Goal: Task Accomplishment & Management: Complete application form

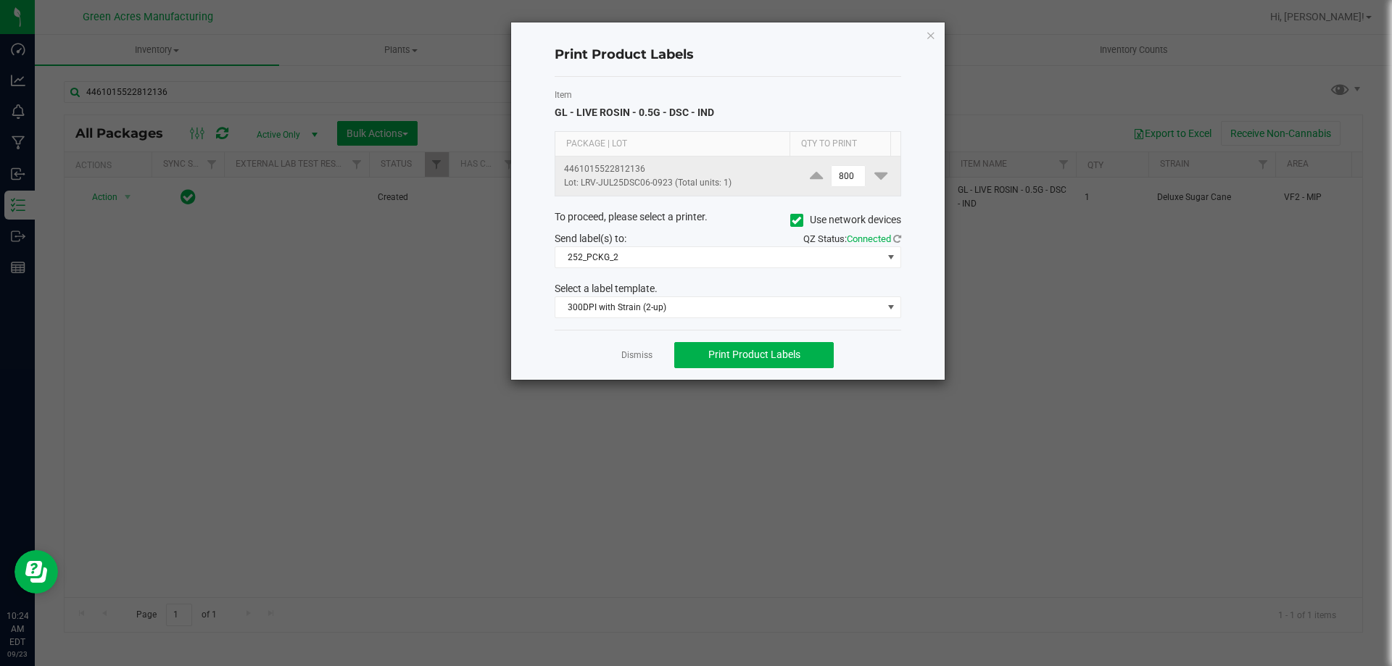
click at [858, 175] on span "800" at bounding box center [848, 176] width 43 height 22
click at [852, 177] on input "800" at bounding box center [848, 176] width 33 height 20
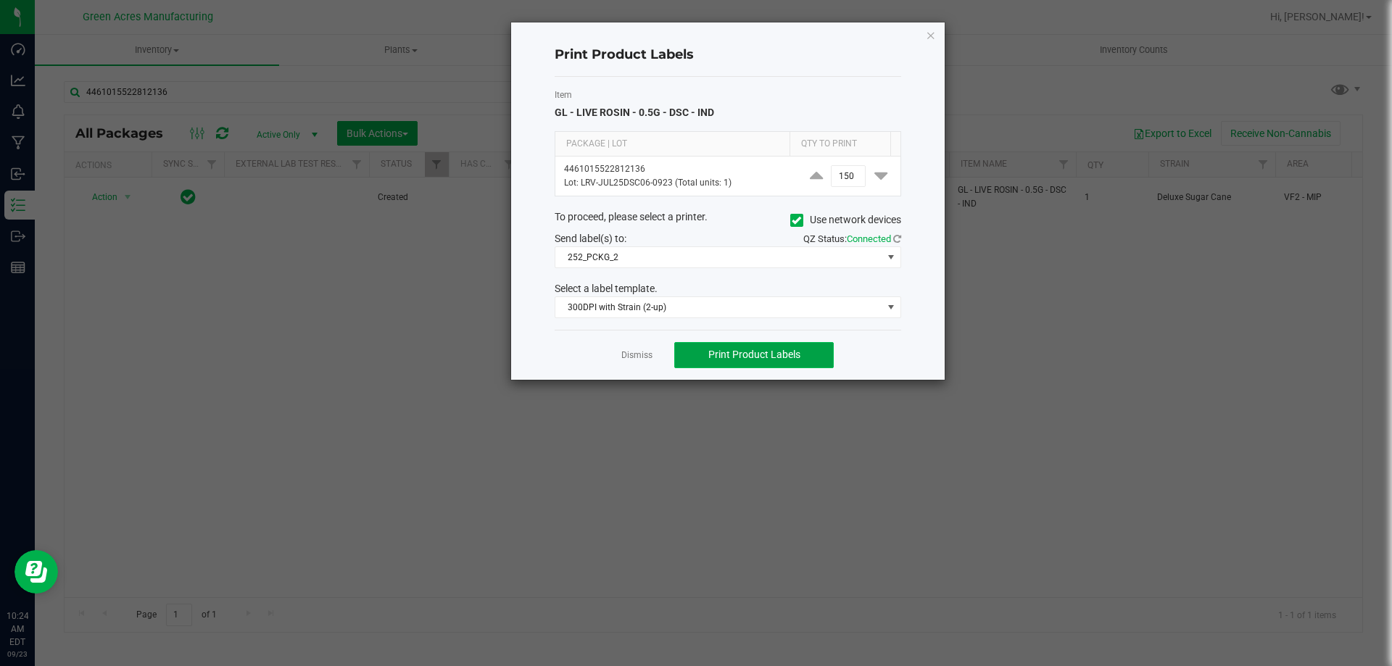
click at [825, 350] on button "Print Product Labels" at bounding box center [754, 355] width 160 height 26
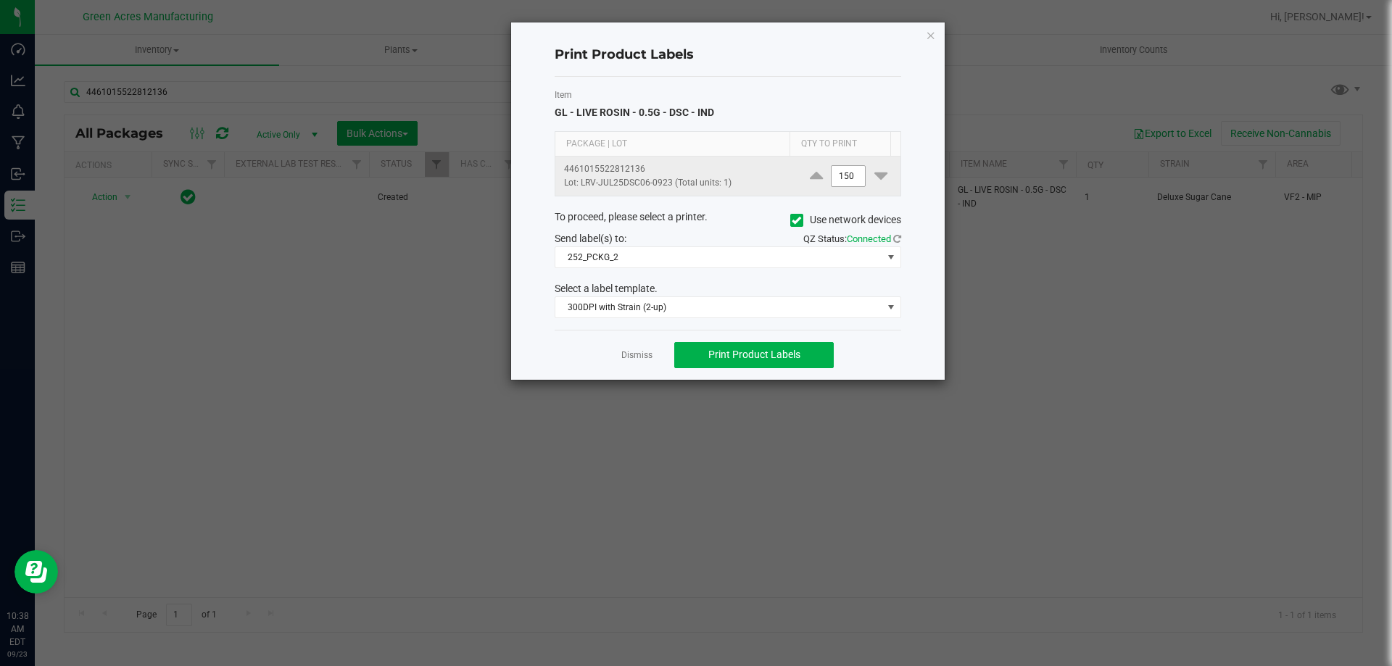
click at [856, 173] on span "150" at bounding box center [848, 176] width 35 height 22
click at [837, 173] on input "150" at bounding box center [848, 176] width 33 height 20
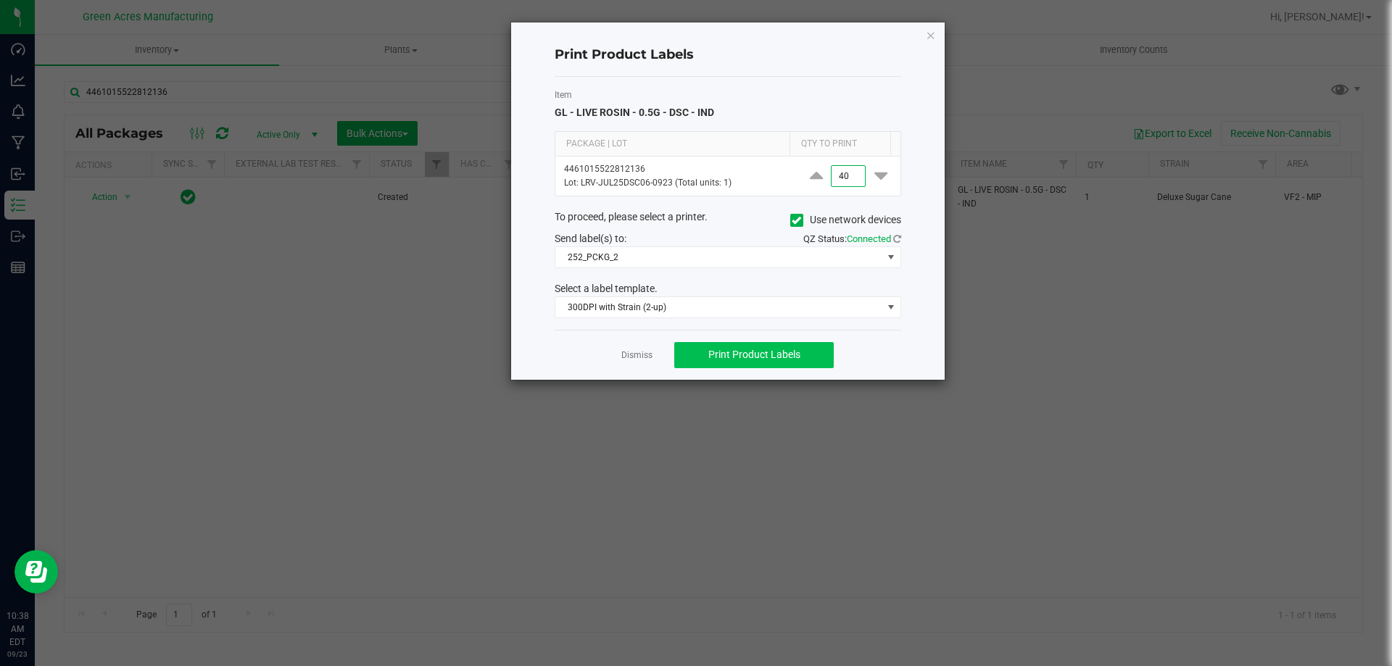
type input "40"
click at [790, 363] on button "Print Product Labels" at bounding box center [754, 355] width 160 height 26
drag, startPoint x: 635, startPoint y: 360, endPoint x: 411, endPoint y: 249, distance: 249.7
click at [634, 360] on link "Dismiss" at bounding box center [636, 355] width 31 height 12
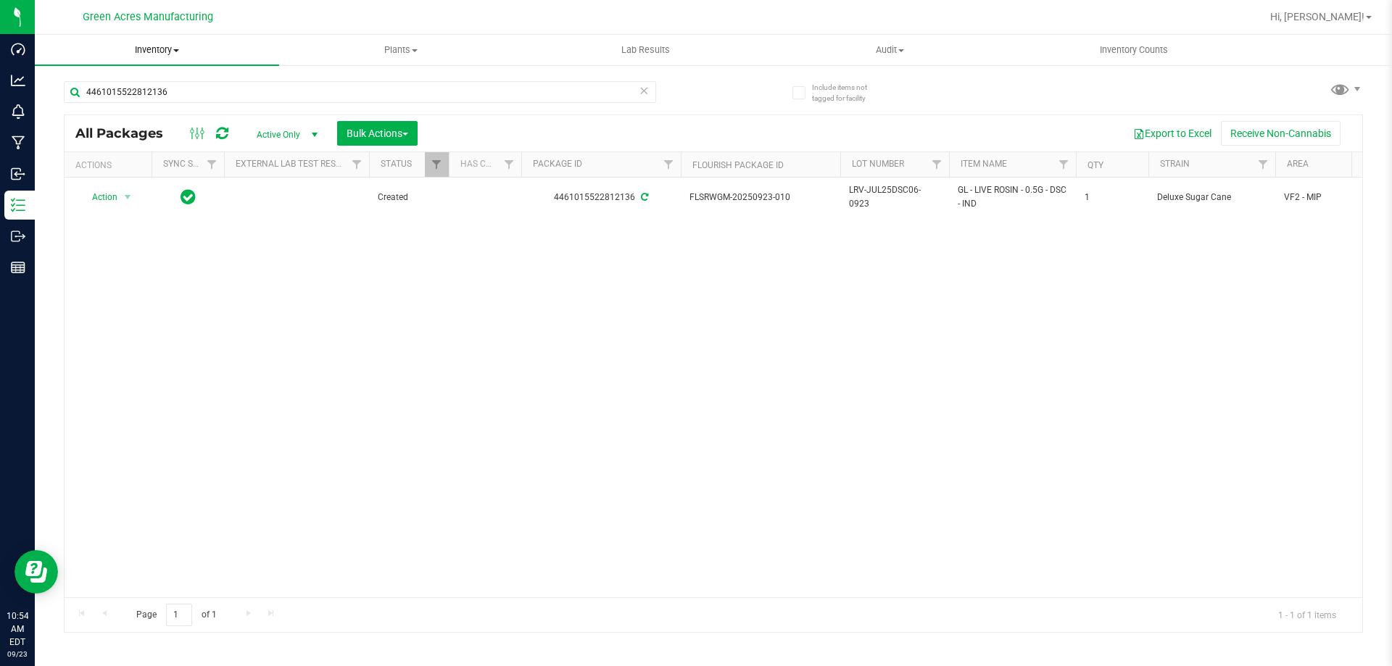
drag, startPoint x: 126, startPoint y: 43, endPoint x: 138, endPoint y: 45, distance: 12.5
click at [127, 43] on uib-tab-heading "Inventory All packages All inventory Waste log Create inventory" at bounding box center [157, 50] width 244 height 30
click at [164, 56] on span "Inventory" at bounding box center [157, 50] width 244 height 13
click at [131, 174] on span "From bill of materials" at bounding box center [100, 174] width 131 height 12
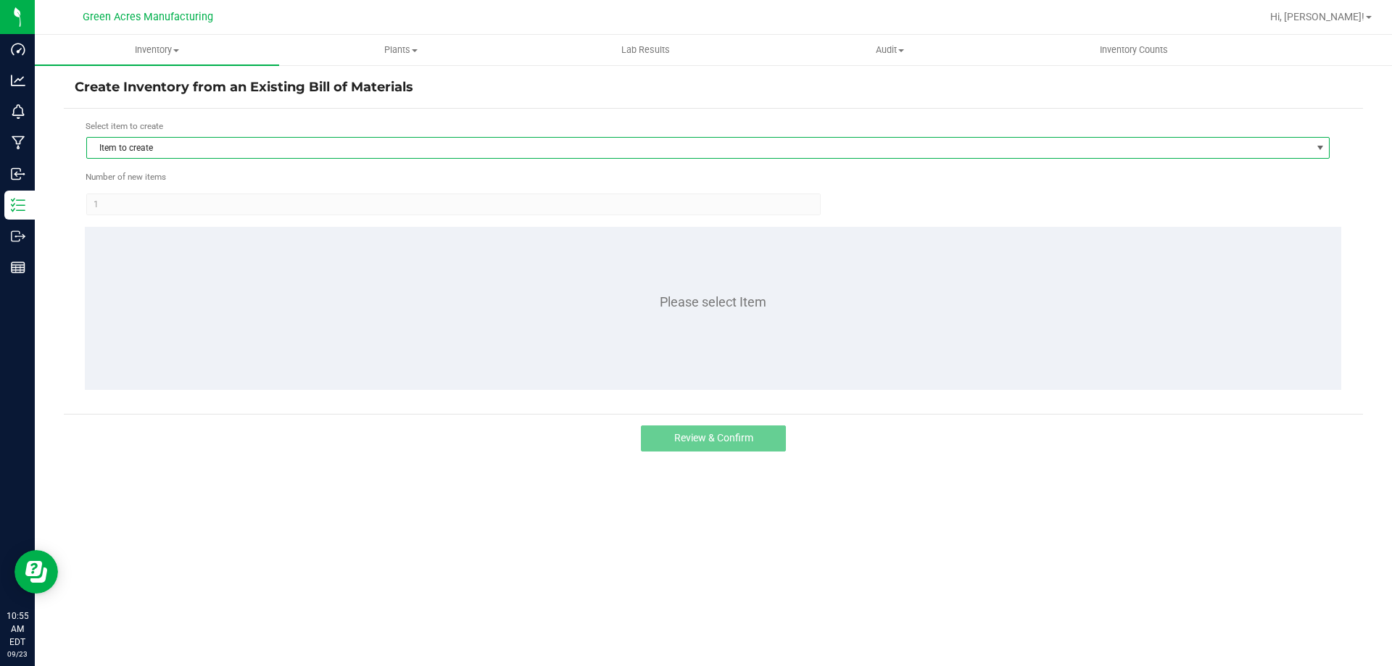
click at [395, 142] on span "Item to create" at bounding box center [699, 148] width 1224 height 20
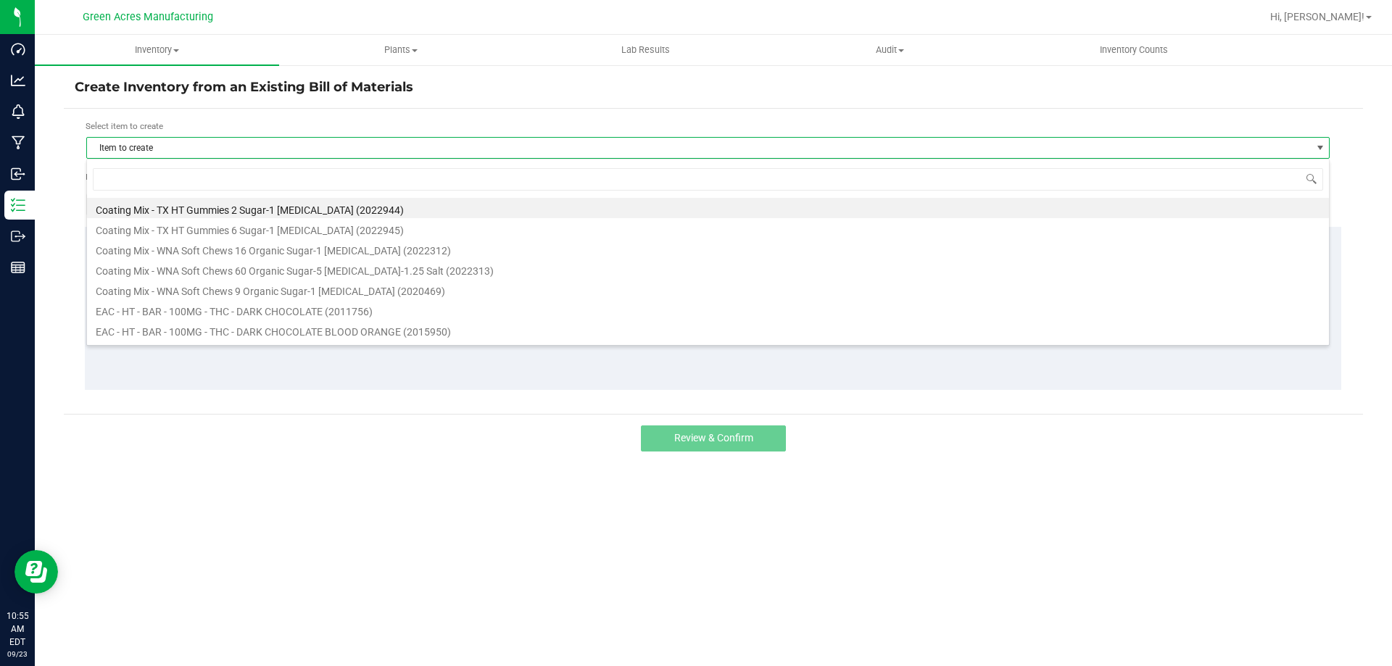
scroll to position [22, 1243]
type input "DSC"
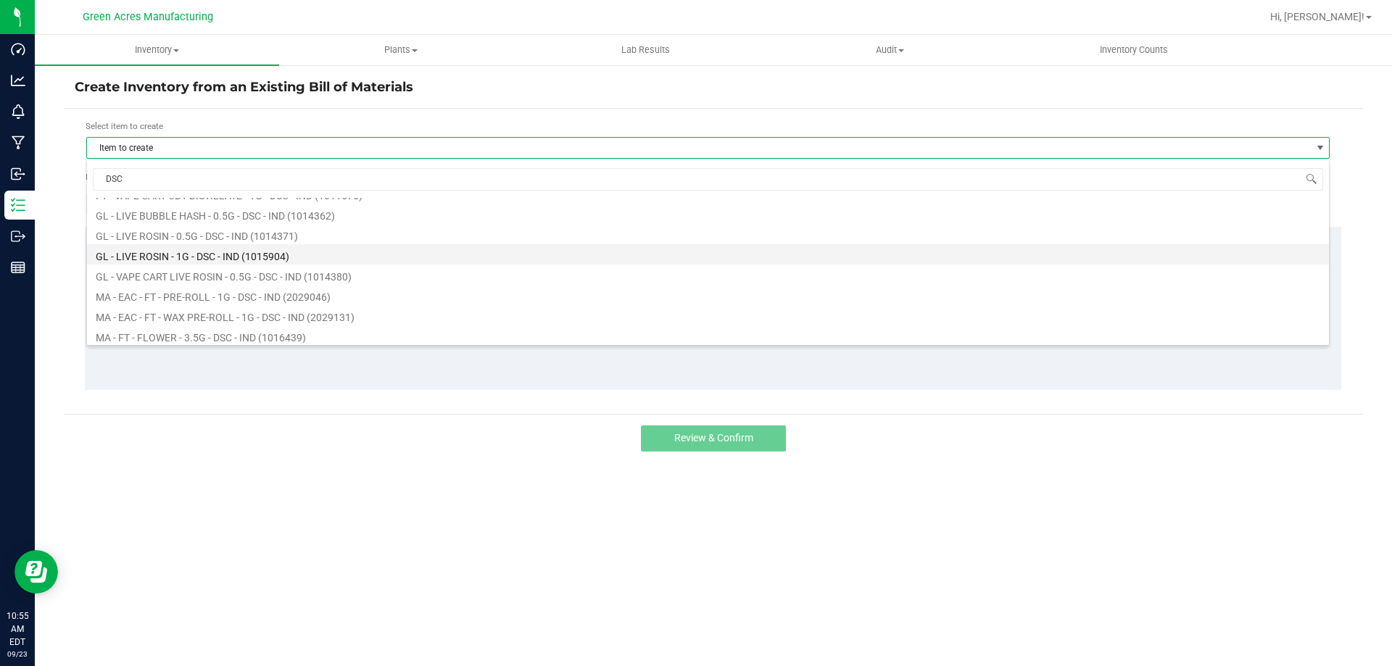
scroll to position [435, 0]
click at [223, 247] on li "GL - VAPE CART LIVE ROSIN - 0.5G - DSC - IND (1014380)" at bounding box center [708, 240] width 1242 height 20
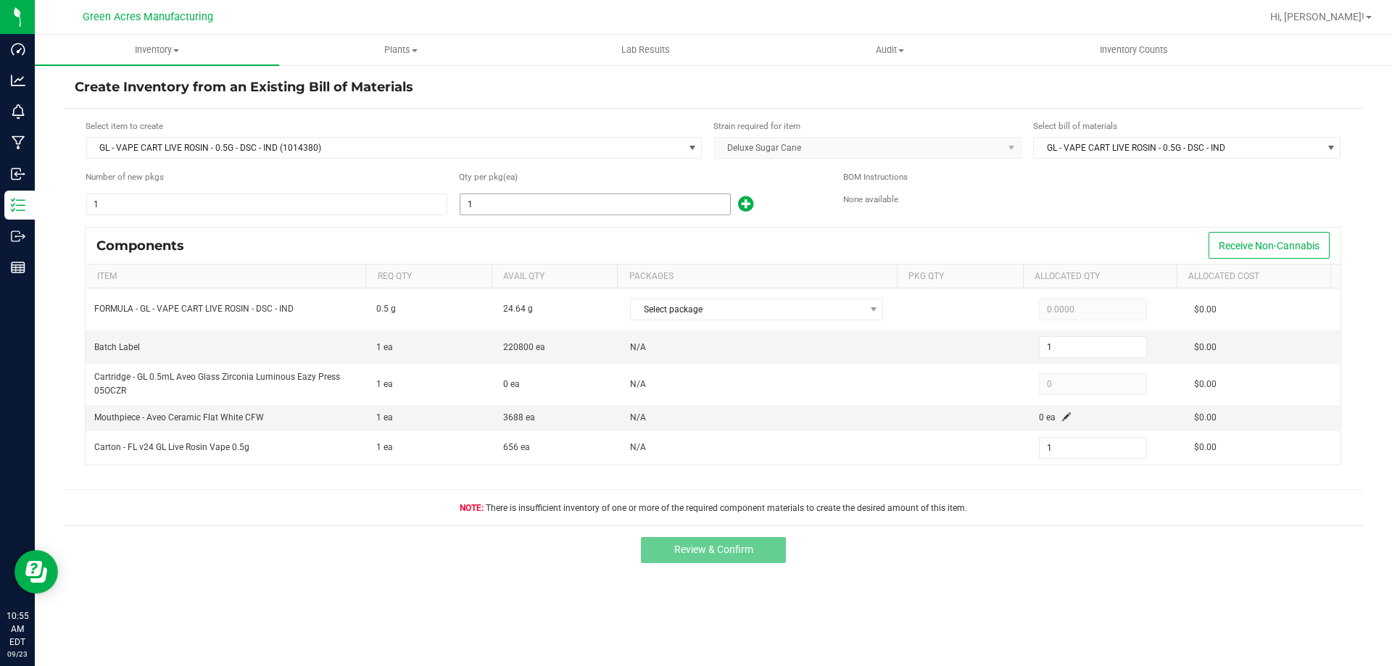
click at [505, 199] on input "1" at bounding box center [595, 204] width 270 height 20
type input "9"
type input "95"
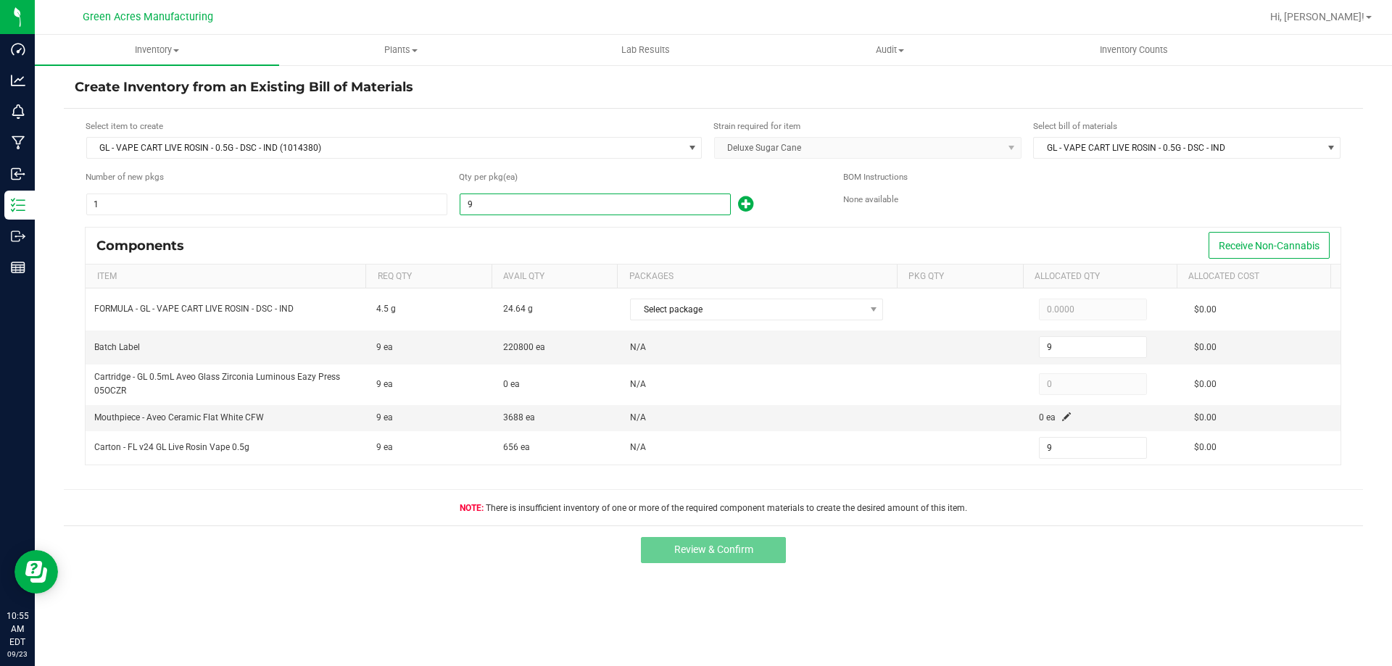
type input "95"
type input "954"
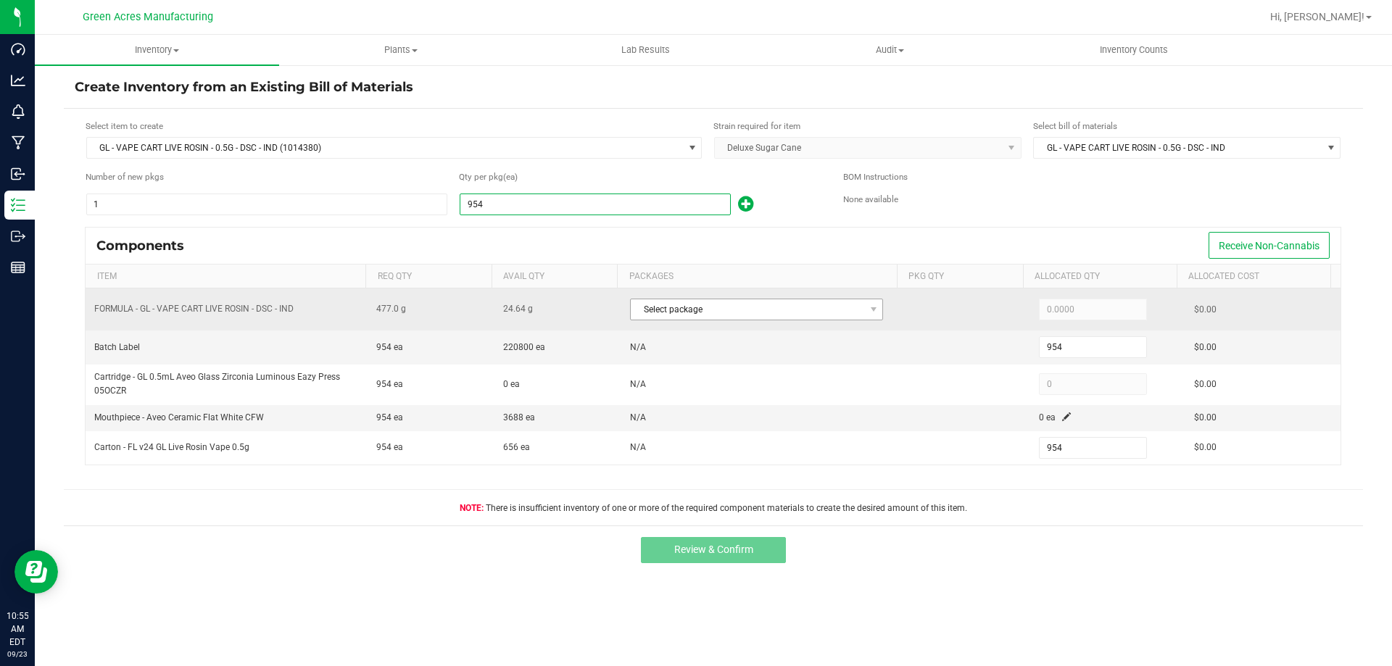
type input "954"
click at [800, 310] on span "Select package" at bounding box center [747, 309] width 233 height 20
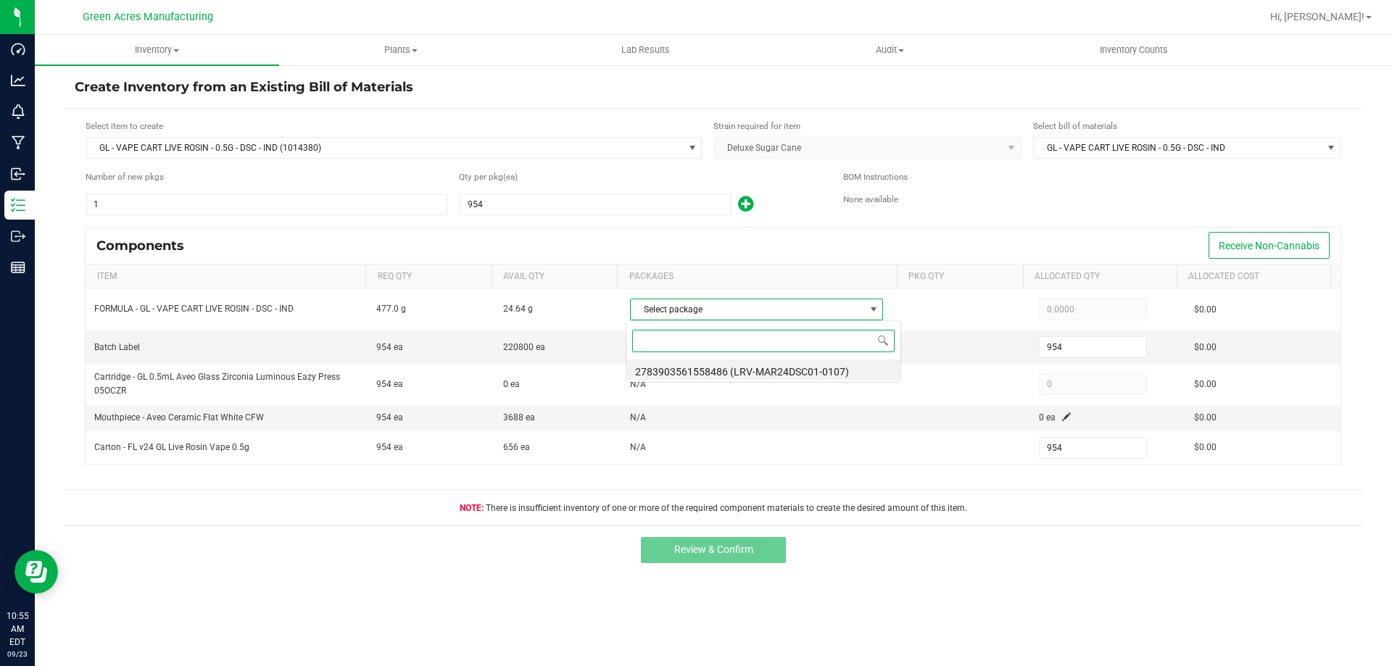
scroll to position [22, 250]
click at [817, 368] on li "2783903561558486 (LRV-MAR24DSC01-0107)" at bounding box center [763, 370] width 274 height 20
type input "24.6400"
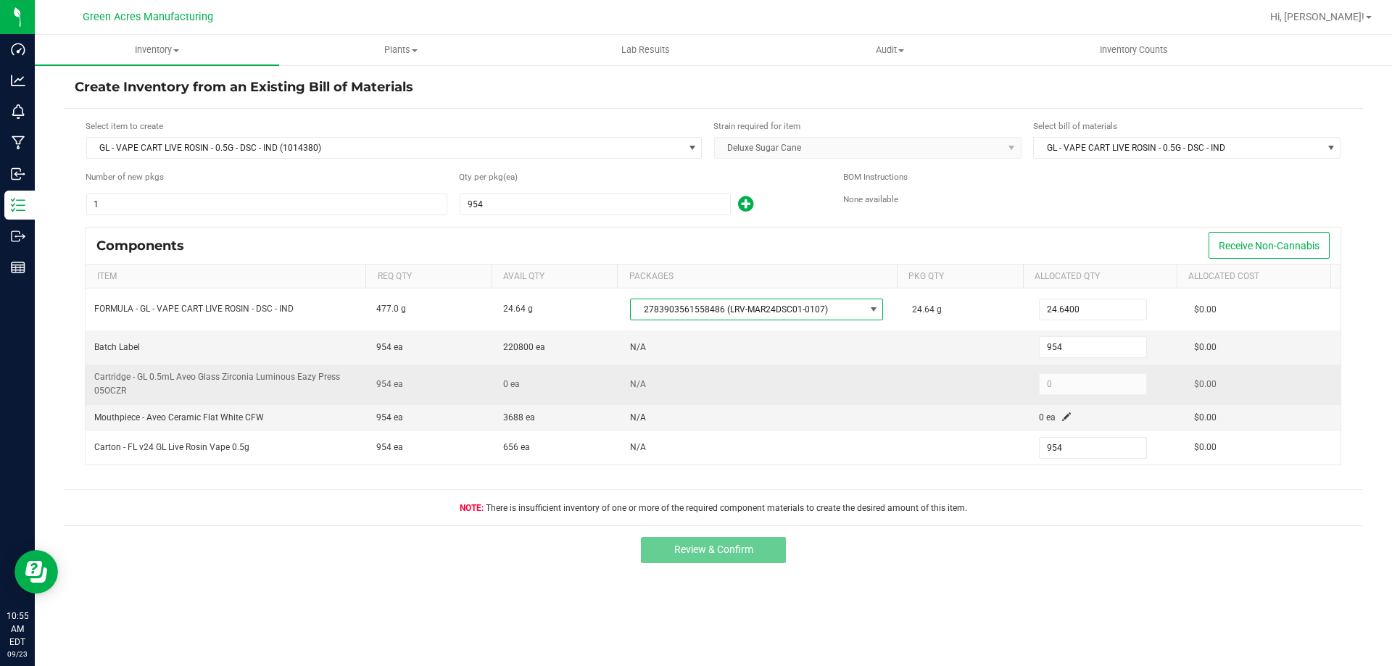
click at [1082, 375] on kendo-numerictextbox "0" at bounding box center [1093, 384] width 108 height 22
click at [1080, 384] on kendo-numerictextbox "0" at bounding box center [1093, 384] width 108 height 22
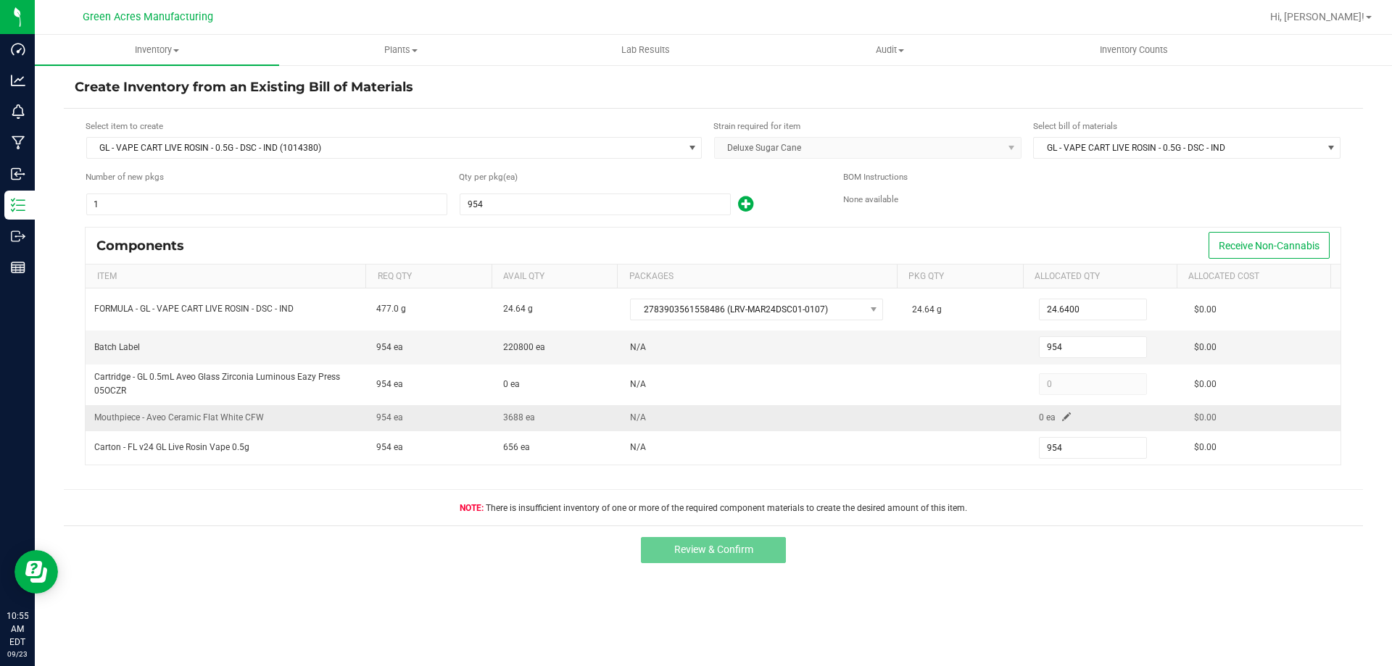
click at [1062, 413] on span at bounding box center [1066, 417] width 9 height 9
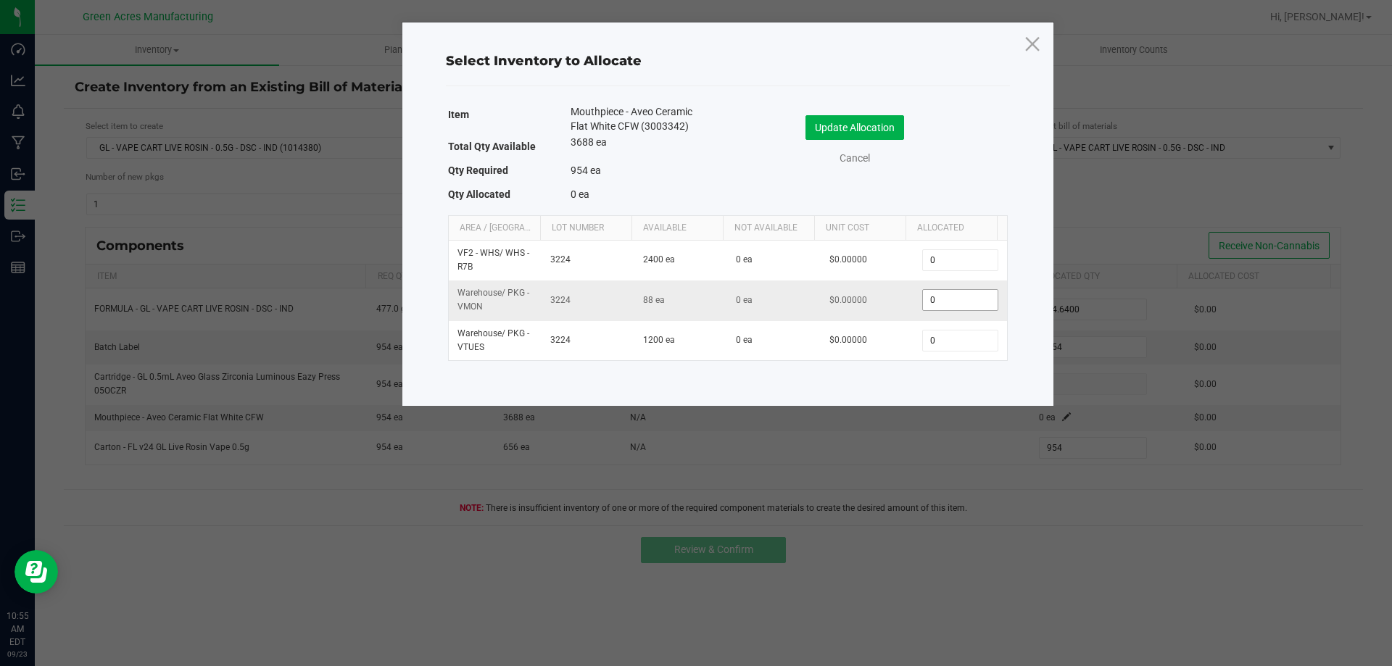
click at [934, 295] on input "0" at bounding box center [960, 300] width 74 height 20
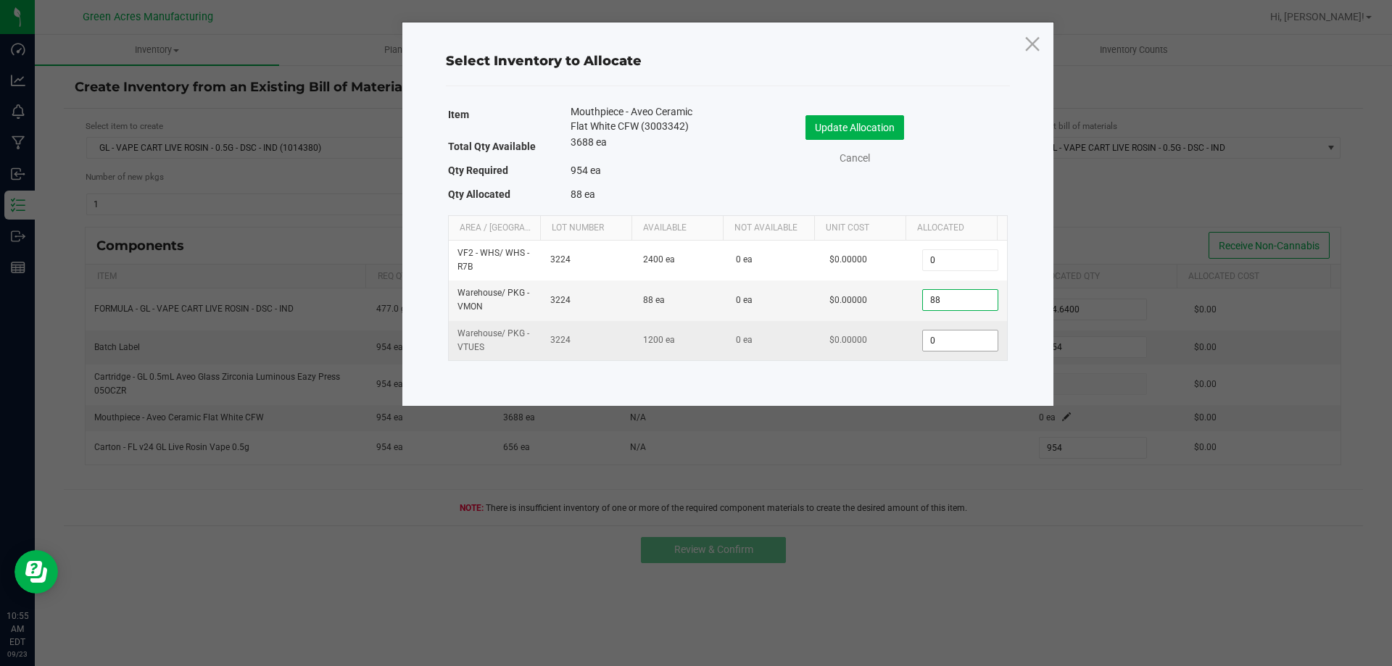
type input "88"
click at [927, 336] on input "0" at bounding box center [960, 341] width 74 height 20
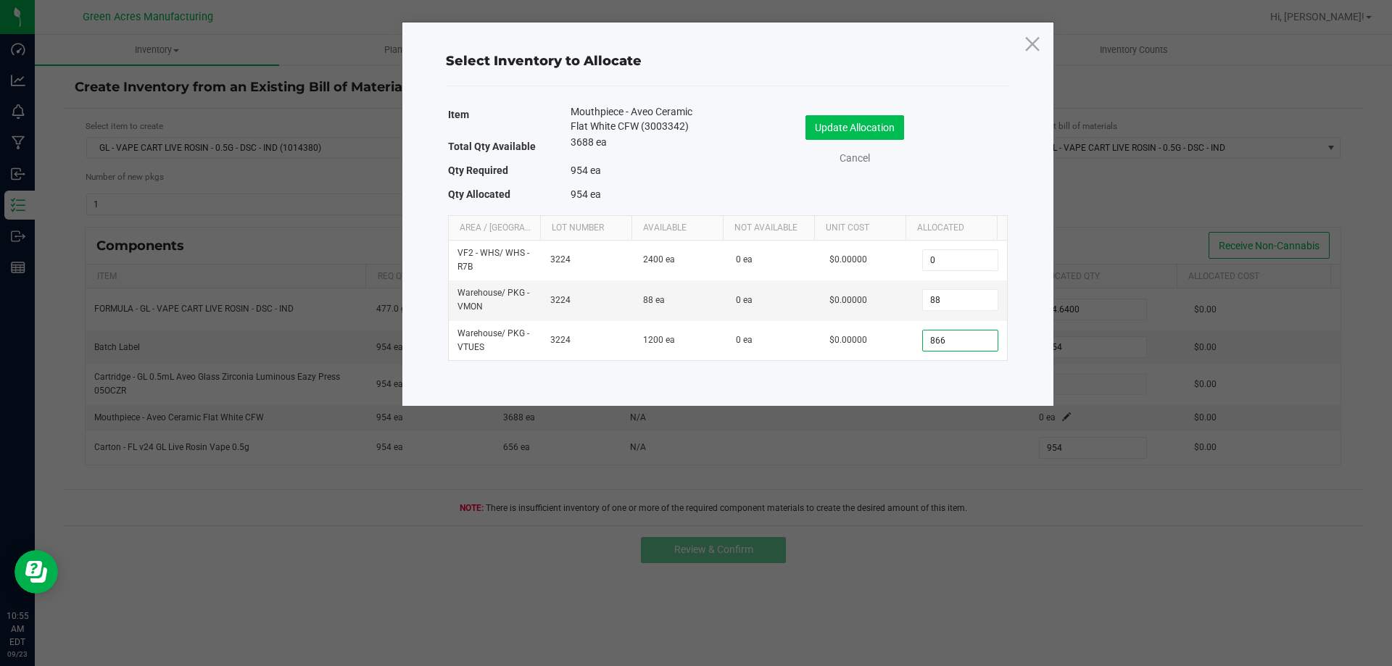
type input "866"
click at [845, 123] on button "Update Allocation" at bounding box center [854, 127] width 99 height 25
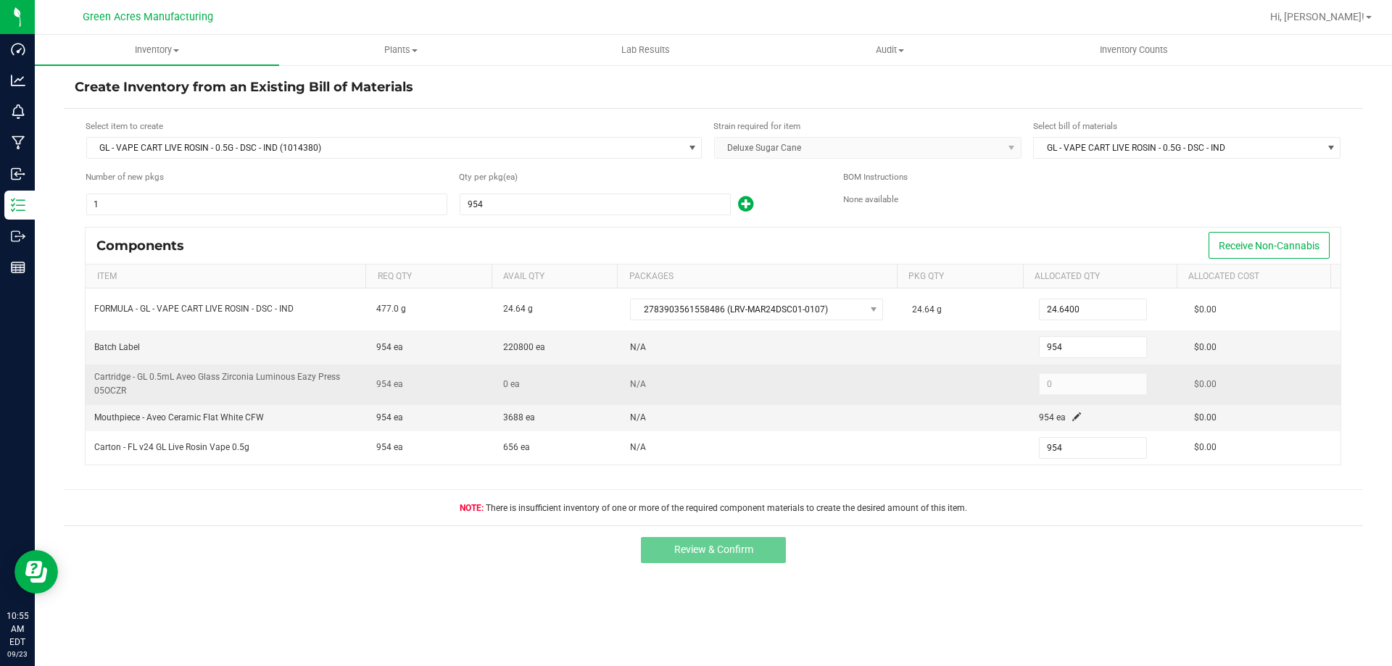
click at [1039, 388] on kendo-numerictextbox "0" at bounding box center [1093, 384] width 108 height 22
click at [500, 402] on td "0 ea" at bounding box center [557, 385] width 127 height 40
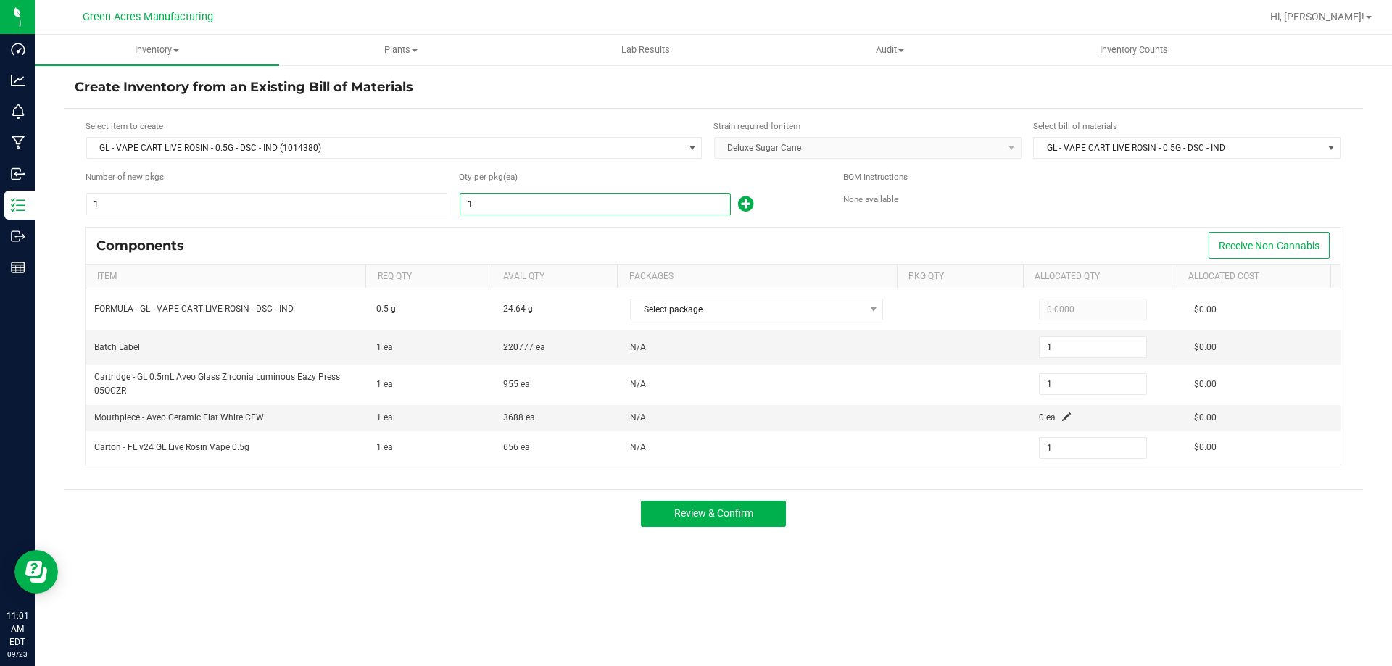
click at [531, 194] on input "1" at bounding box center [595, 204] width 270 height 20
type input "9"
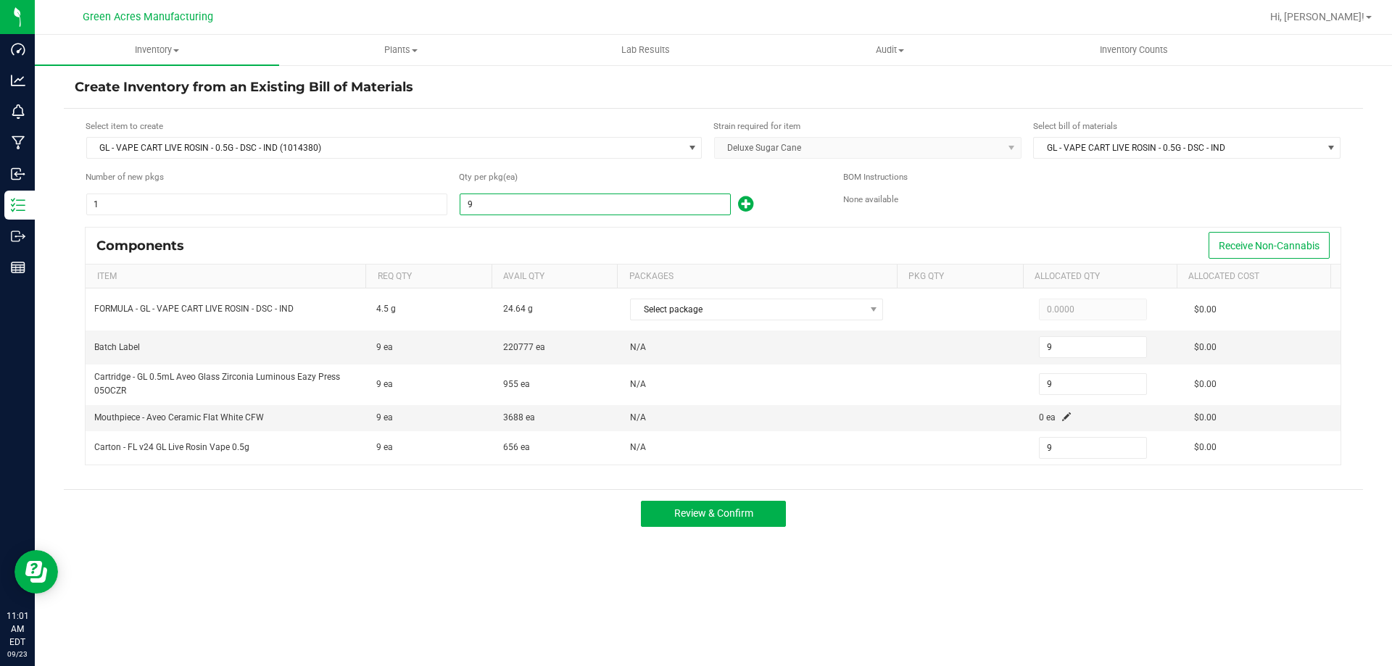
type input "95"
type input "954"
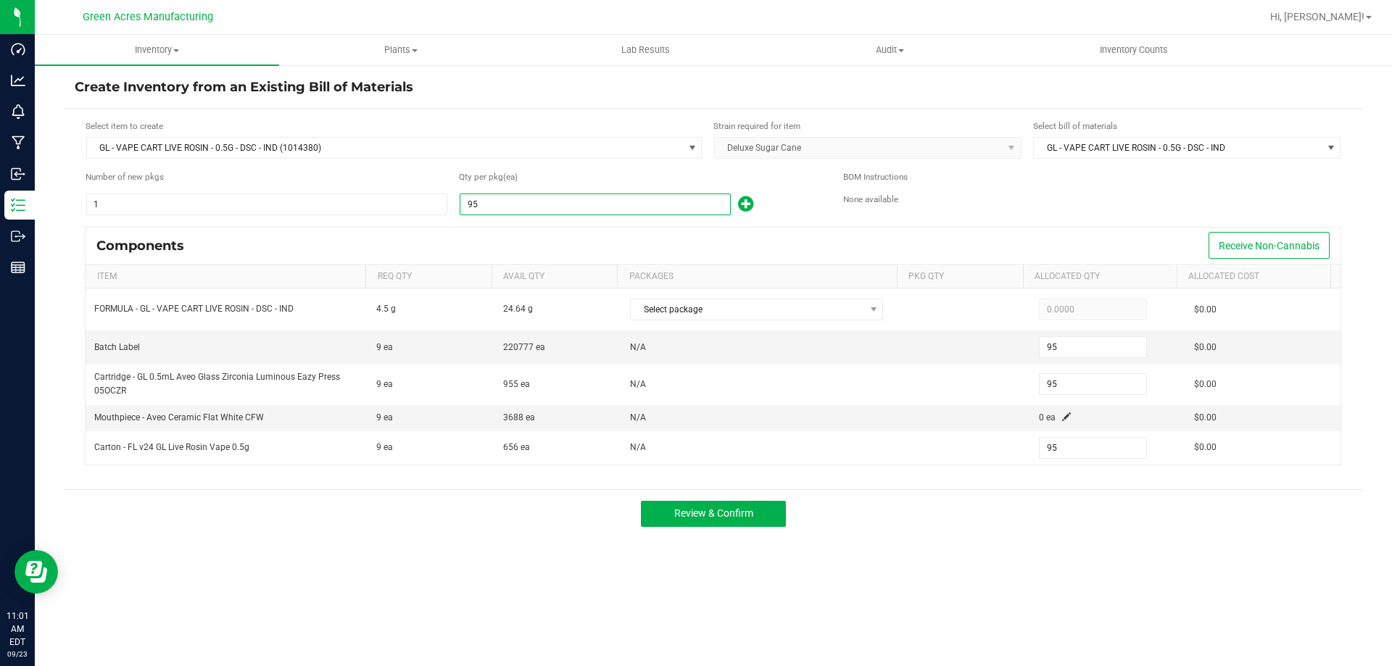
type input "954"
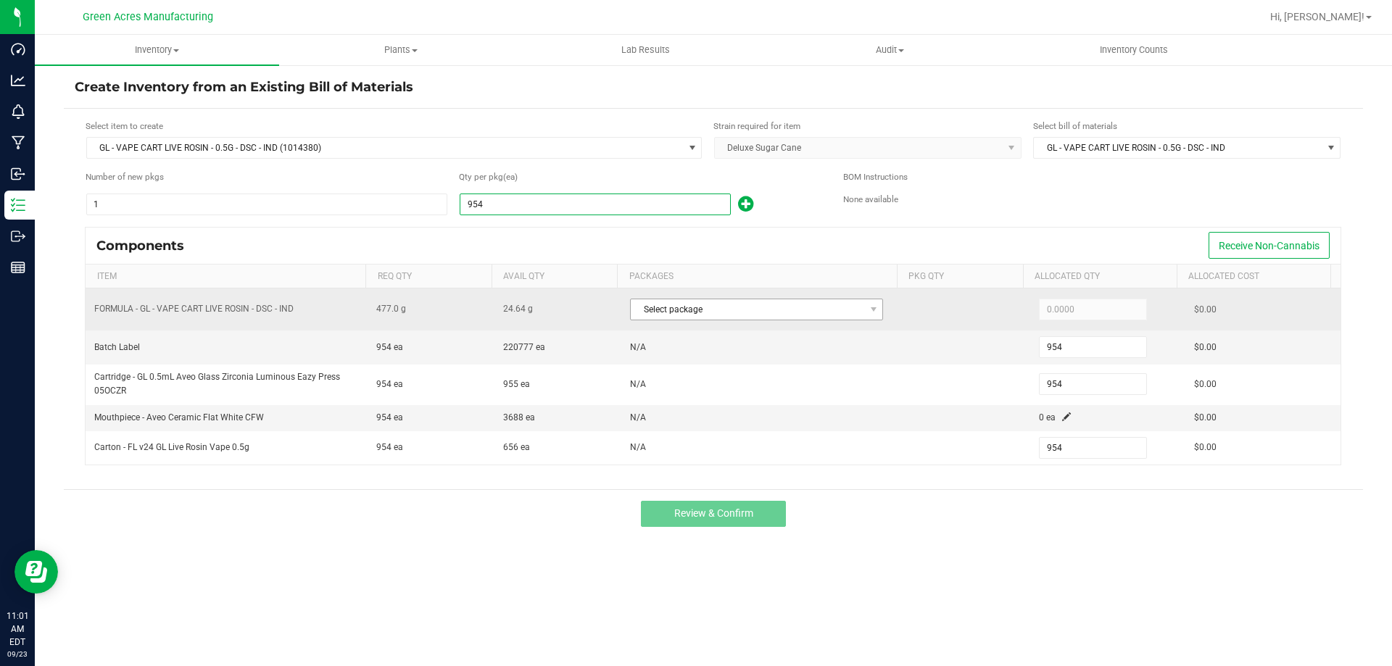
type input "954"
click at [803, 318] on span "Select package" at bounding box center [747, 309] width 233 height 20
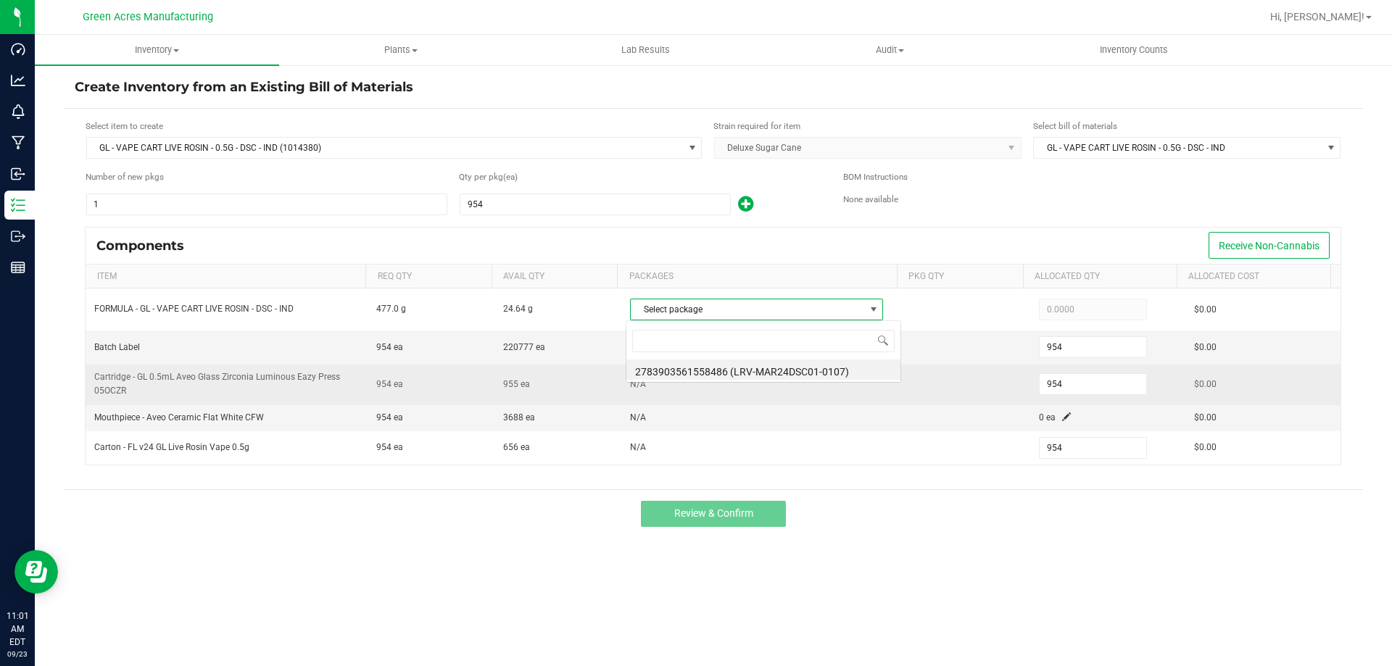
scroll to position [22, 250]
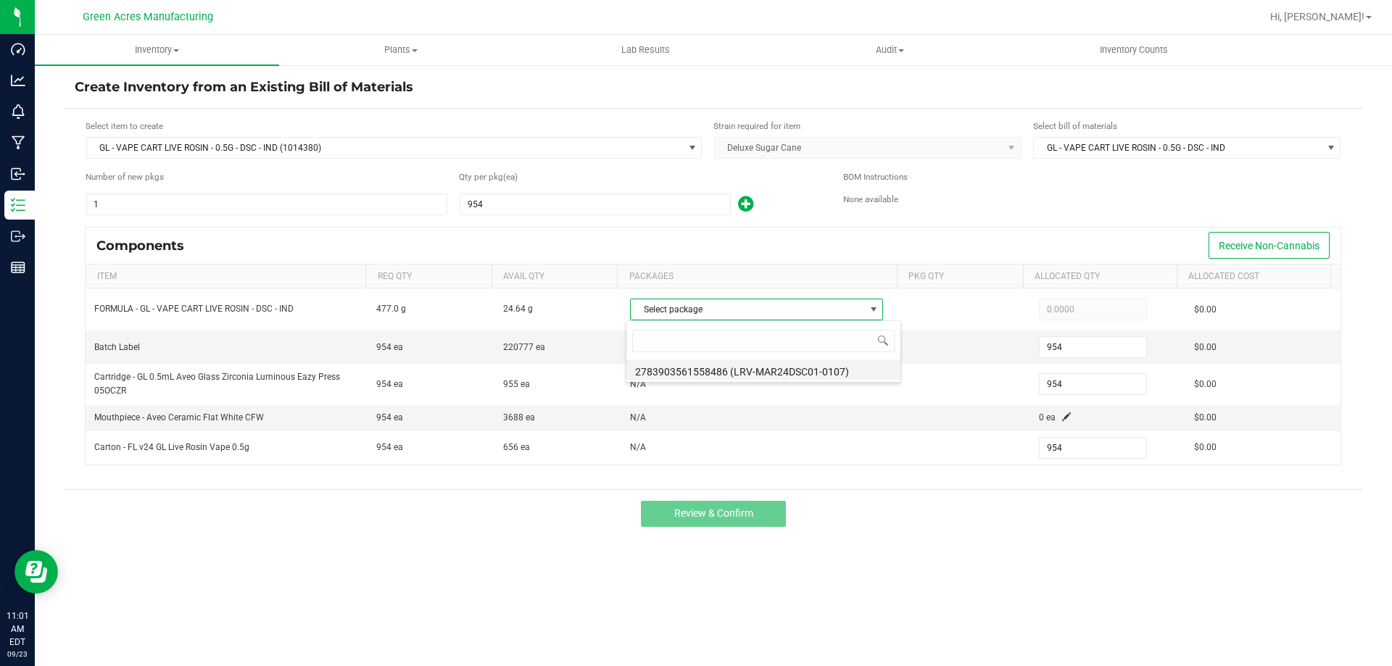
click at [771, 370] on li "2783903561558486 (LRV-MAR24DSC01-0107)" at bounding box center [763, 370] width 274 height 20
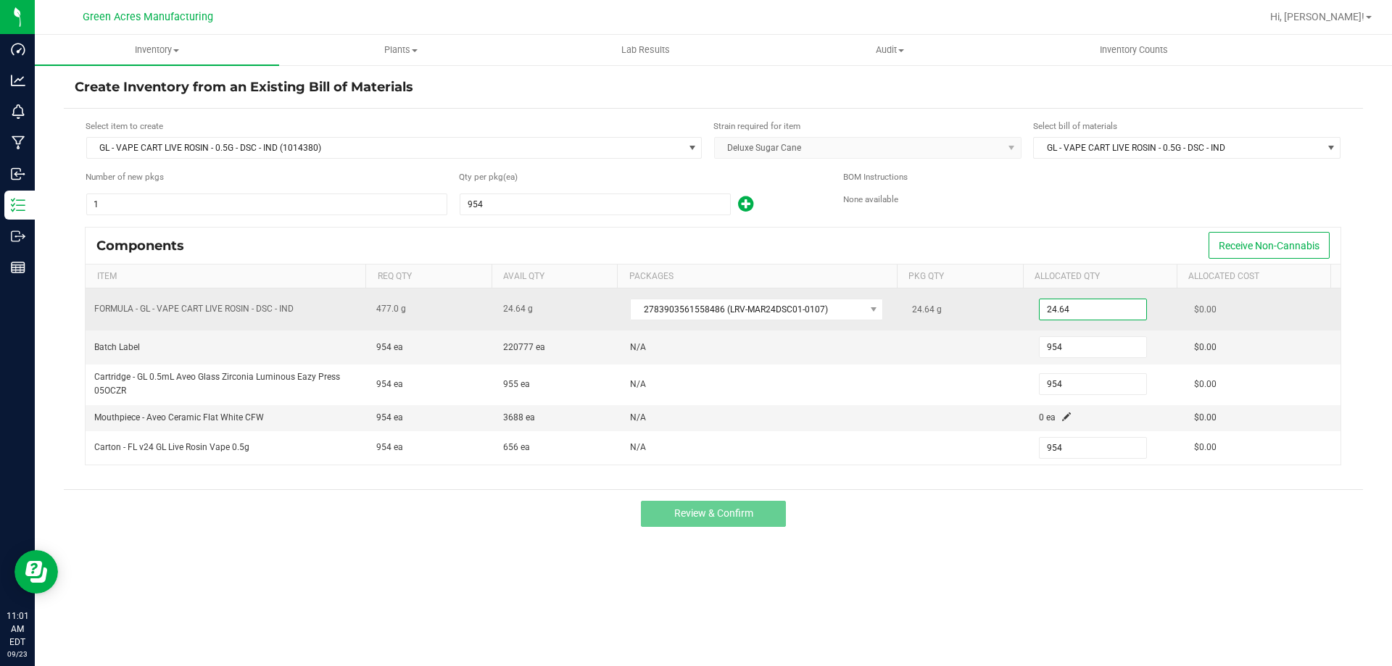
click at [1086, 306] on input "24.64" at bounding box center [1093, 309] width 107 height 20
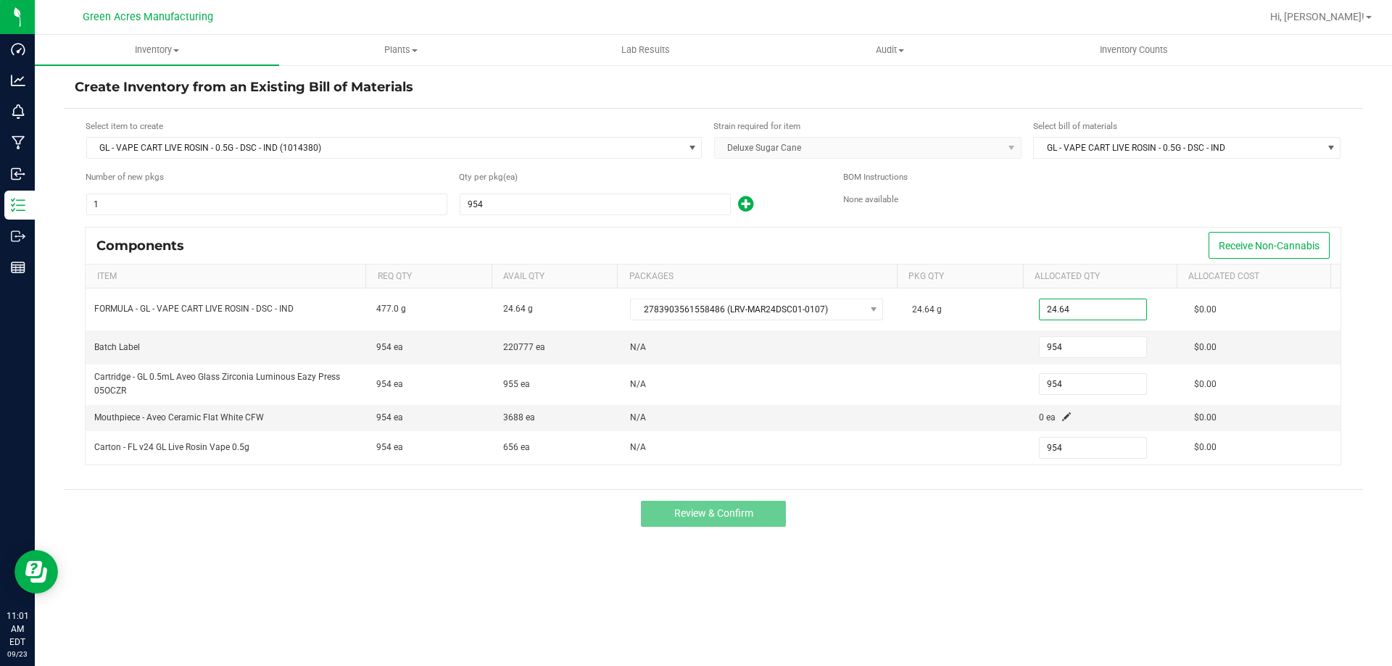
type input "24.6400"
click at [874, 256] on div "Components Receive Non-Cannabis" at bounding box center [713, 246] width 1255 height 36
click at [993, 238] on div "Components Receive Non-Cannabis" at bounding box center [713, 246] width 1255 height 36
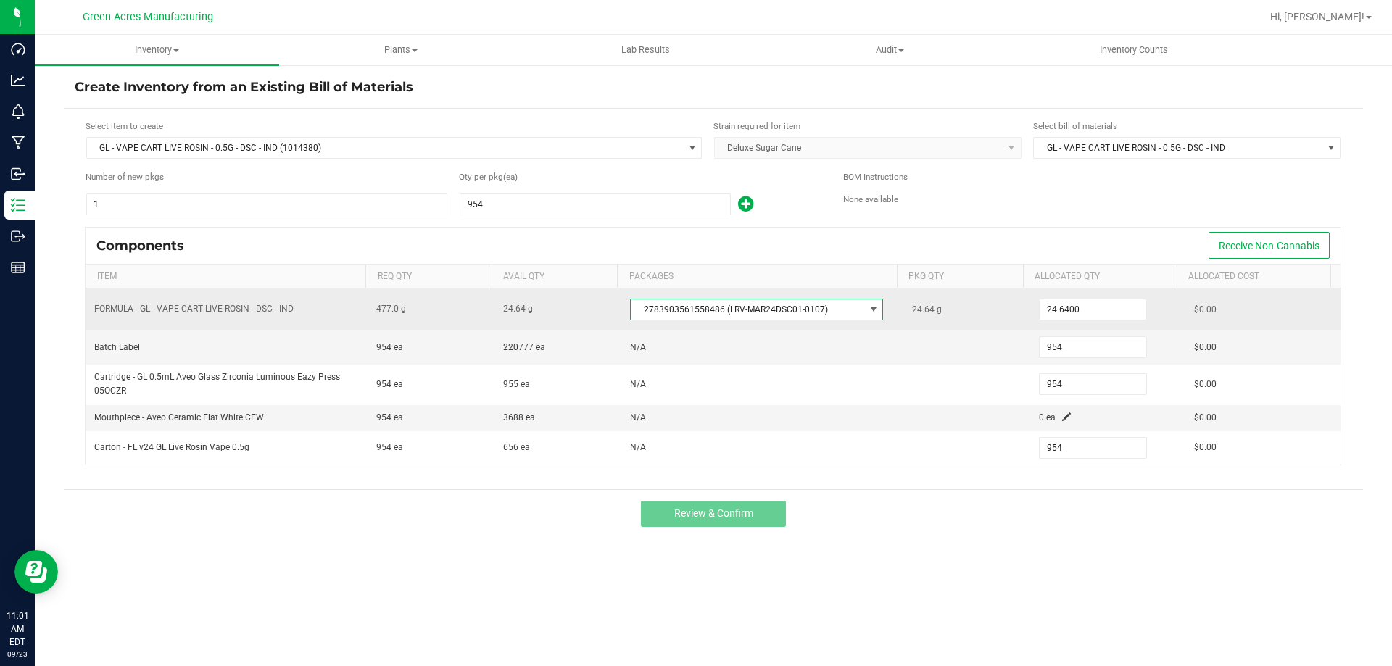
click at [759, 310] on span "2783903561558486 (LRV-MAR24DSC01-0107)" at bounding box center [747, 309] width 233 height 20
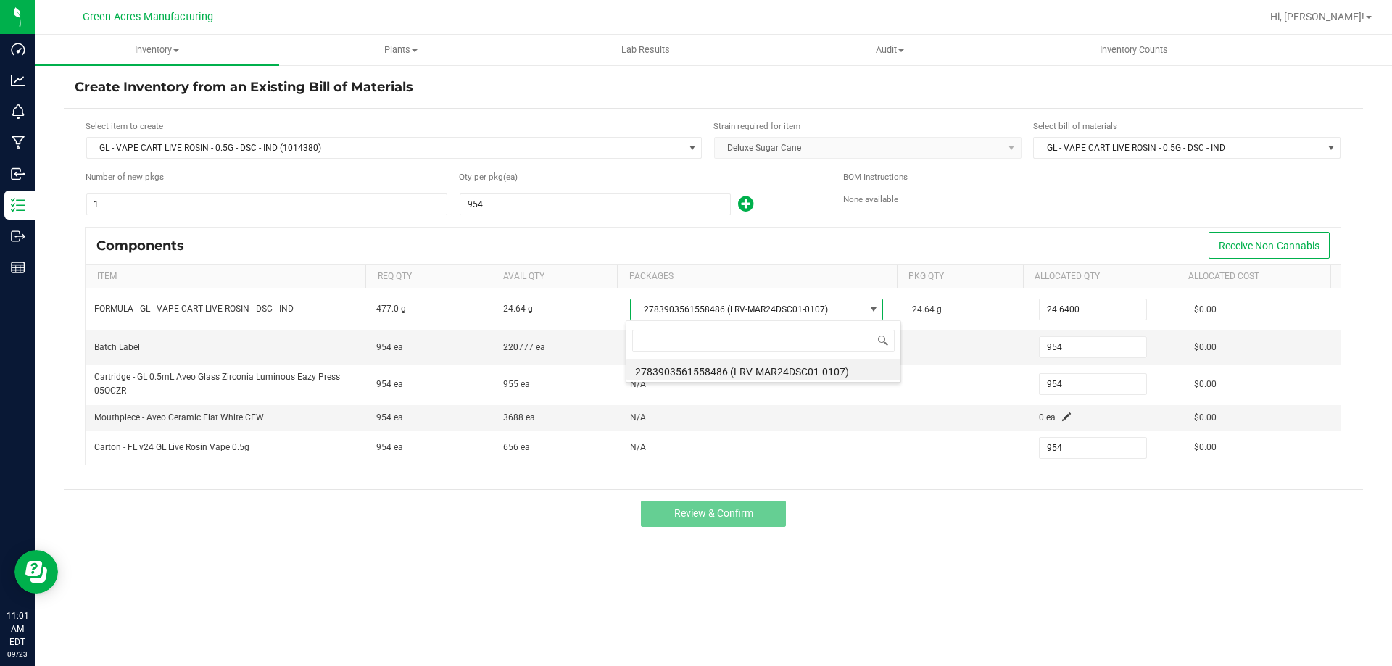
click at [706, 246] on div "Components Receive Non-Cannabis" at bounding box center [713, 246] width 1255 height 36
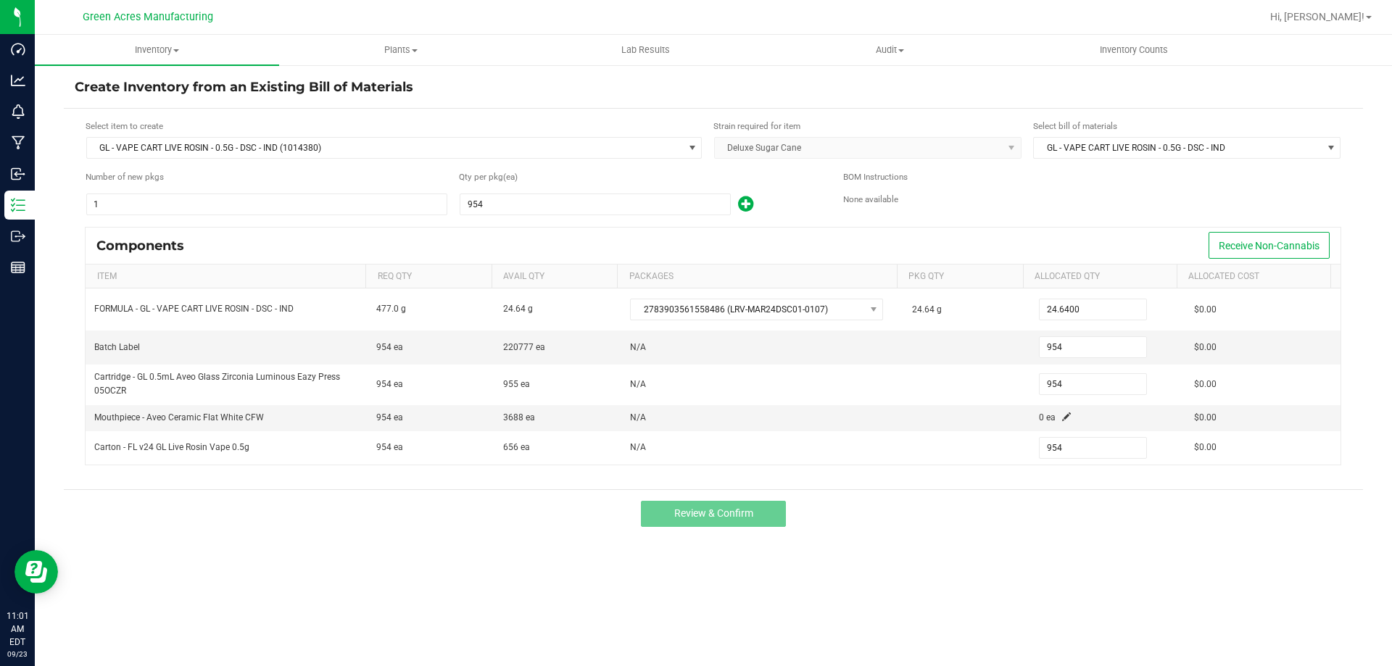
click at [1064, 642] on div "Inventory All packages All inventory Waste log Create inventory Plants All plan…" at bounding box center [713, 350] width 1357 height 631
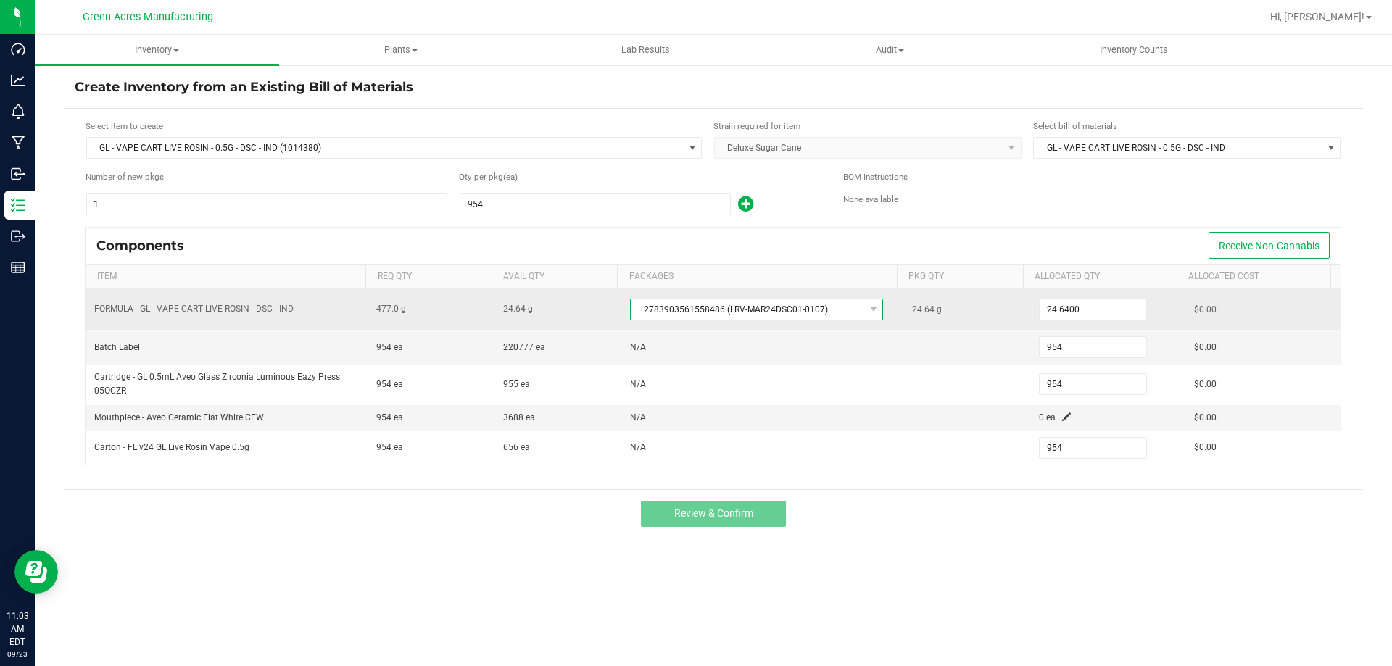
click at [645, 304] on span "2783903561558486 (LRV-MAR24DSC01-0107)" at bounding box center [747, 309] width 233 height 20
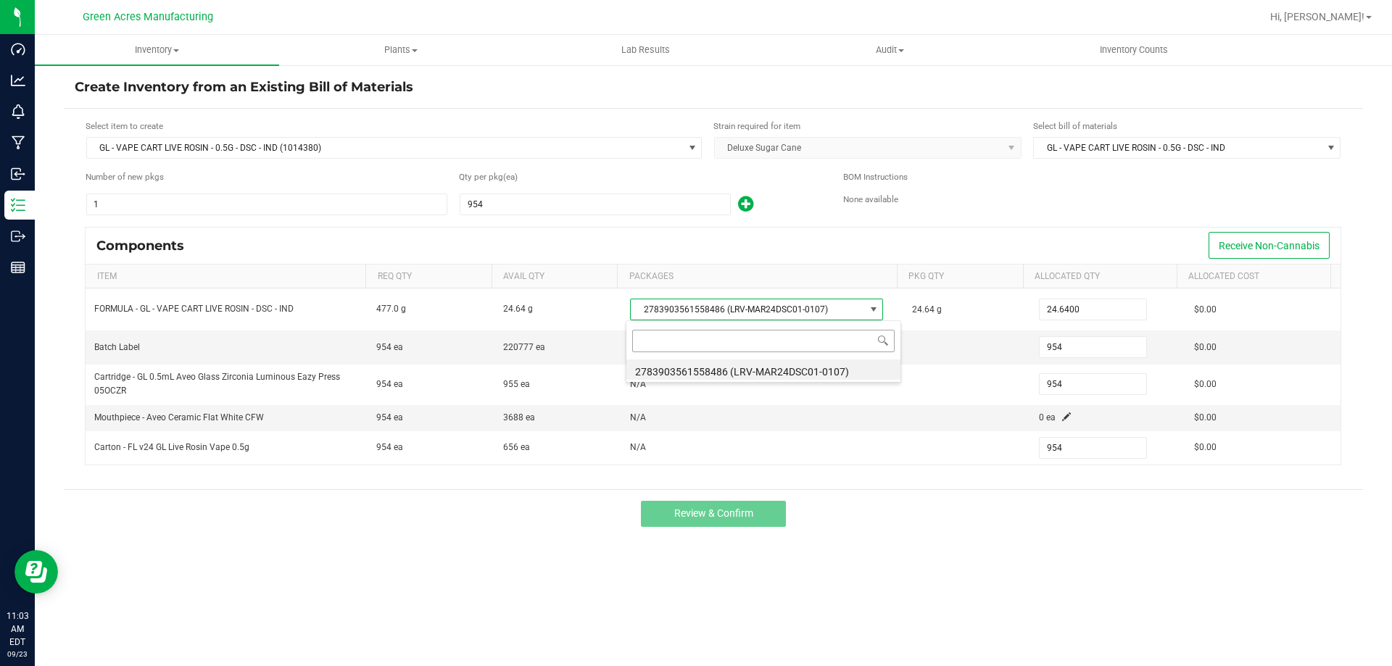
click at [707, 349] on input at bounding box center [763, 341] width 262 height 22
click at [709, 338] on input at bounding box center [763, 341] width 262 height 22
type input "0644657730195015"
drag, startPoint x: 730, startPoint y: 341, endPoint x: 521, endPoint y: 341, distance: 208.8
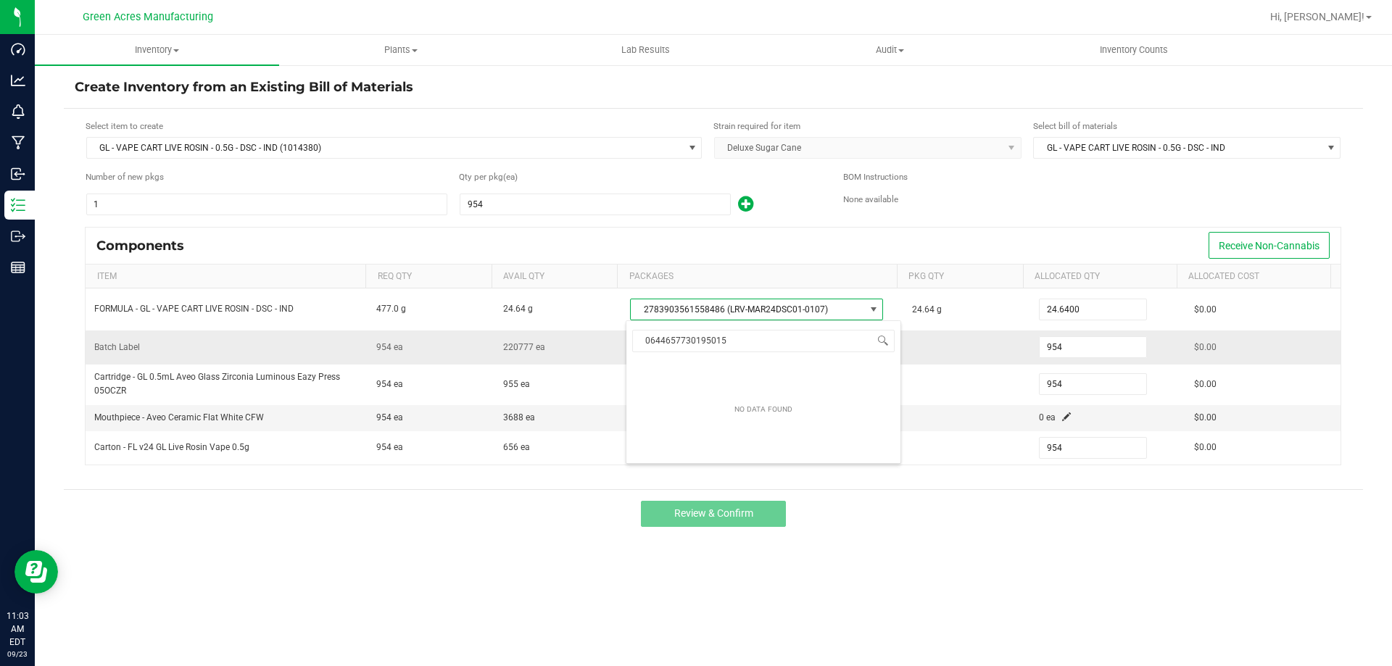
click at [521, 341] on body "Dashboard Analytics Monitoring Manufacturing Inbound Inventory Outbound Reports…" at bounding box center [696, 333] width 1392 height 666
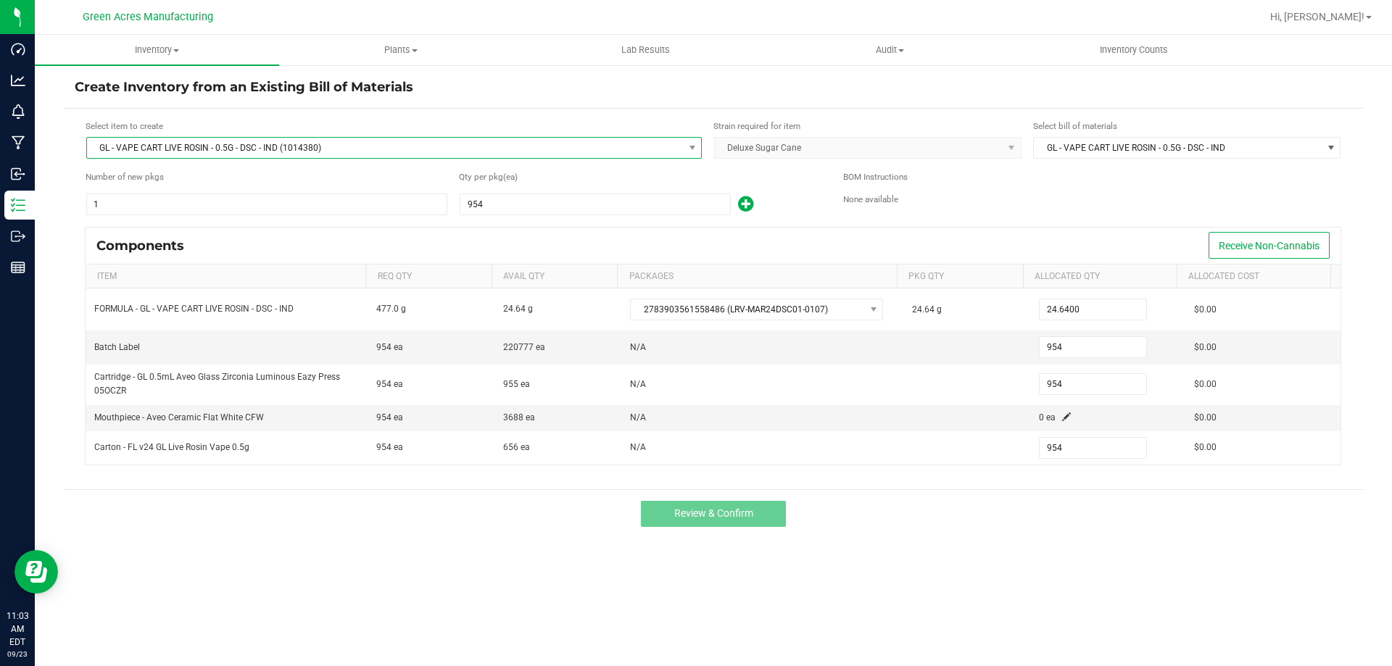
click at [194, 152] on span "GL - VAPE CART LIVE ROSIN - 0.5G - DSC - IND (1014380)" at bounding box center [385, 148] width 596 height 20
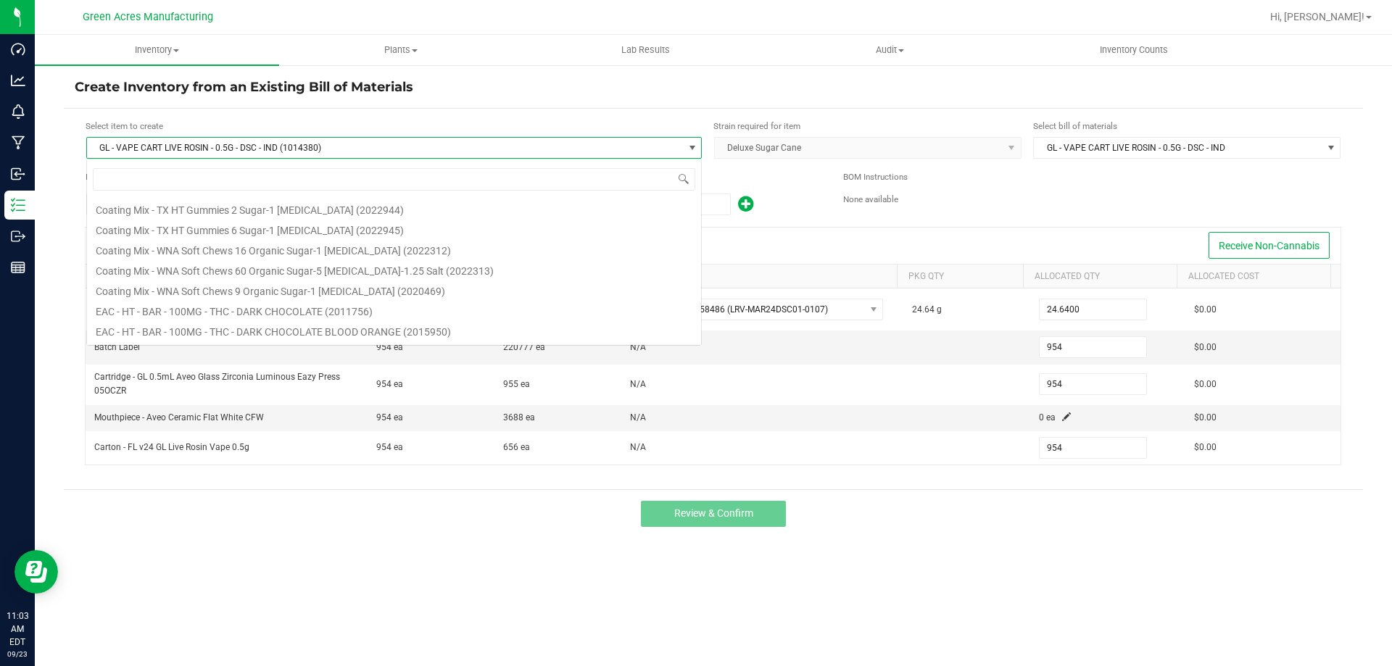
scroll to position [22, 616]
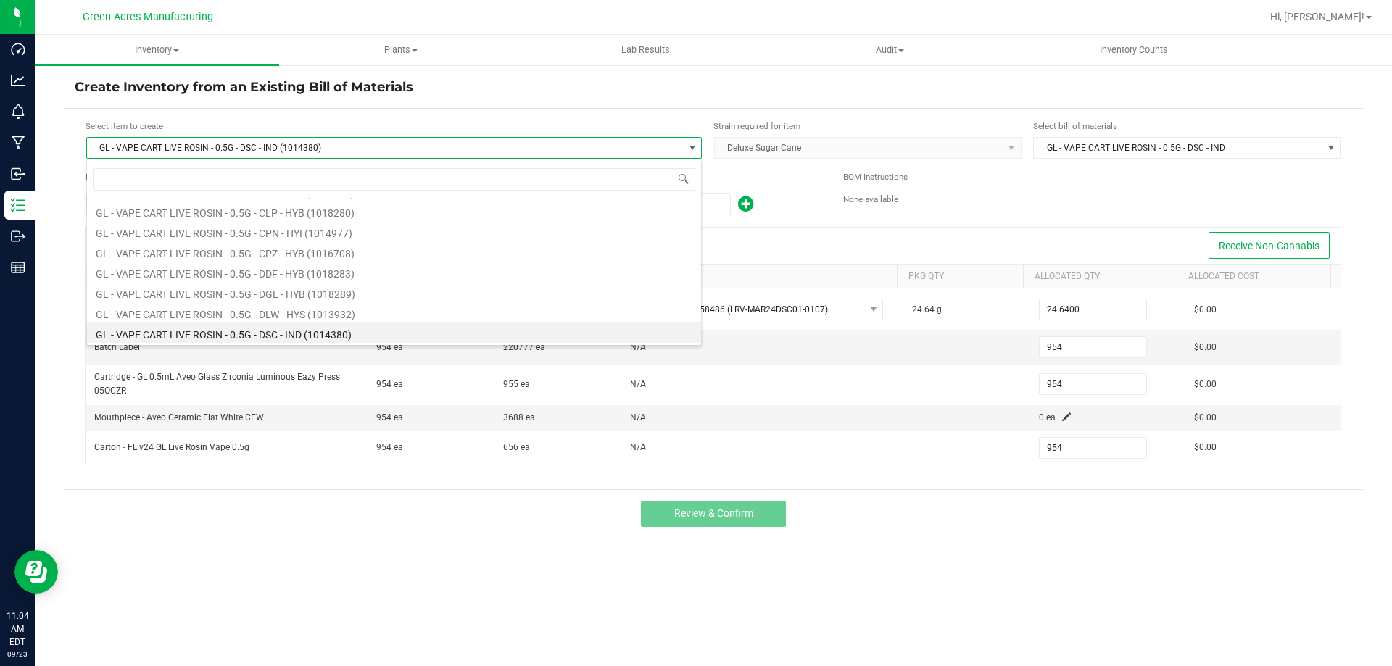
click at [418, 149] on span "GL - VAPE CART LIVE ROSIN - 0.5G - DSC - IND (1014380)" at bounding box center [385, 148] width 596 height 20
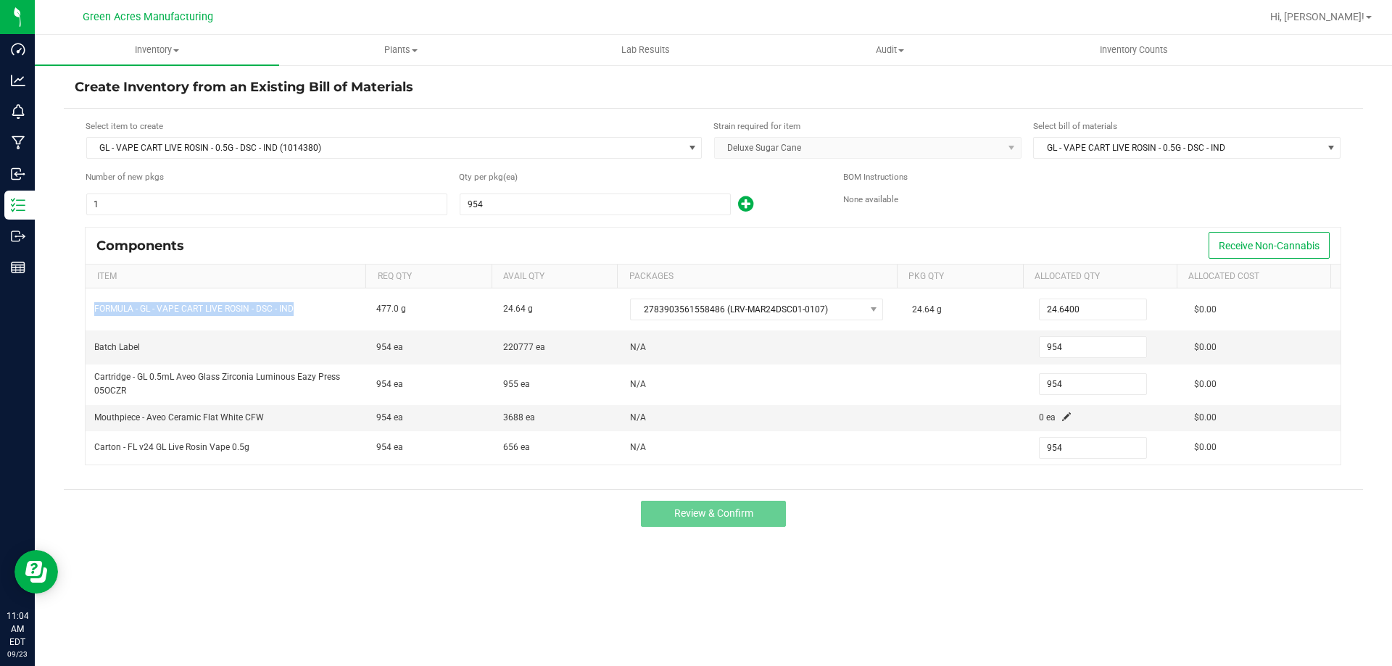
drag, startPoint x: 302, startPoint y: 308, endPoint x: 77, endPoint y: 318, distance: 225.0
click at [77, 318] on div "Components Receive Non-Cannabis Item Req Qty Avail Qty Packages Pkg Qty Allocat…" at bounding box center [713, 353] width 1277 height 252
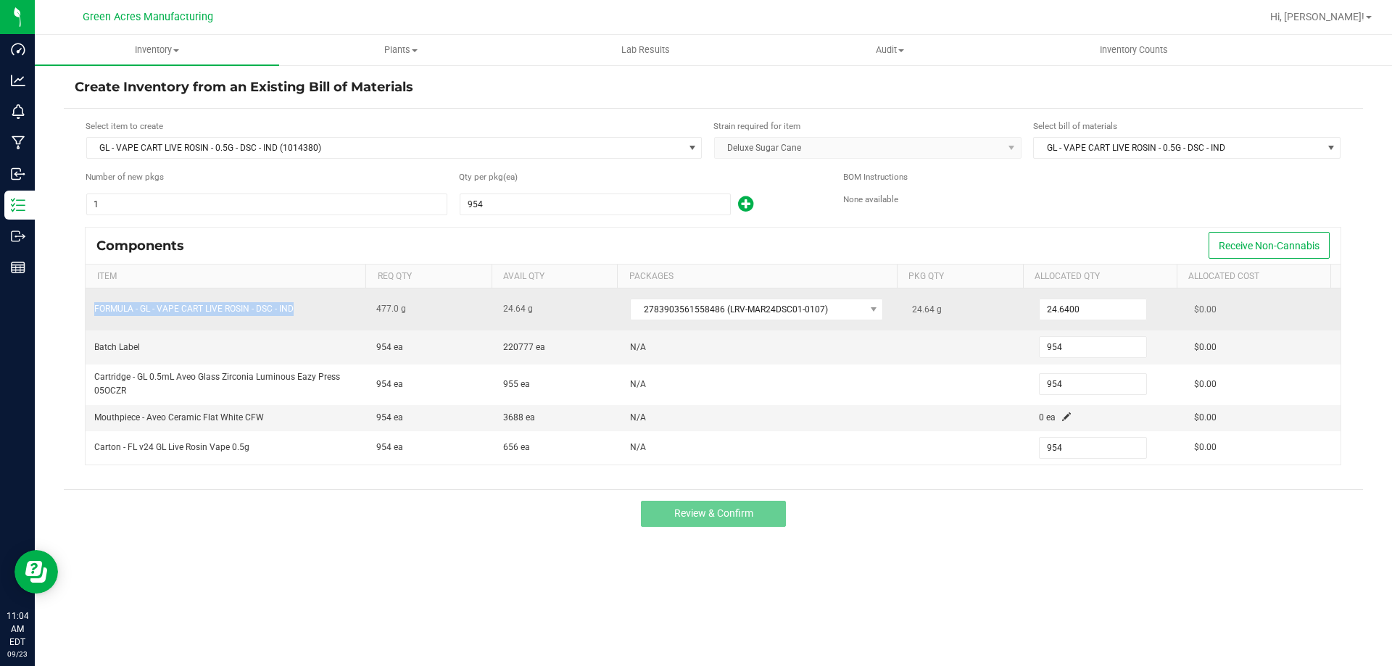
copy table "FORMULA - GL - VAPE CART LIVE ROSIN - DSC - IND"
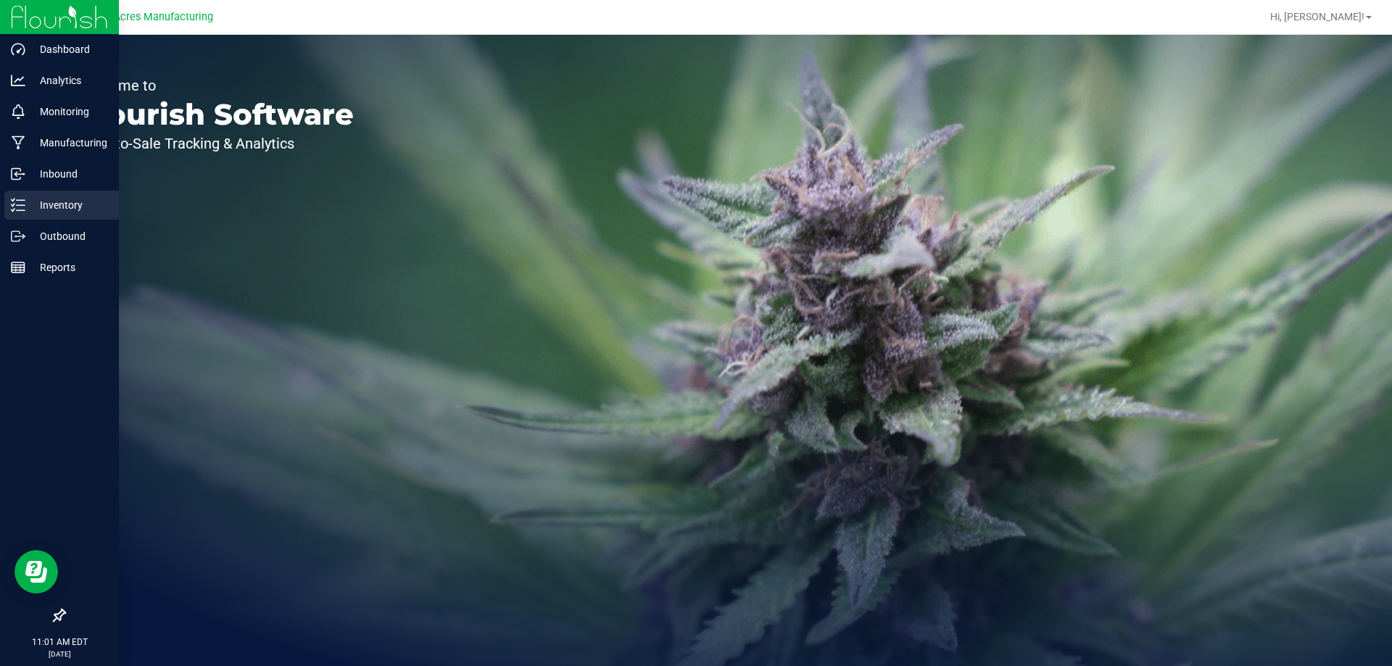
click at [44, 195] on div "Inventory" at bounding box center [61, 205] width 115 height 29
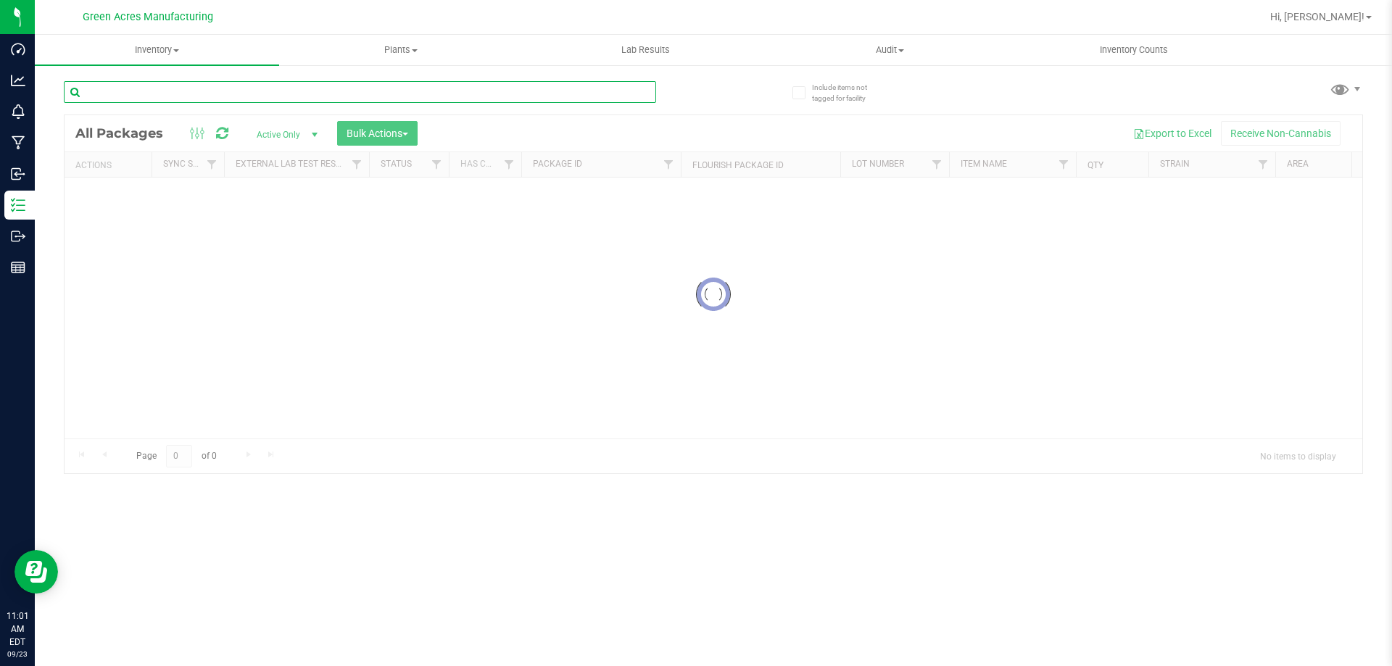
click at [376, 98] on input "text" at bounding box center [360, 92] width 592 height 22
type input "0644657730195015"
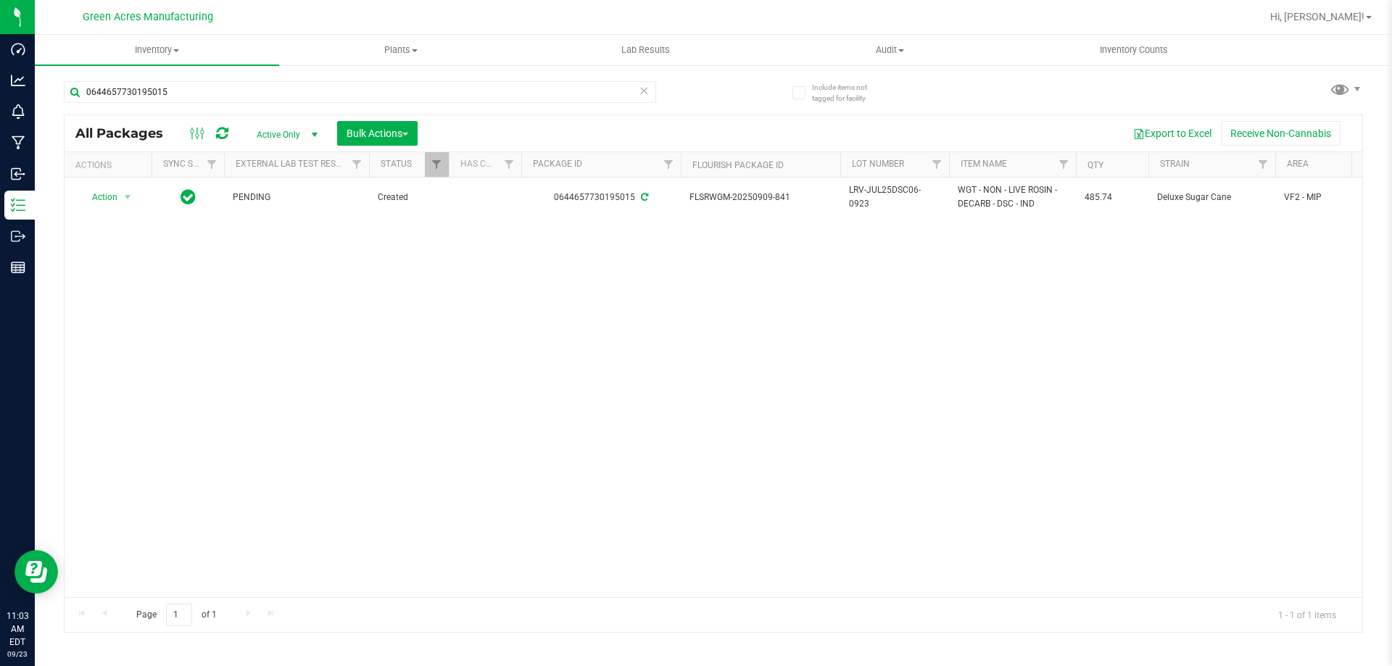
click at [450, 376] on div "Action Action Adjust qty Create package Edit attributes Global inventory Locate…" at bounding box center [714, 388] width 1298 height 420
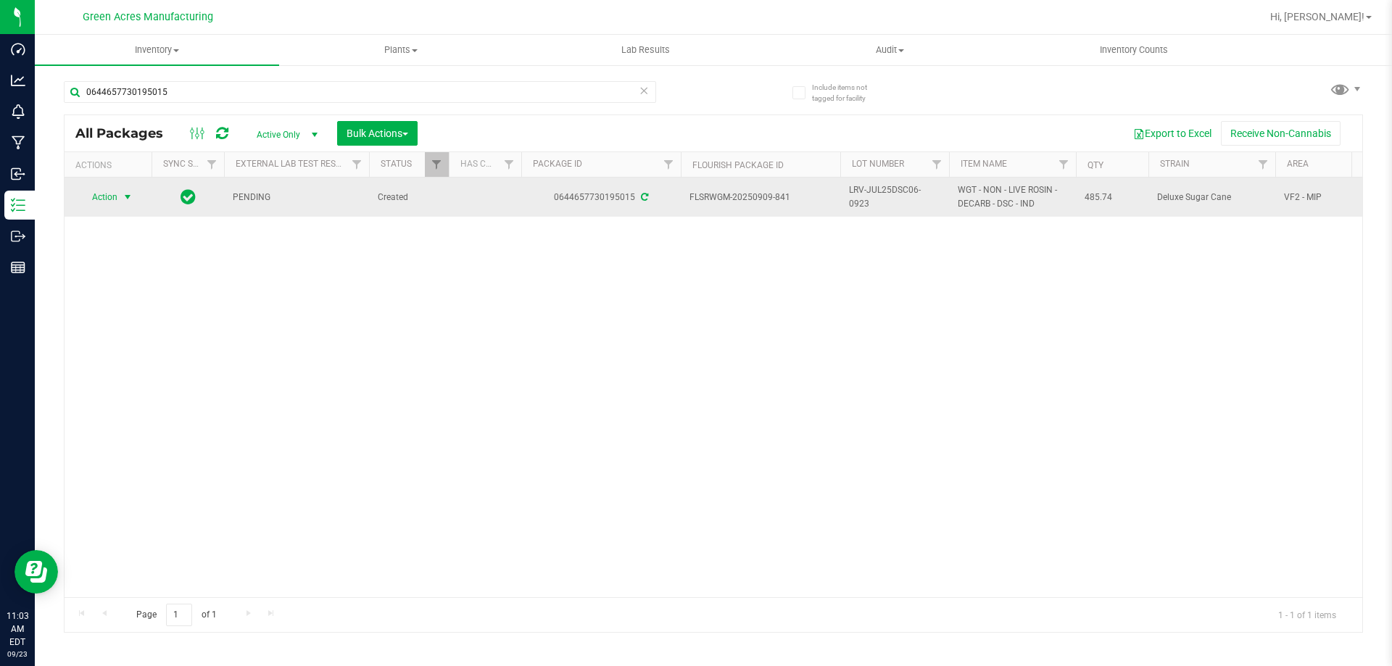
click at [106, 199] on span "Action" at bounding box center [98, 197] width 39 height 20
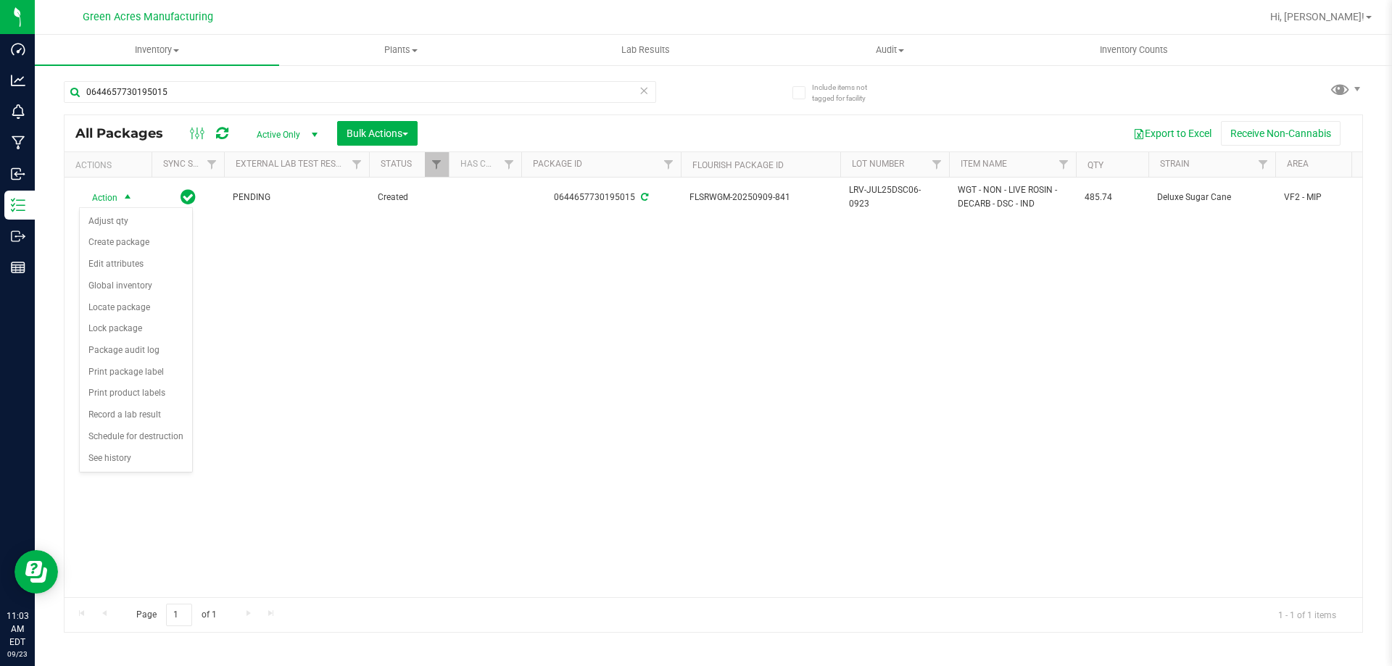
click at [418, 347] on div "Action Action Adjust qty Create package Edit attributes Global inventory Locate…" at bounding box center [714, 388] width 1298 height 420
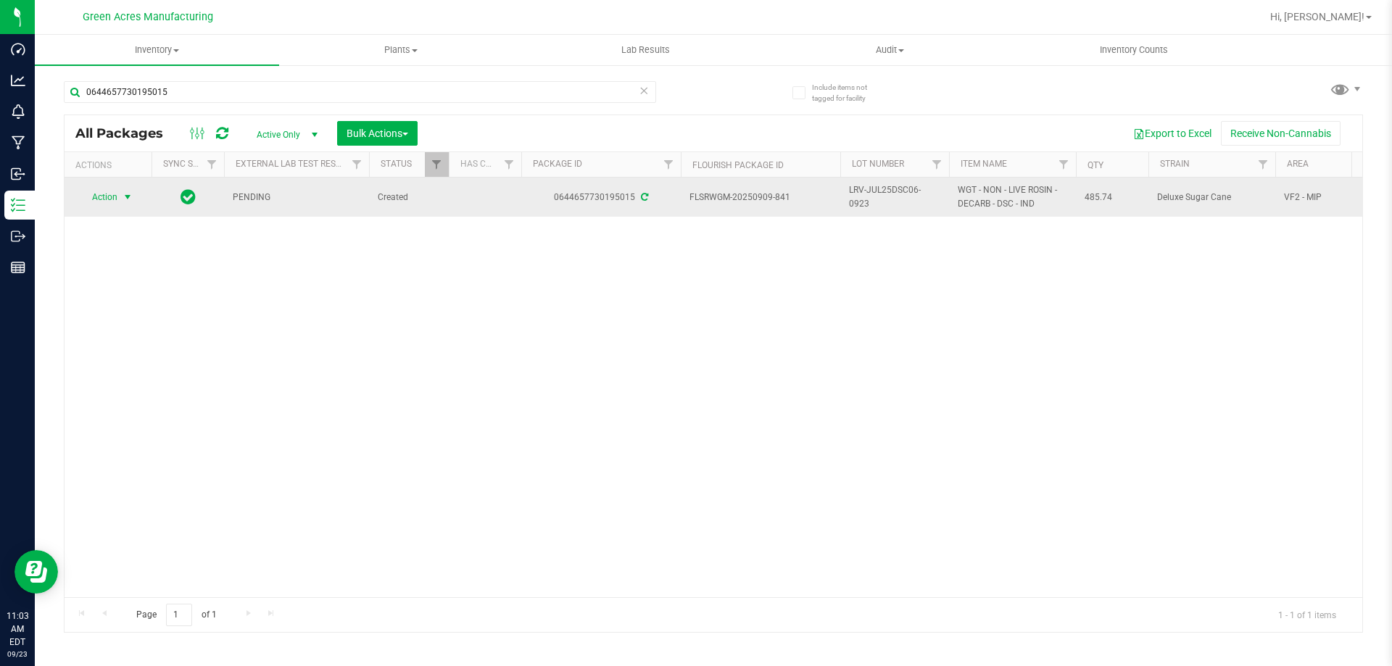
click at [112, 198] on span "Action" at bounding box center [98, 197] width 39 height 20
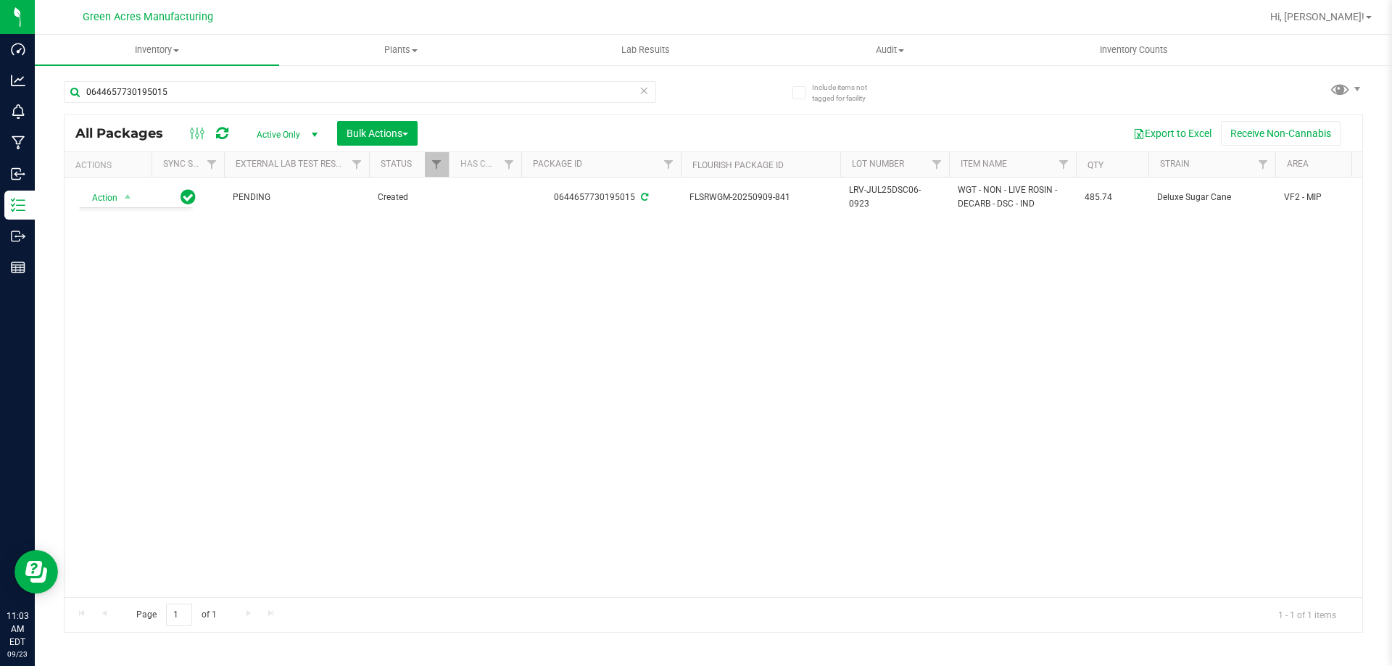
click at [408, 386] on div "Action Action Adjust qty Create package Edit attributes Global inventory Locate…" at bounding box center [714, 388] width 1298 height 420
click at [442, 346] on div "Action Action Adjust qty Create package Edit attributes Global inventory Locate…" at bounding box center [714, 388] width 1298 height 420
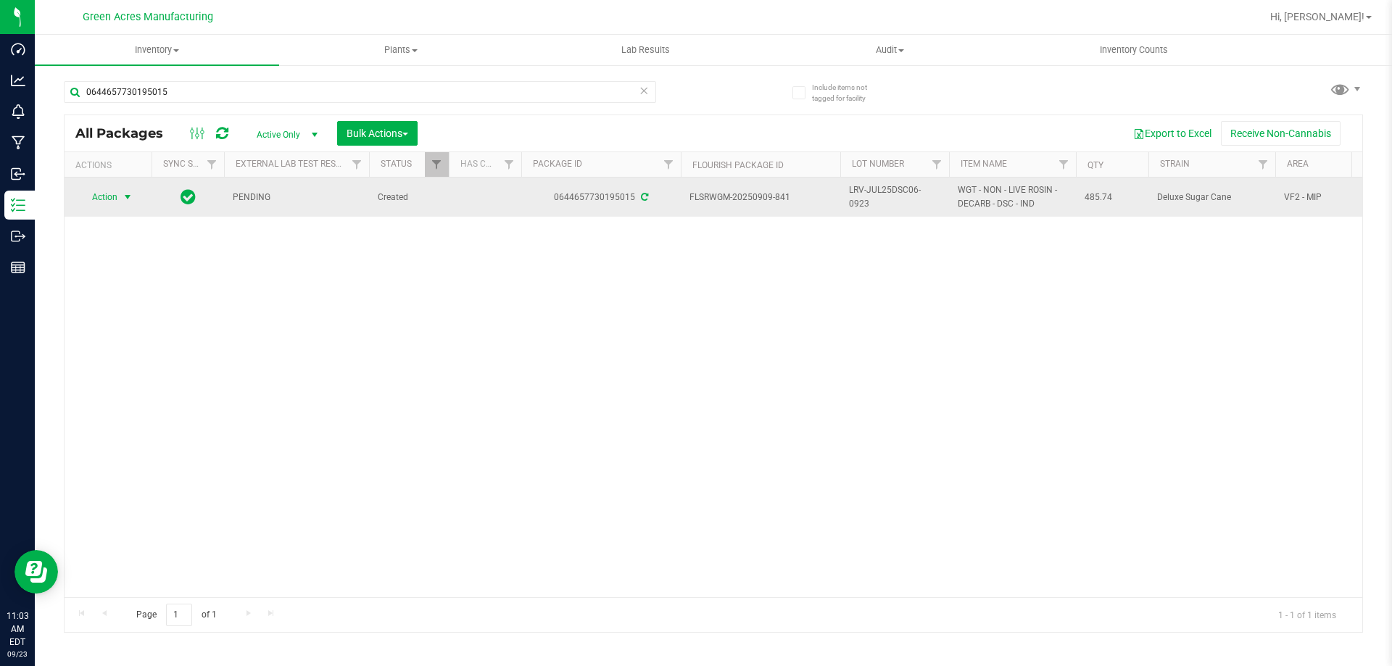
click at [120, 201] on span "select" at bounding box center [128, 197] width 18 height 20
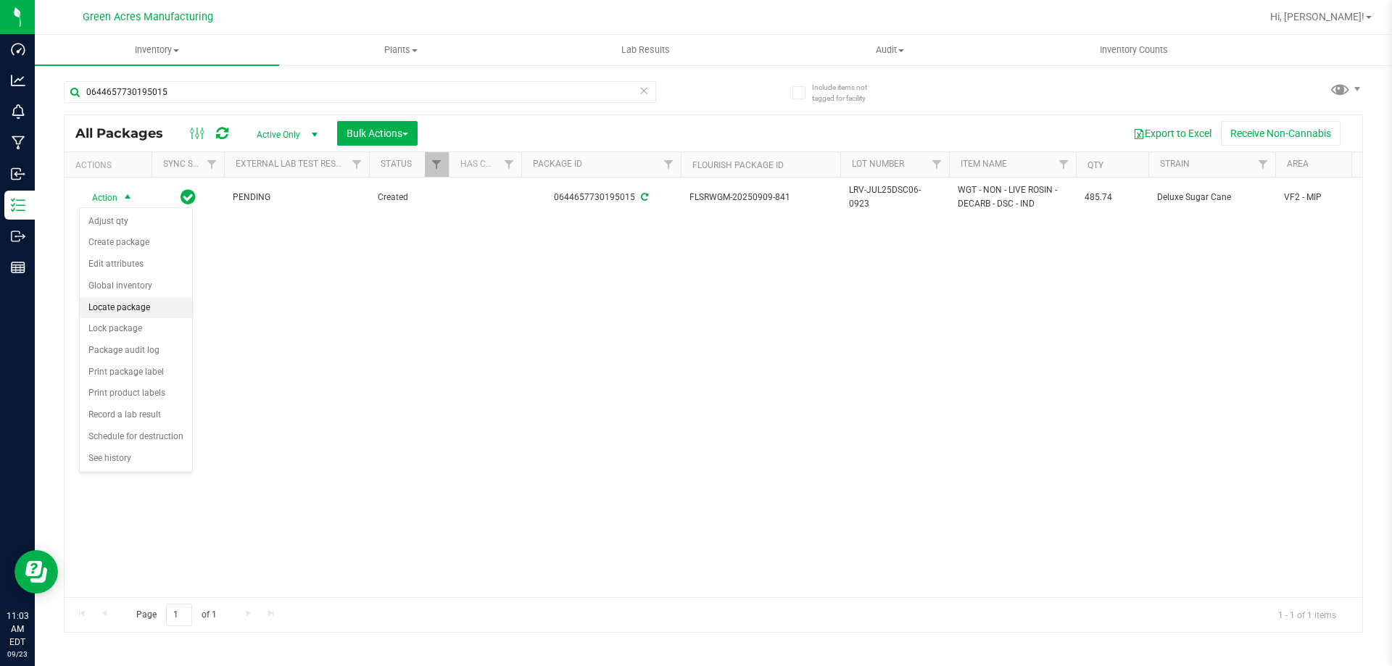
click at [129, 306] on li "Locate package" at bounding box center [136, 308] width 112 height 22
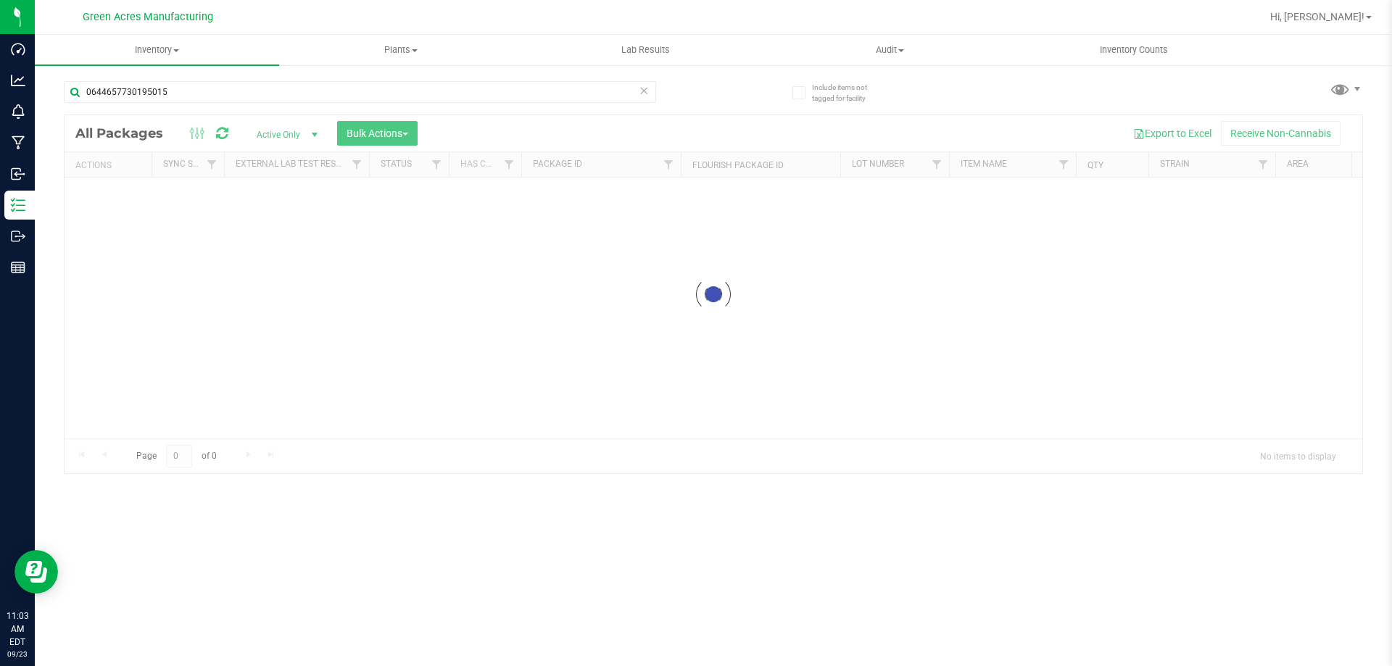
click at [431, 284] on div at bounding box center [714, 294] width 1298 height 358
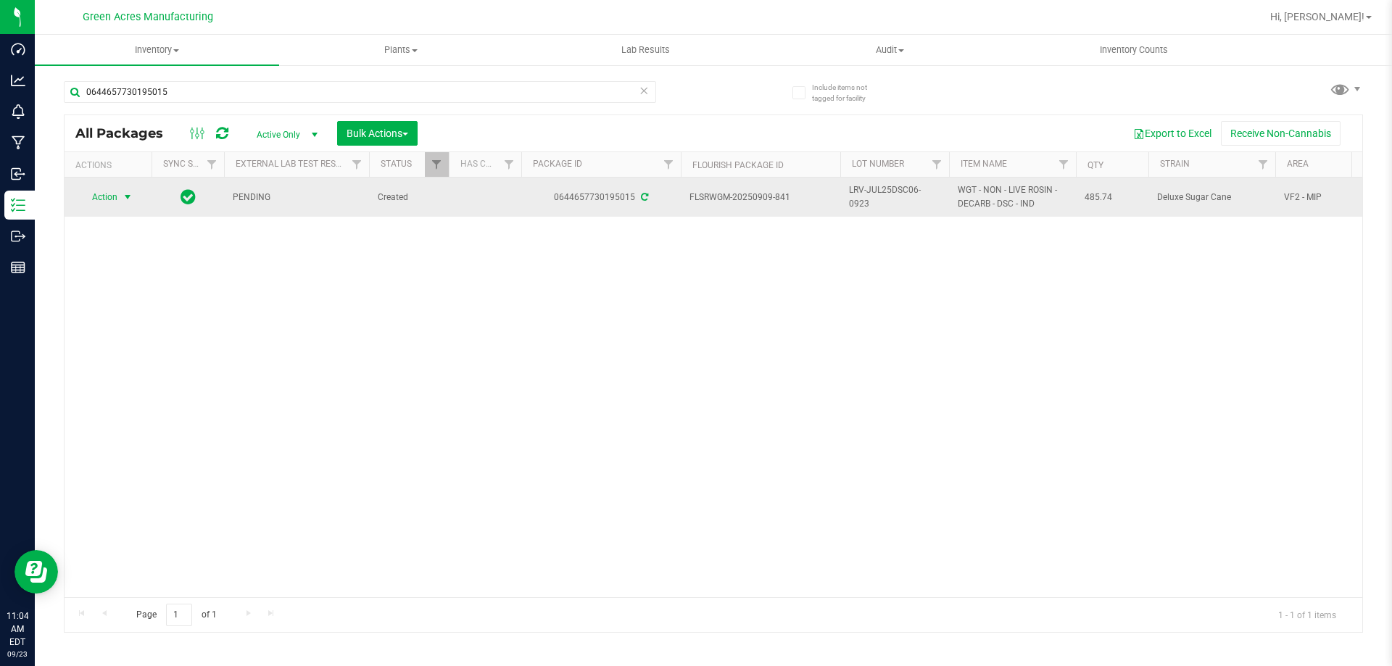
click at [120, 191] on span "select" at bounding box center [128, 197] width 18 height 20
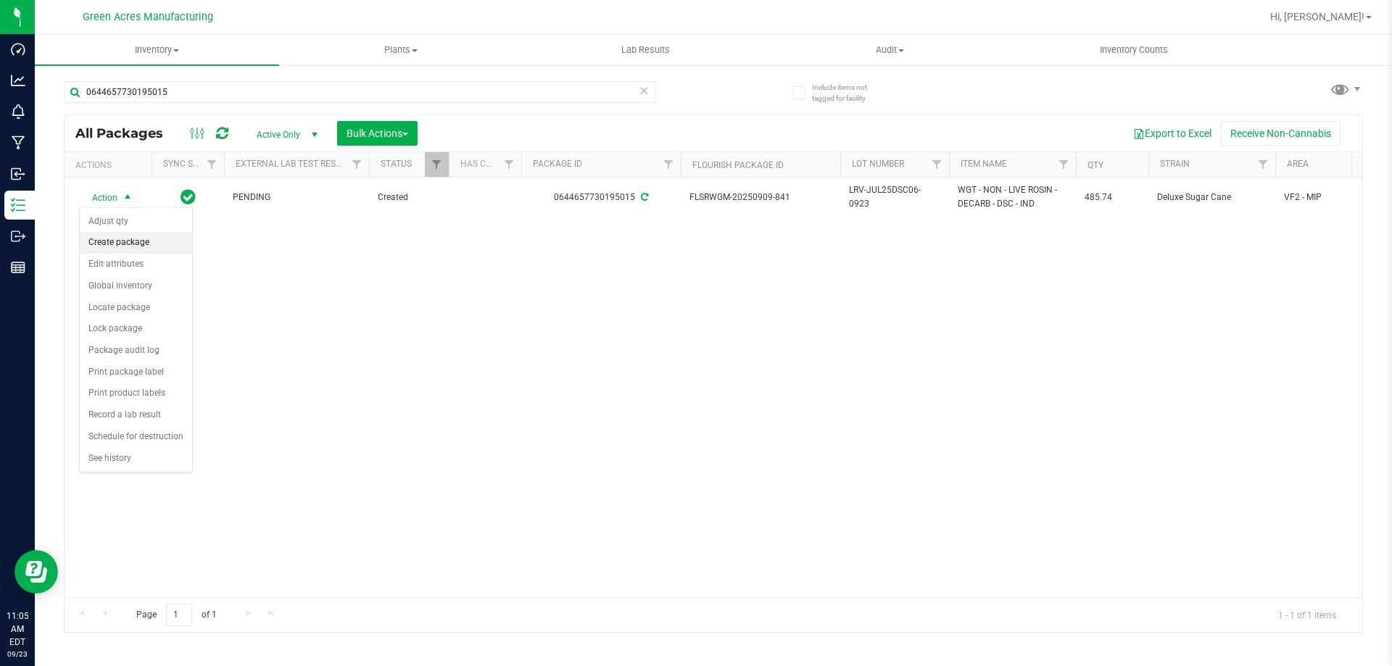
click at [116, 245] on li "Create package" at bounding box center [136, 243] width 112 height 22
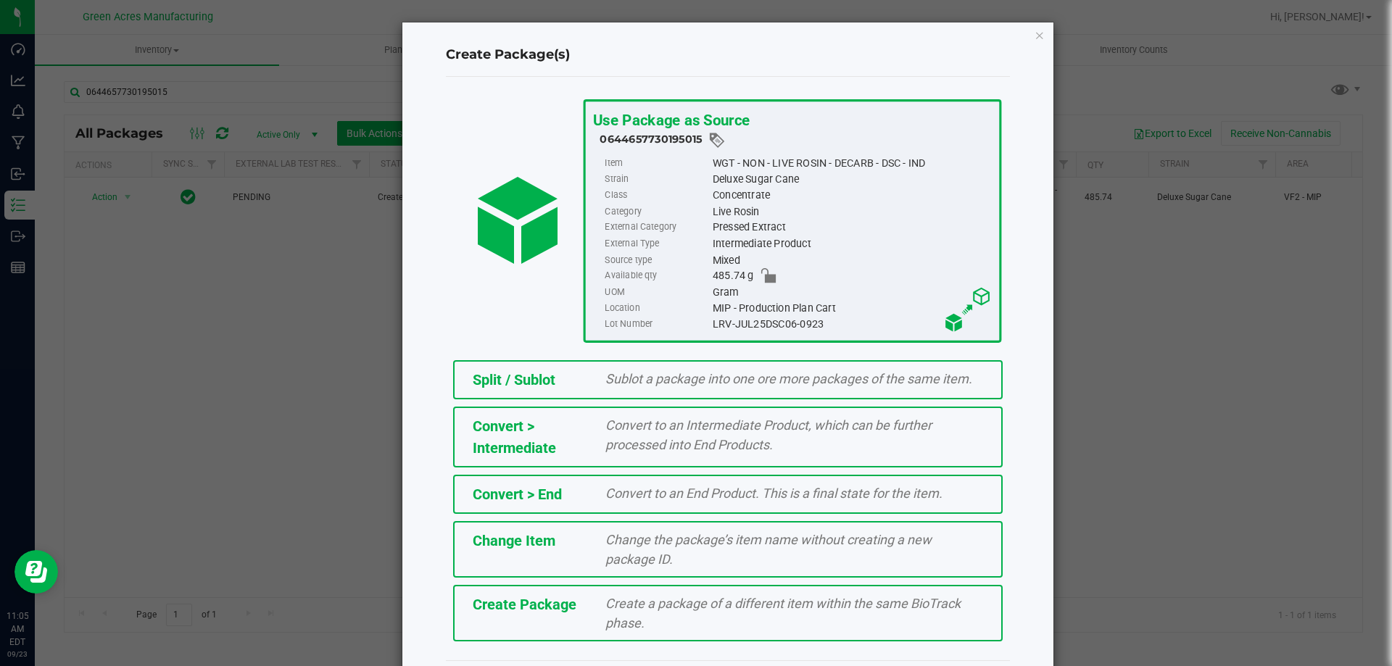
click at [557, 554] on div "Change Item Change the package’s item name without creating a new package ID." at bounding box center [728, 549] width 550 height 57
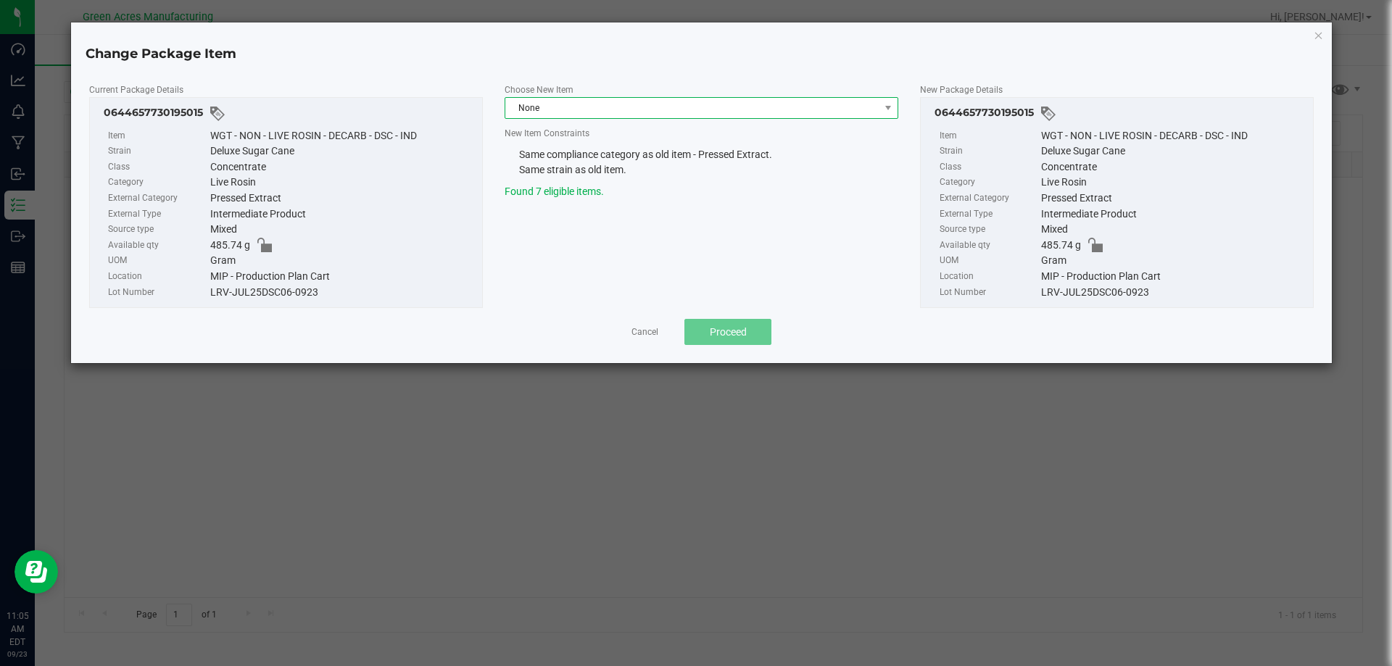
click at [612, 111] on span "None" at bounding box center [692, 108] width 374 height 20
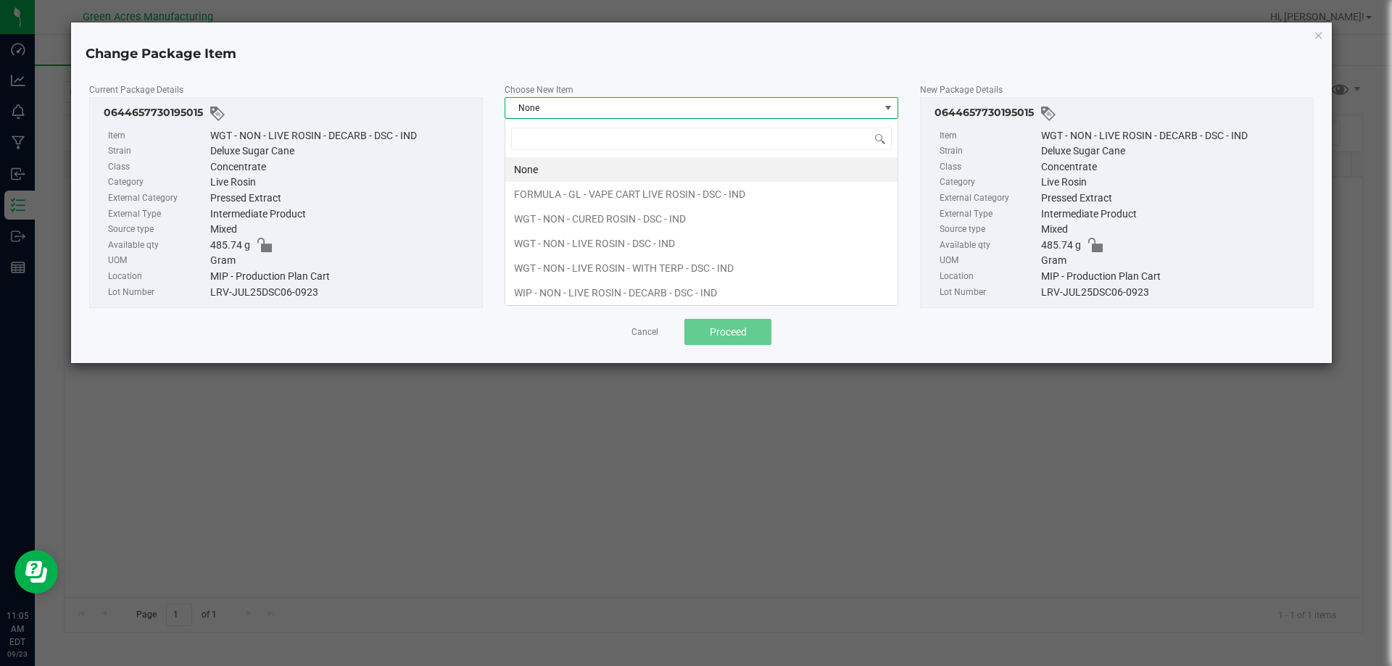
scroll to position [22, 394]
type input "FORMULA - GL - VAPE CART LIVE ROSIN - DSC - IND"
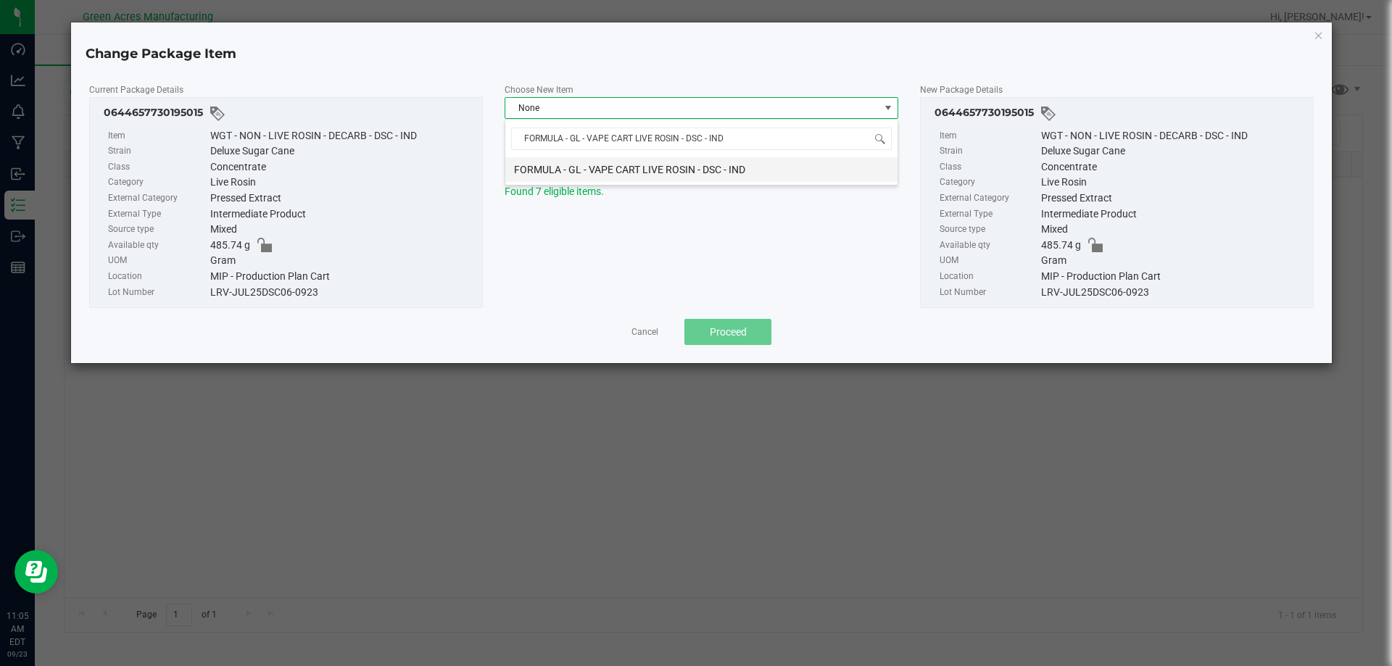
click at [608, 170] on li "FORMULA - GL - VAPE CART LIVE ROSIN - DSC - IND" at bounding box center [701, 169] width 392 height 25
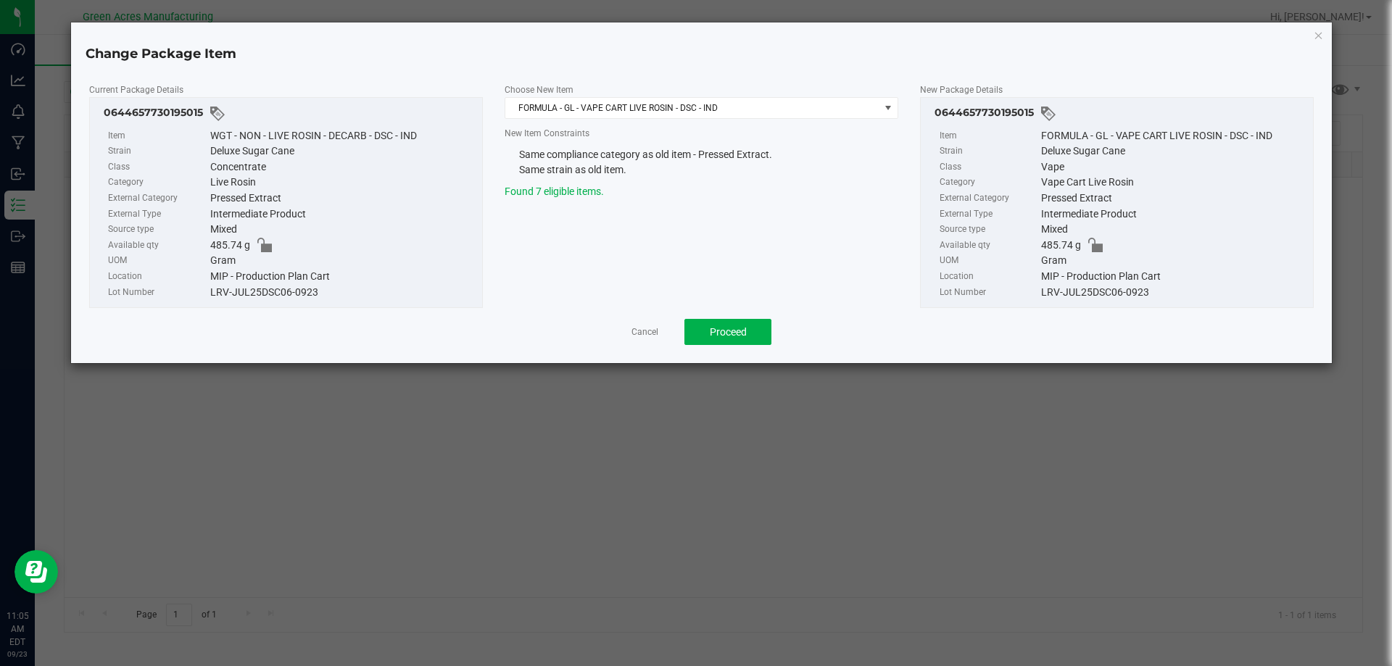
click at [699, 249] on div "Current Package Details 0644657730195015 Item WGT - NON - LIVE ROSIN - DECARB -…" at bounding box center [701, 195] width 1247 height 227
click at [738, 328] on span "Proceed" at bounding box center [728, 332] width 37 height 12
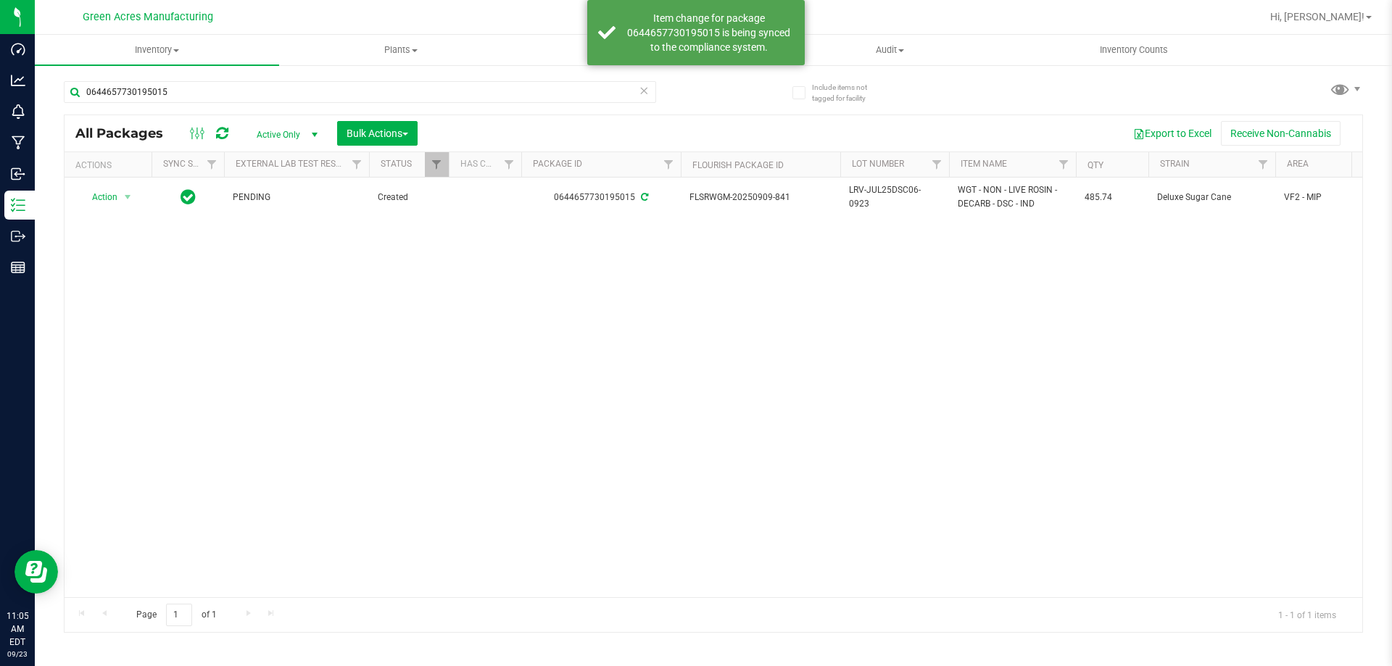
click at [354, 426] on div "Action Action Adjust qty Create package Edit attributes Global inventory Locate…" at bounding box center [714, 388] width 1298 height 420
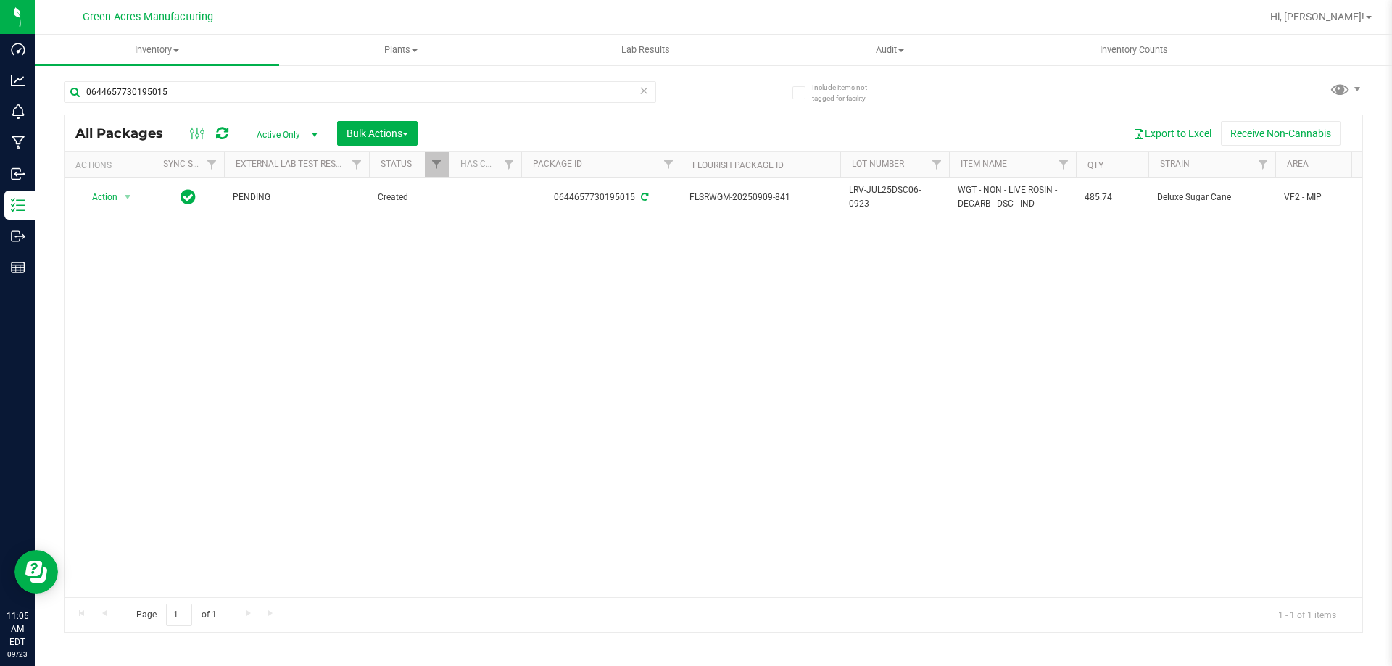
click at [217, 134] on icon at bounding box center [222, 133] width 12 height 15
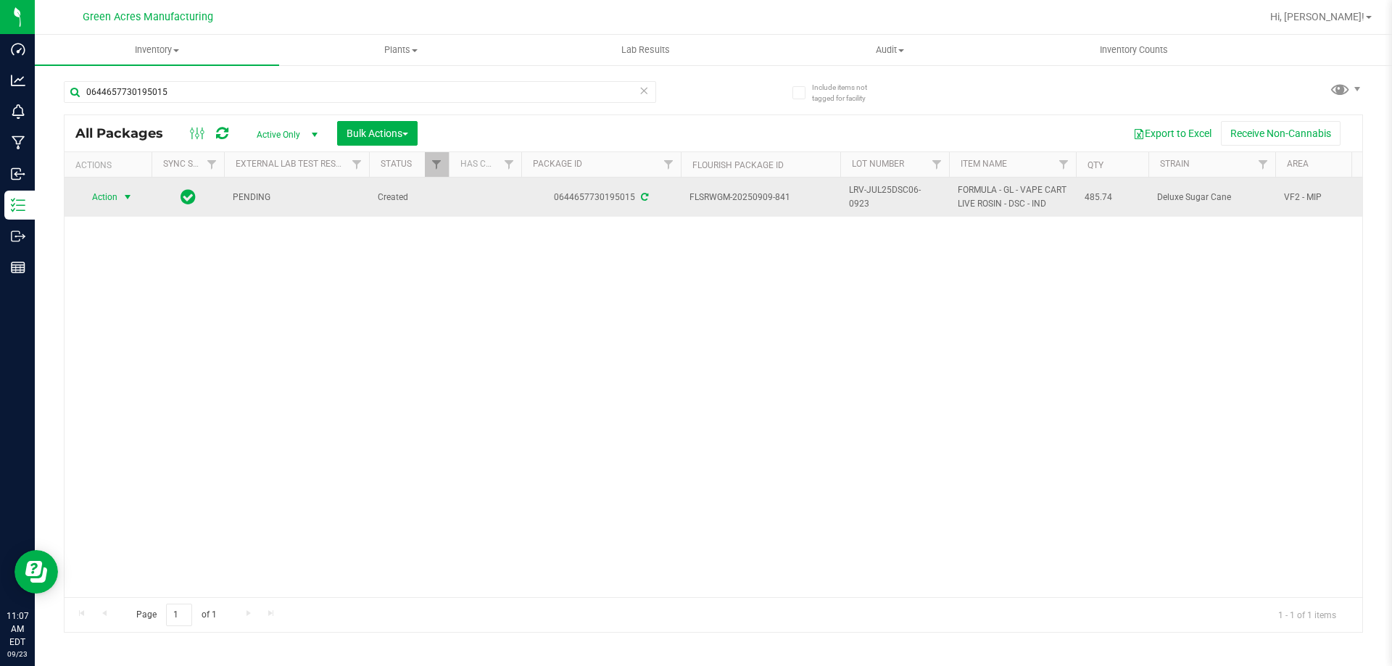
click at [124, 191] on span "select" at bounding box center [128, 197] width 18 height 20
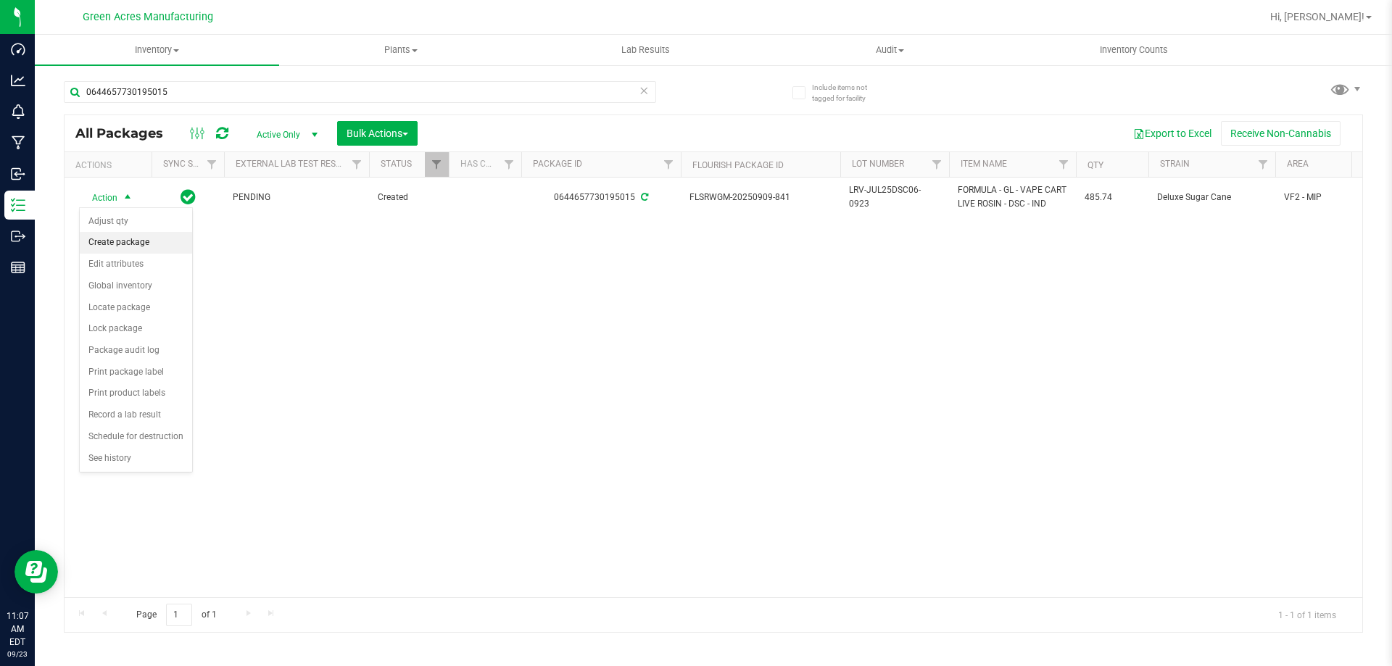
click at [124, 239] on li "Create package" at bounding box center [136, 243] width 112 height 22
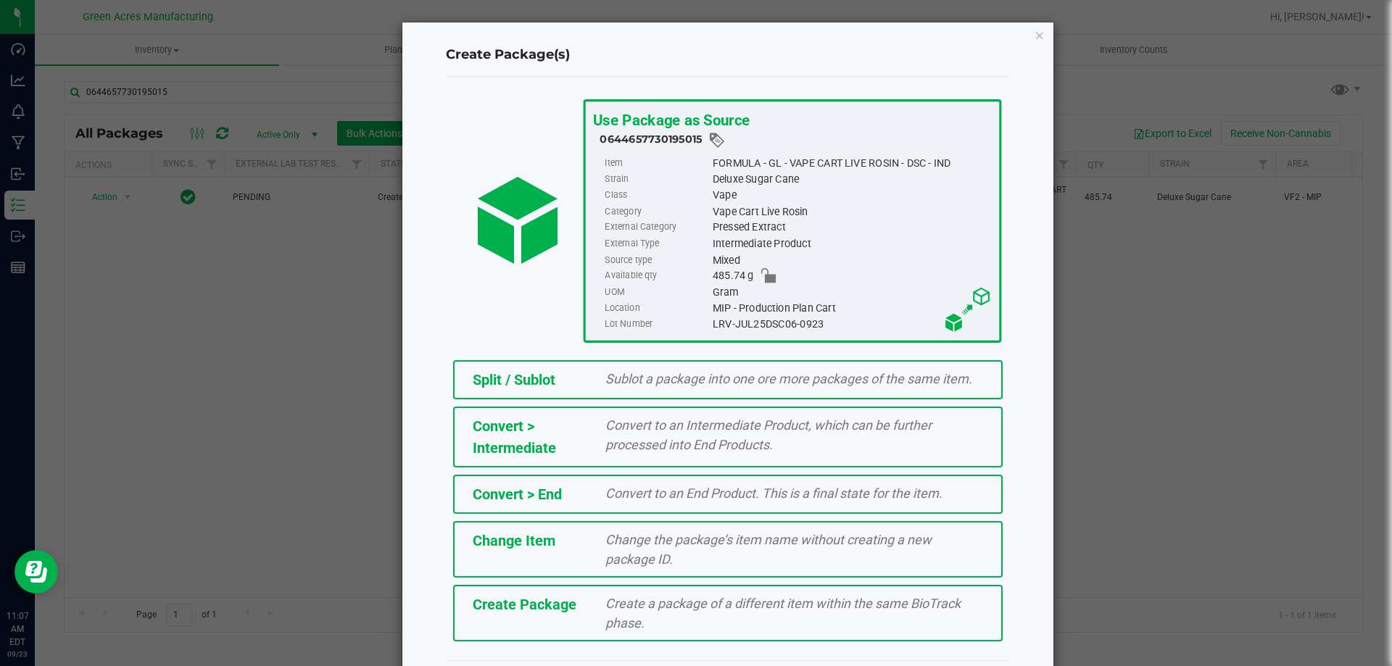
click at [574, 614] on div "Create Package" at bounding box center [528, 605] width 133 height 22
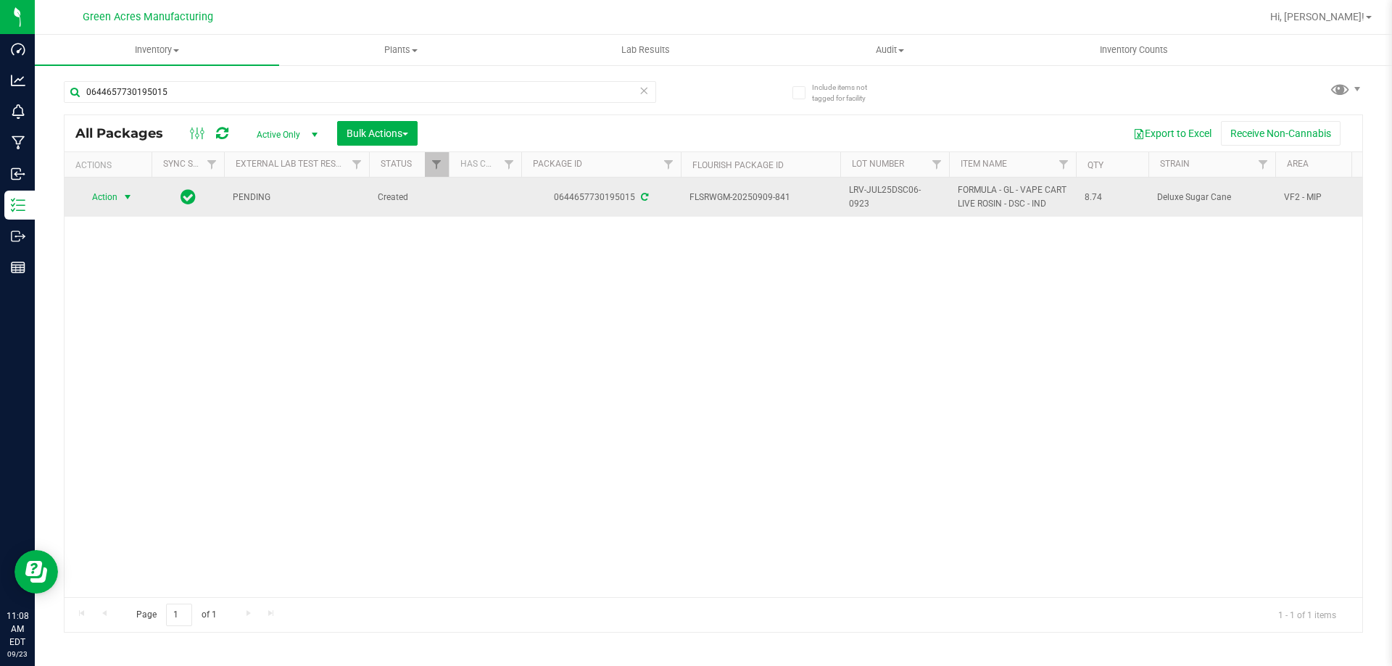
click at [132, 199] on span "select" at bounding box center [128, 197] width 12 height 12
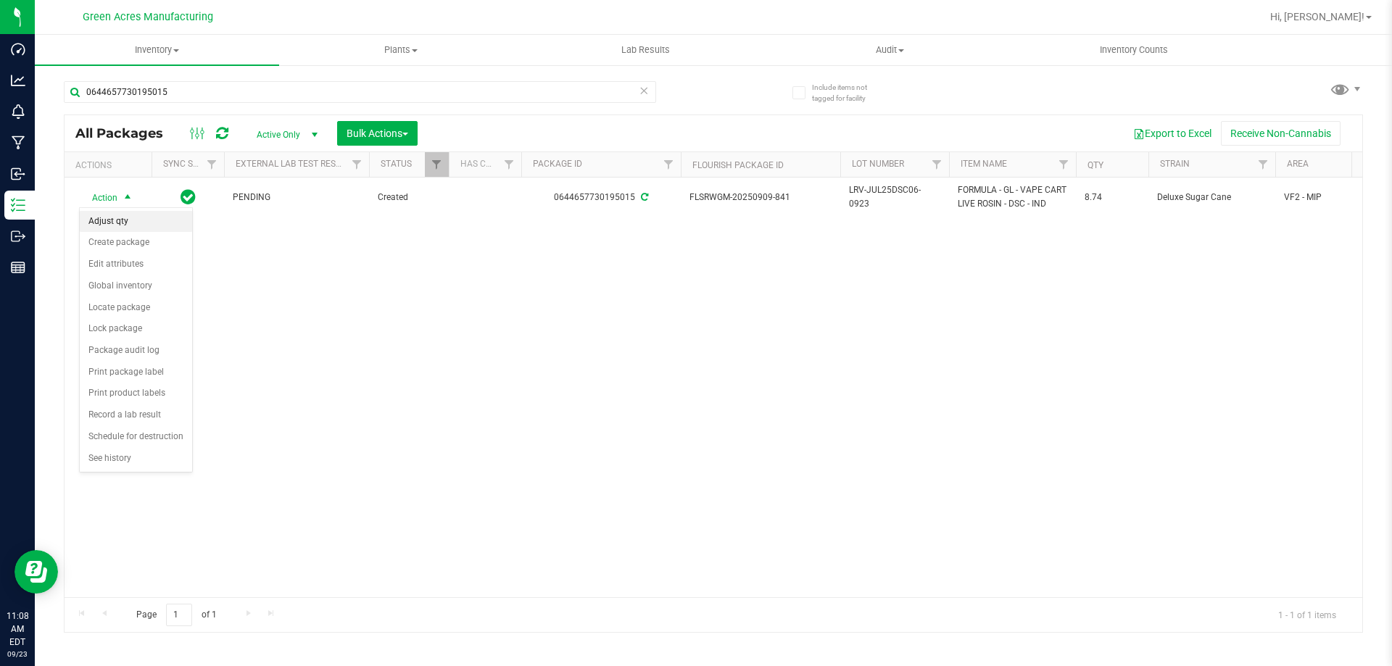
click at [141, 220] on li "Adjust qty" at bounding box center [136, 222] width 112 height 22
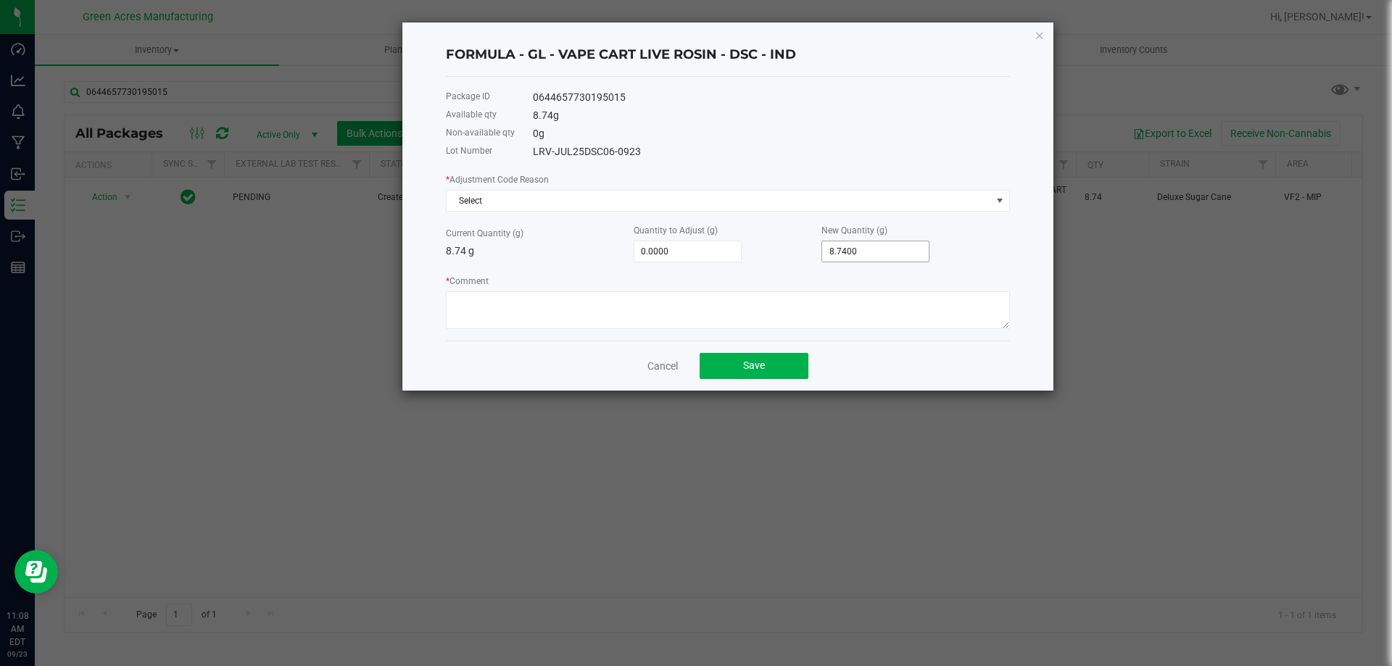
type input "8.74"
drag, startPoint x: 900, startPoint y: 248, endPoint x: 355, endPoint y: 358, distance: 556.2
click at [340, 333] on ngb-modal-window "FORMULA - GL - VAPE CART LIVE ROSIN - DSC - IND Package ID 0644657730195015 Ava…" at bounding box center [701, 333] width 1403 height 666
type input "-8.0000"
type input ".74"
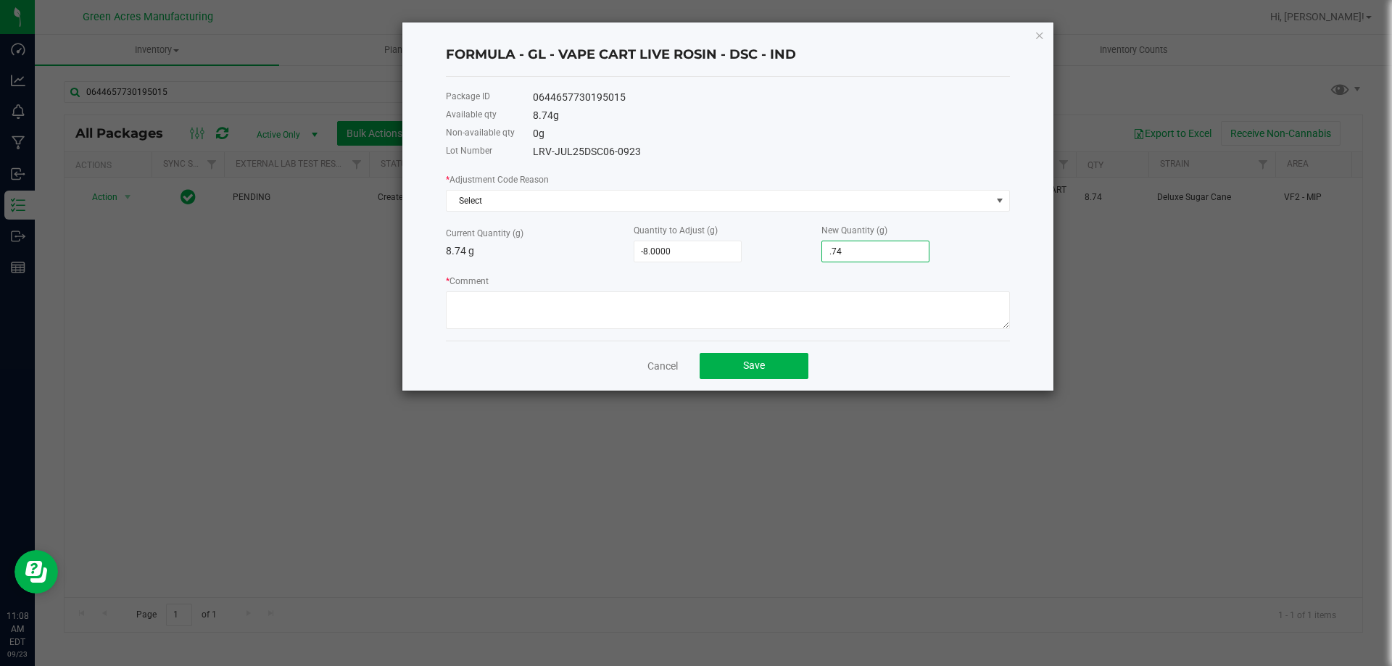
type input "65.2600"
type input "74"
type input "-4.7400"
type input "4"
type input "-8.7400"
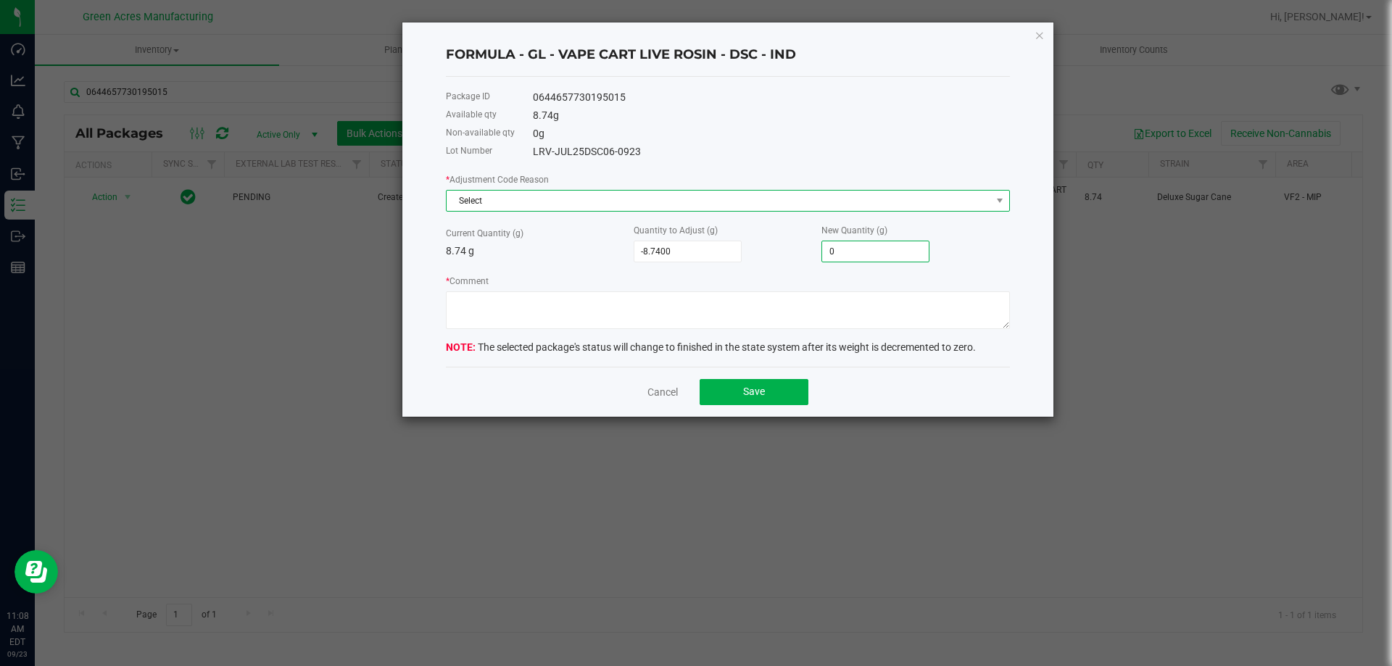
type input "0.0000"
click at [588, 203] on span "Select" at bounding box center [719, 201] width 544 height 20
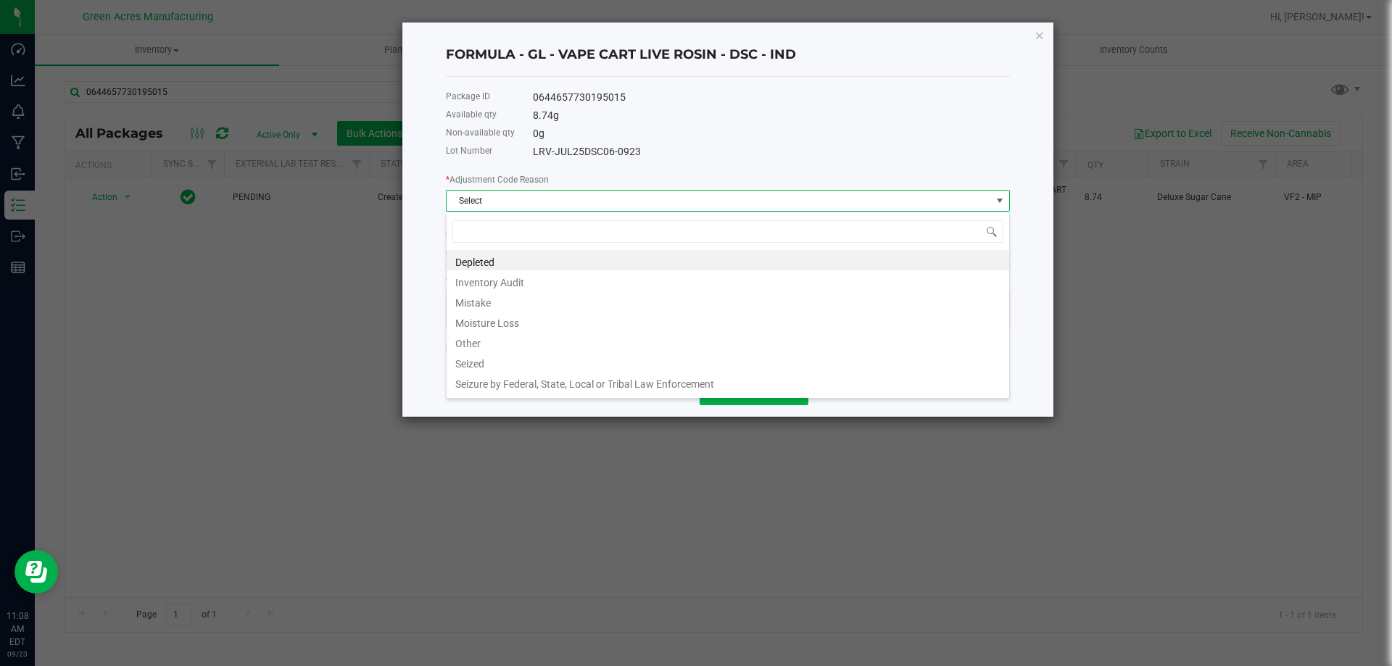
scroll to position [22, 564]
click at [540, 341] on li "Other" at bounding box center [728, 341] width 563 height 20
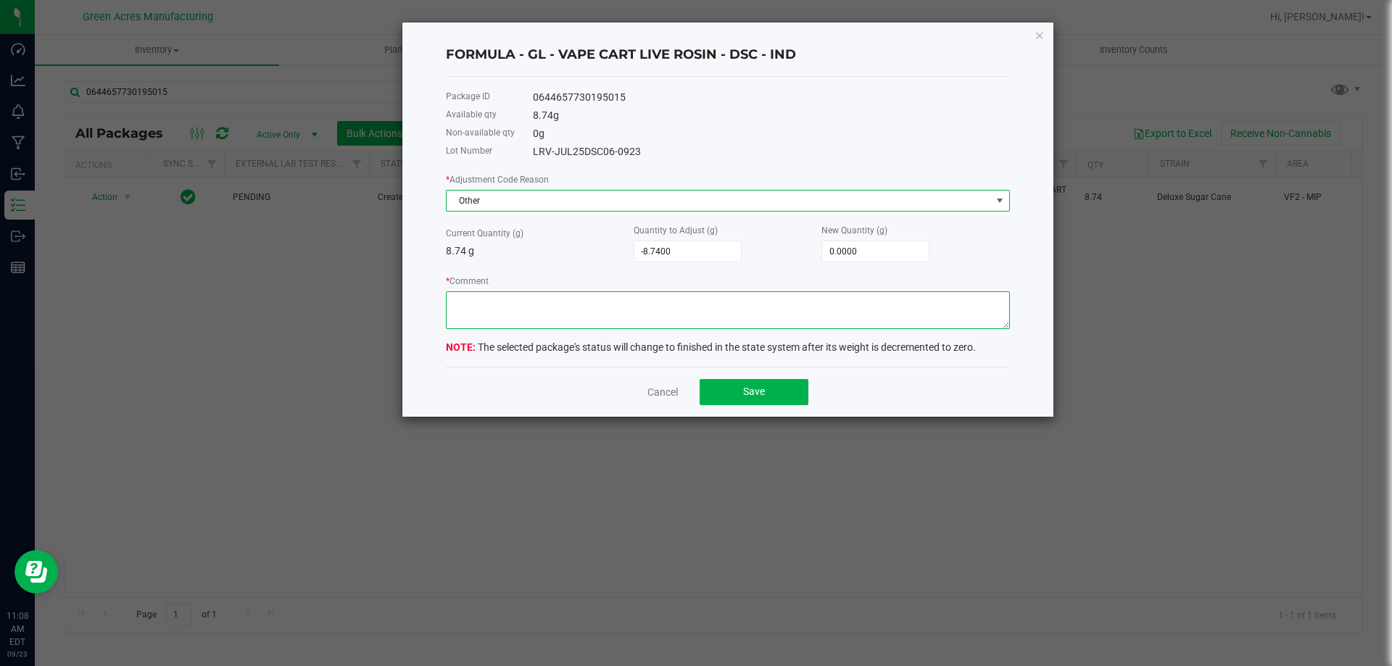
click at [542, 323] on textarea "* Comment" at bounding box center [728, 310] width 564 height 38
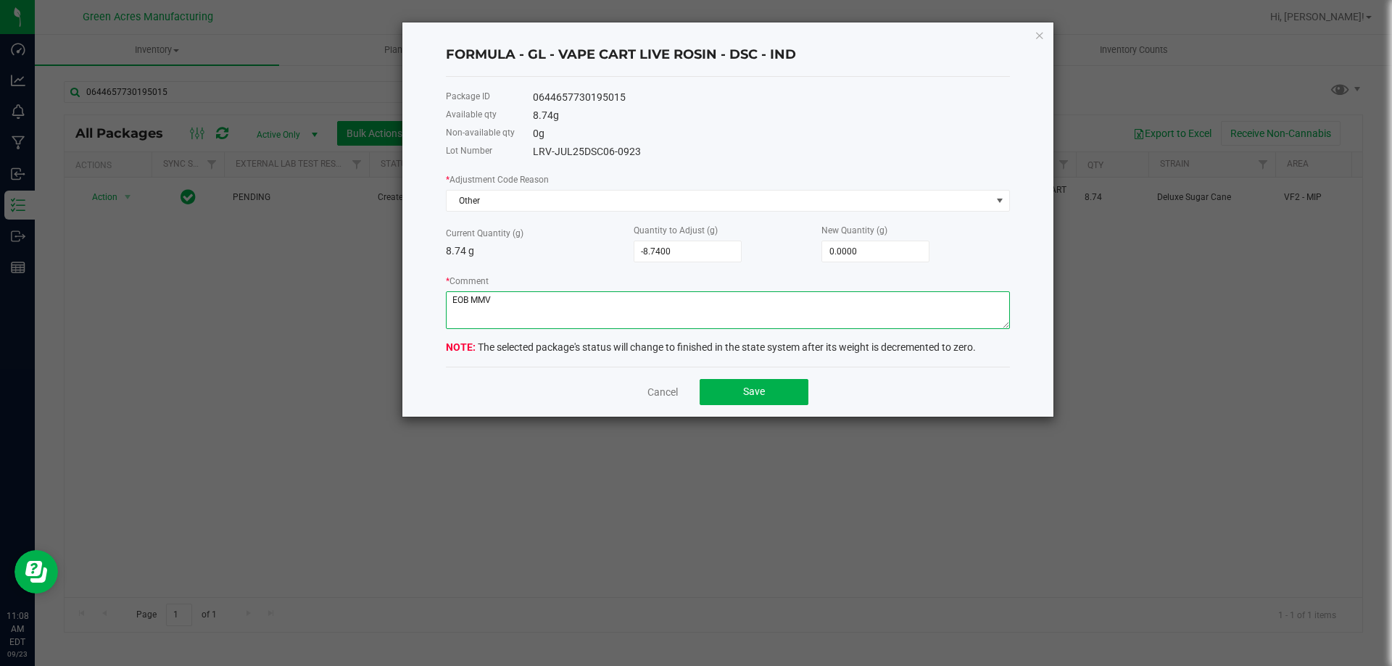
type textarea "EOB MMV"
click at [766, 376] on div "Cancel Save" at bounding box center [728, 392] width 564 height 50
click at [773, 389] on button "Save" at bounding box center [754, 392] width 109 height 26
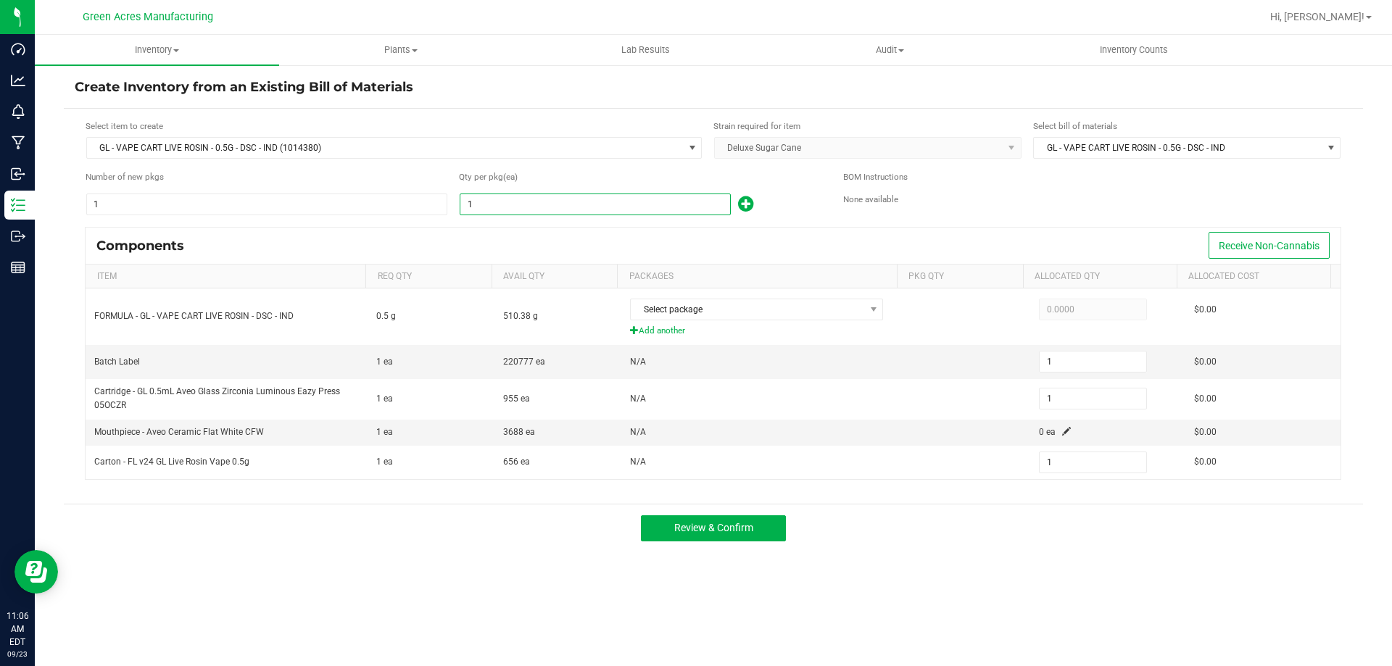
click at [562, 212] on input "1" at bounding box center [595, 204] width 270 height 20
type input "9"
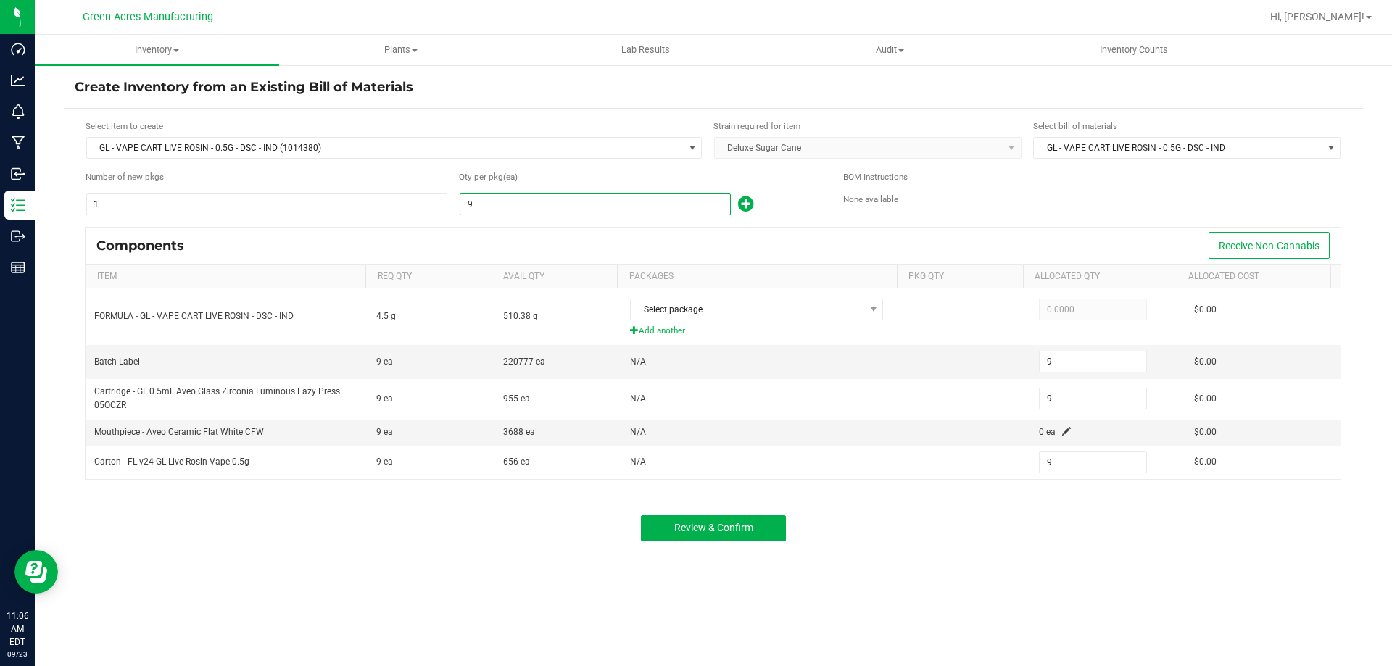
type input "95"
type input "954"
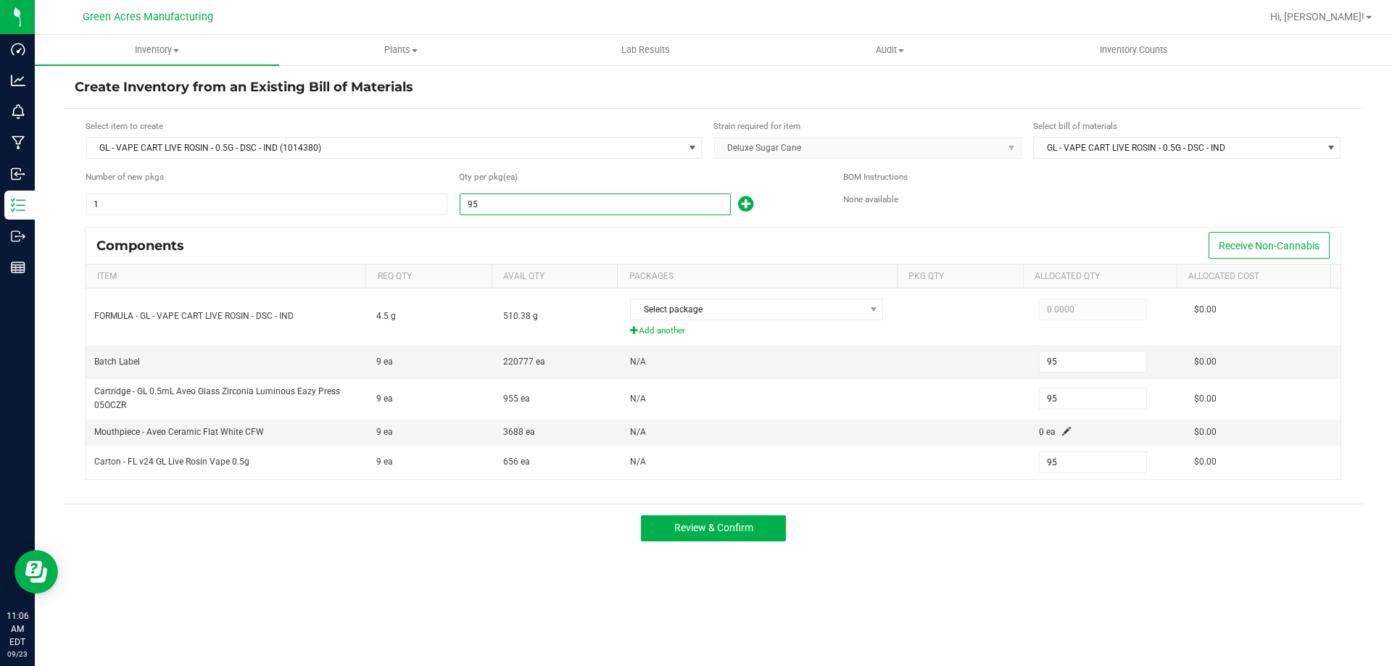
type input "954"
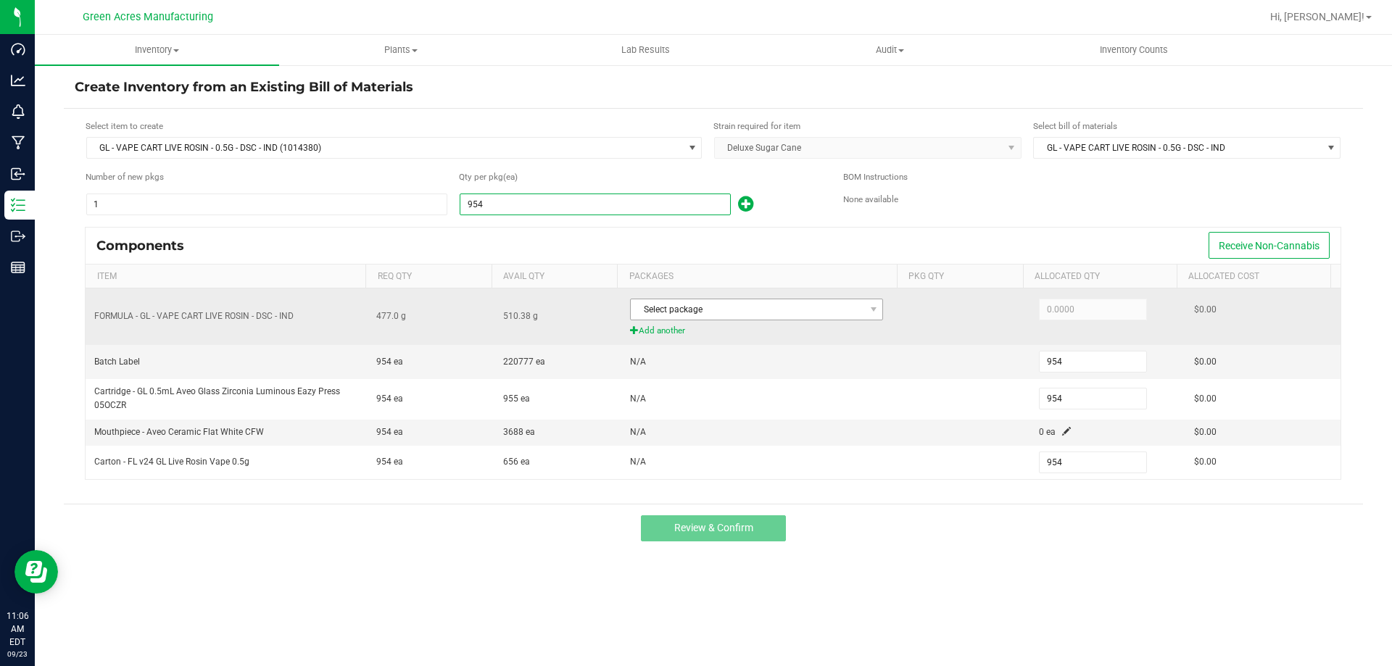
type input "954"
click at [784, 307] on span "Select package" at bounding box center [747, 309] width 233 height 20
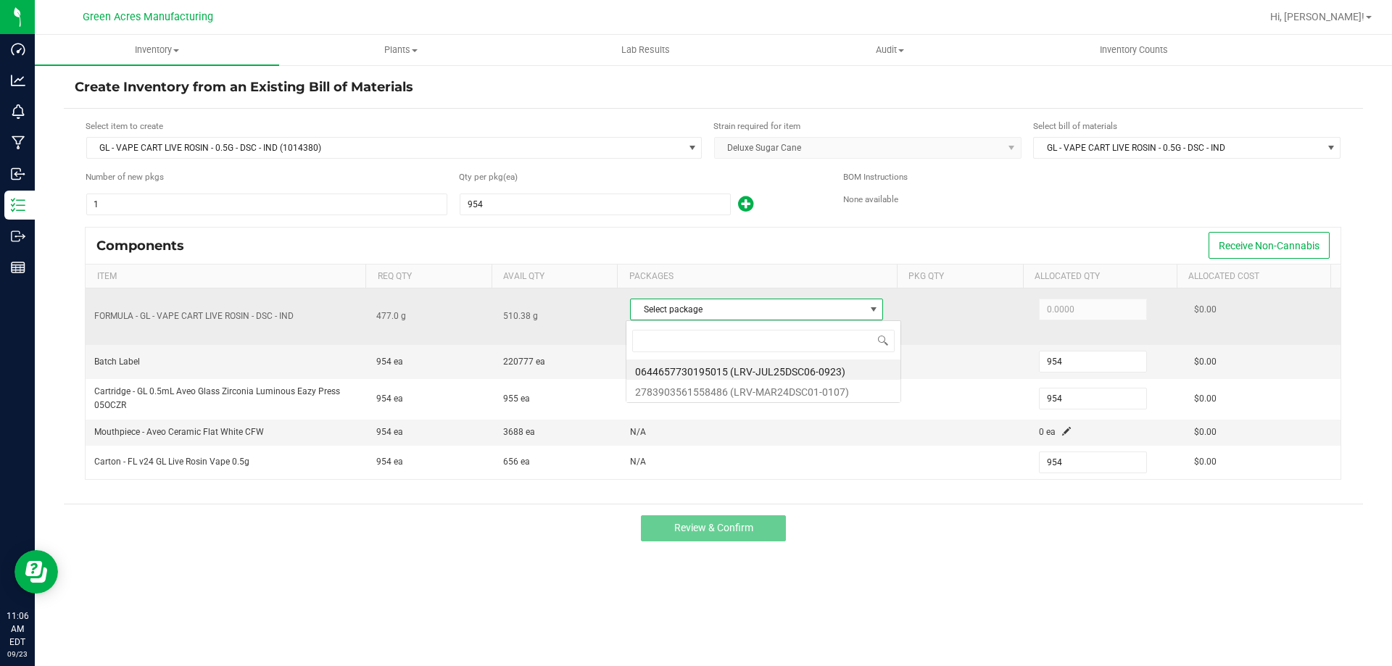
scroll to position [22, 250]
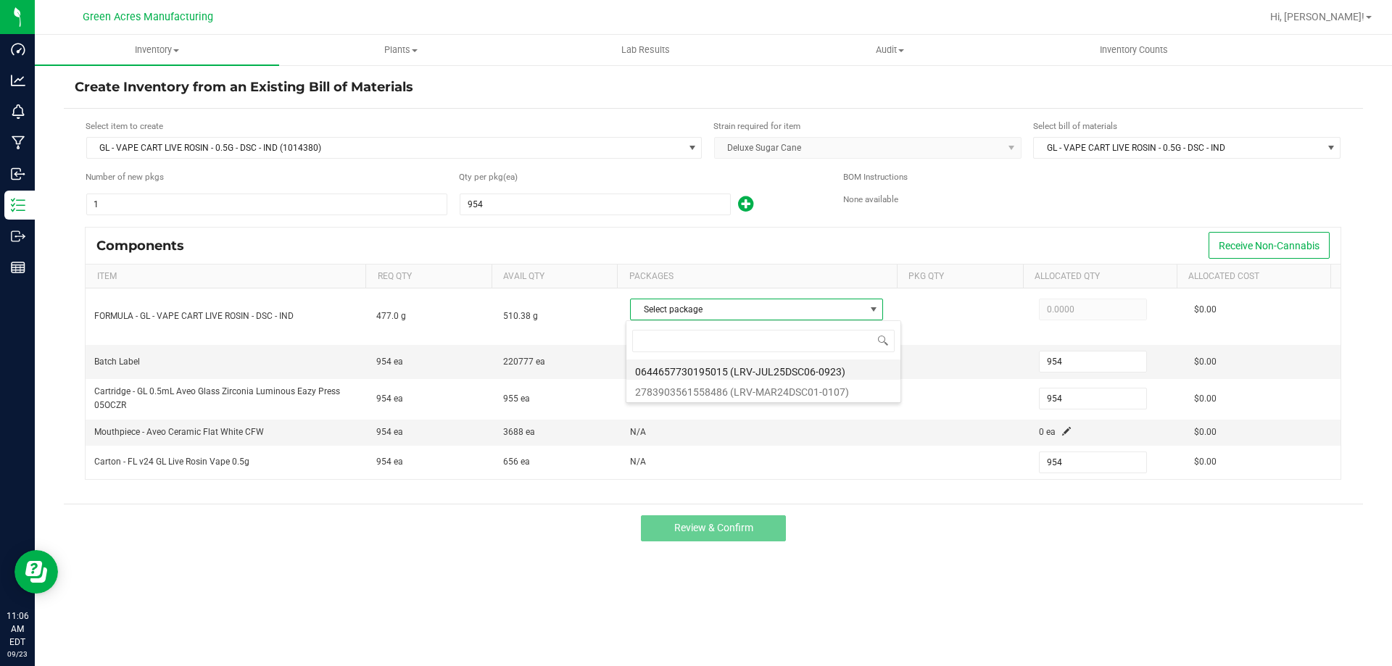
click at [852, 372] on li "0644657730195015 (LRV-JUL25DSC06-0923)" at bounding box center [763, 370] width 274 height 20
type input "477.0000"
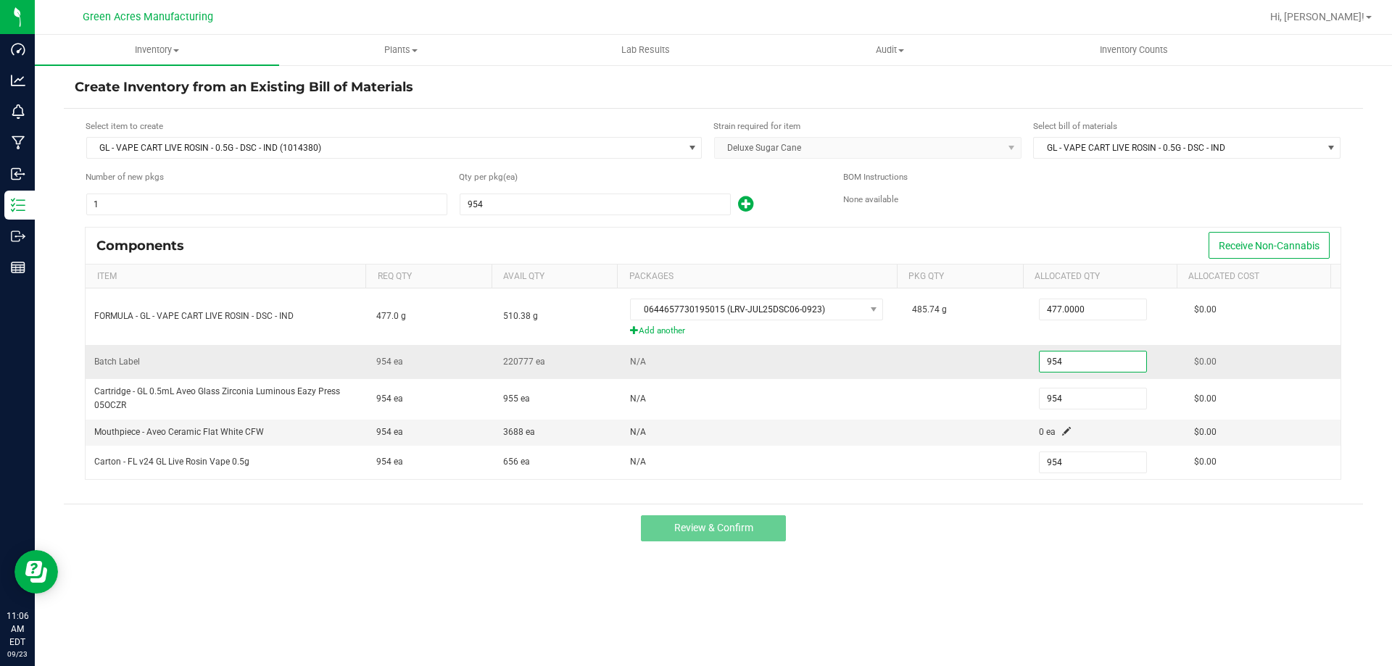
click at [1073, 360] on input "954" at bounding box center [1093, 362] width 107 height 20
click at [1062, 429] on span at bounding box center [1066, 431] width 9 height 9
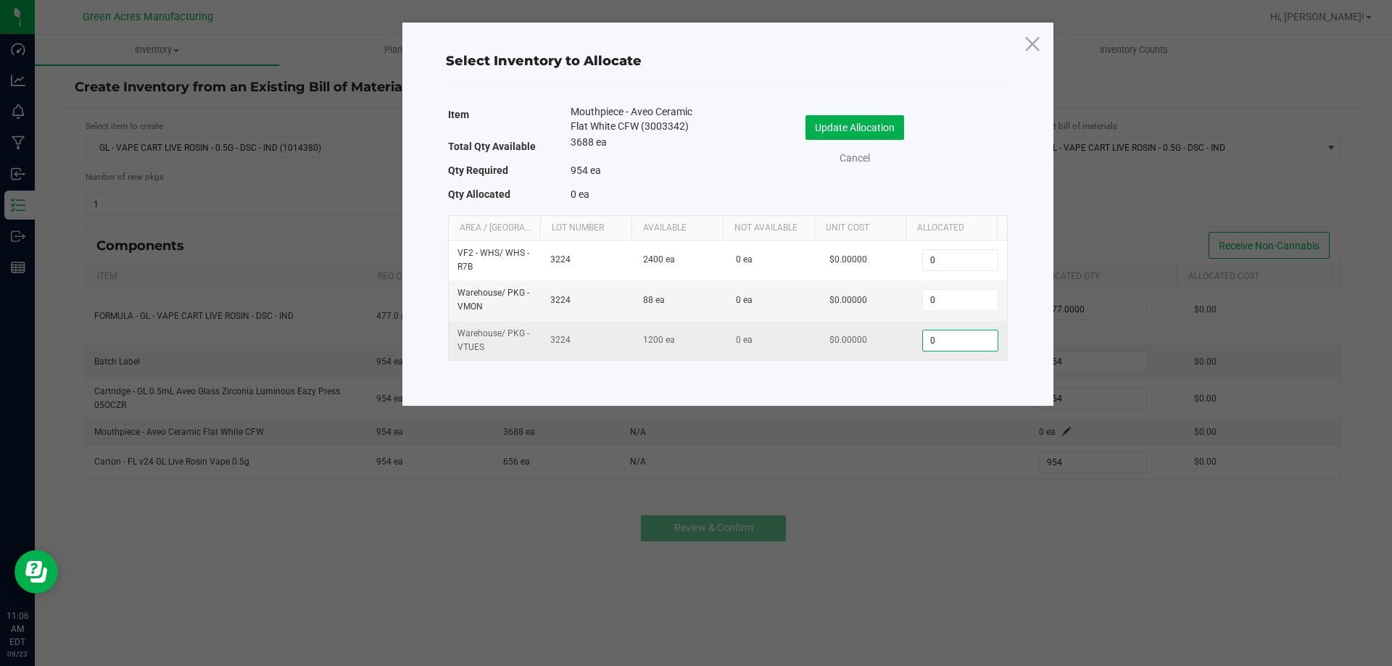
click at [958, 333] on input "0" at bounding box center [960, 341] width 74 height 20
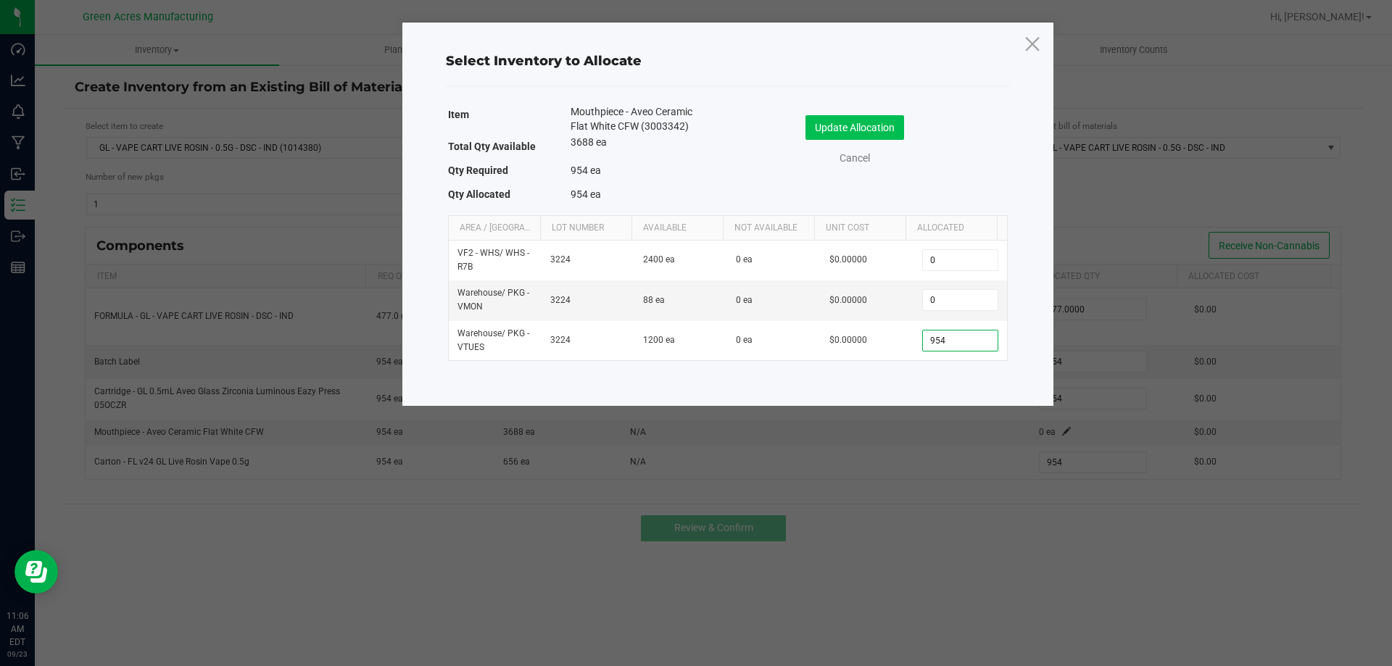
type input "954"
click at [876, 134] on button "Update Allocation" at bounding box center [854, 127] width 99 height 25
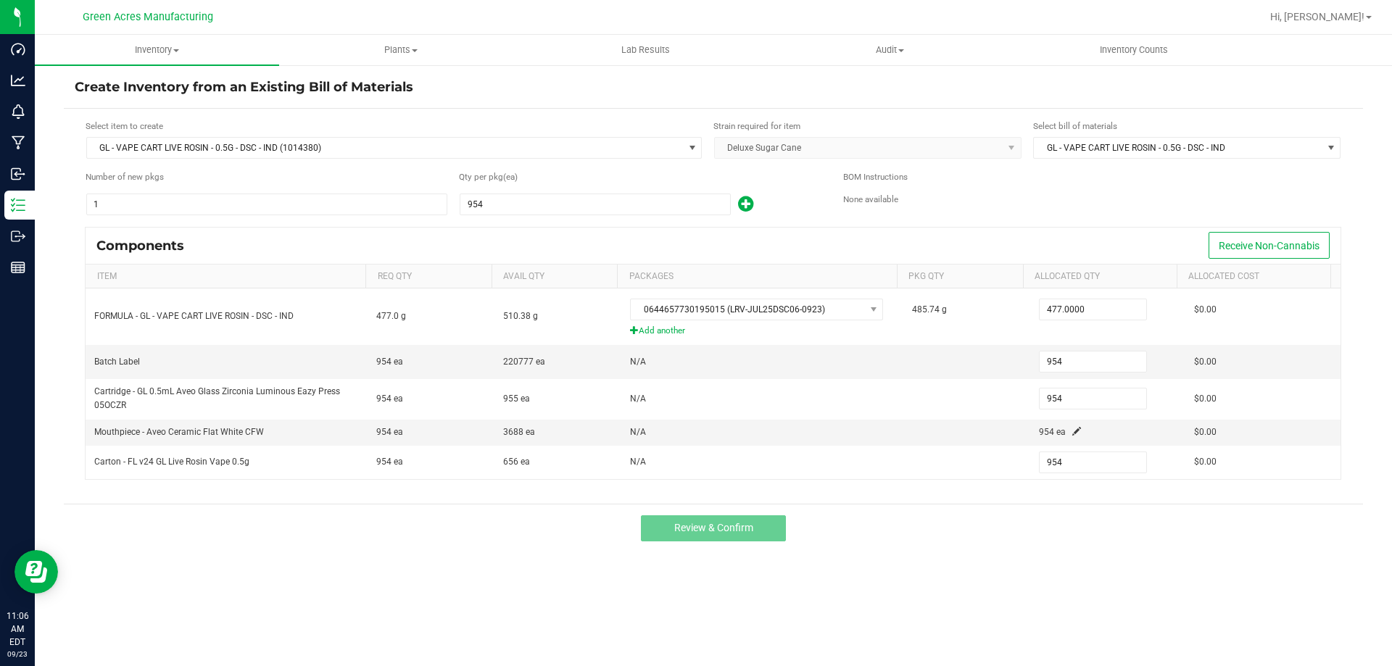
drag, startPoint x: 1098, startPoint y: 585, endPoint x: 1071, endPoint y: 575, distance: 29.4
click at [1101, 584] on div "Inventory All packages All inventory Waste log Create inventory Plants All plan…" at bounding box center [713, 350] width 1357 height 631
type input "656"
click at [948, 554] on div "Inventory All packages All inventory Waste log Create inventory Plants All plan…" at bounding box center [713, 350] width 1357 height 631
click at [734, 531] on span "Review & Confirm" at bounding box center [713, 528] width 79 height 12
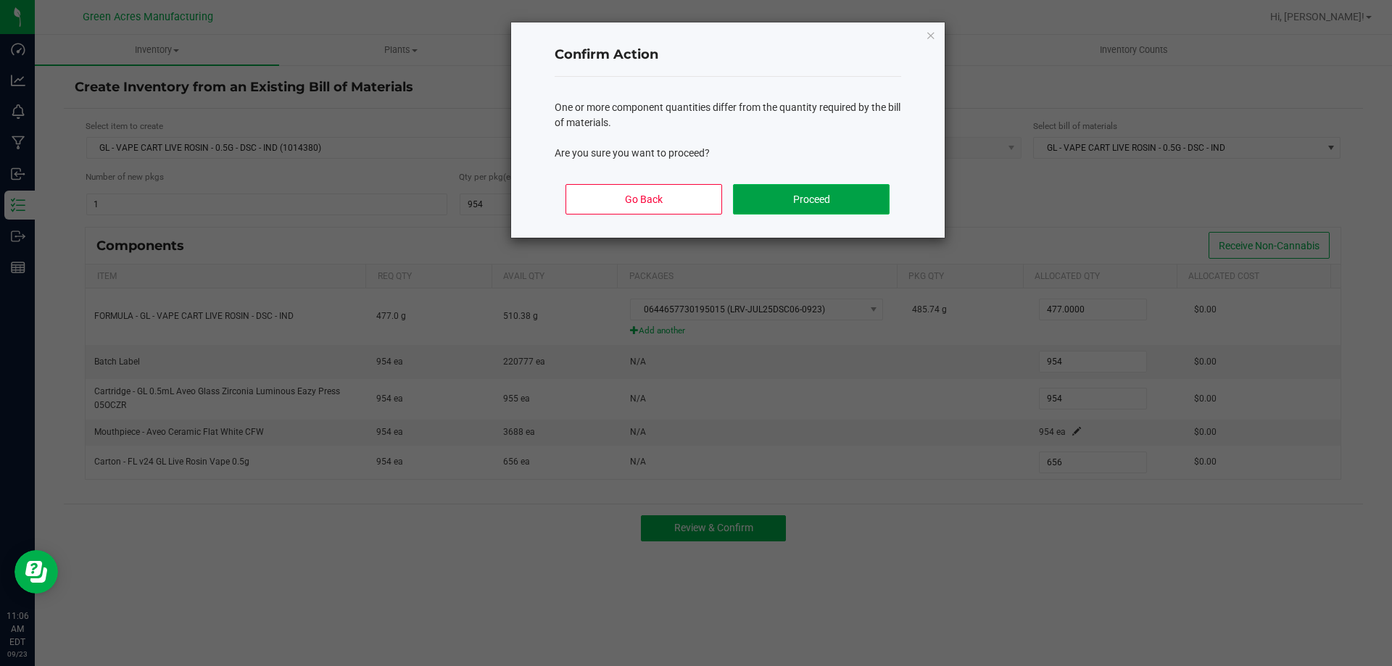
click at [860, 198] on button "Proceed" at bounding box center [811, 199] width 156 height 30
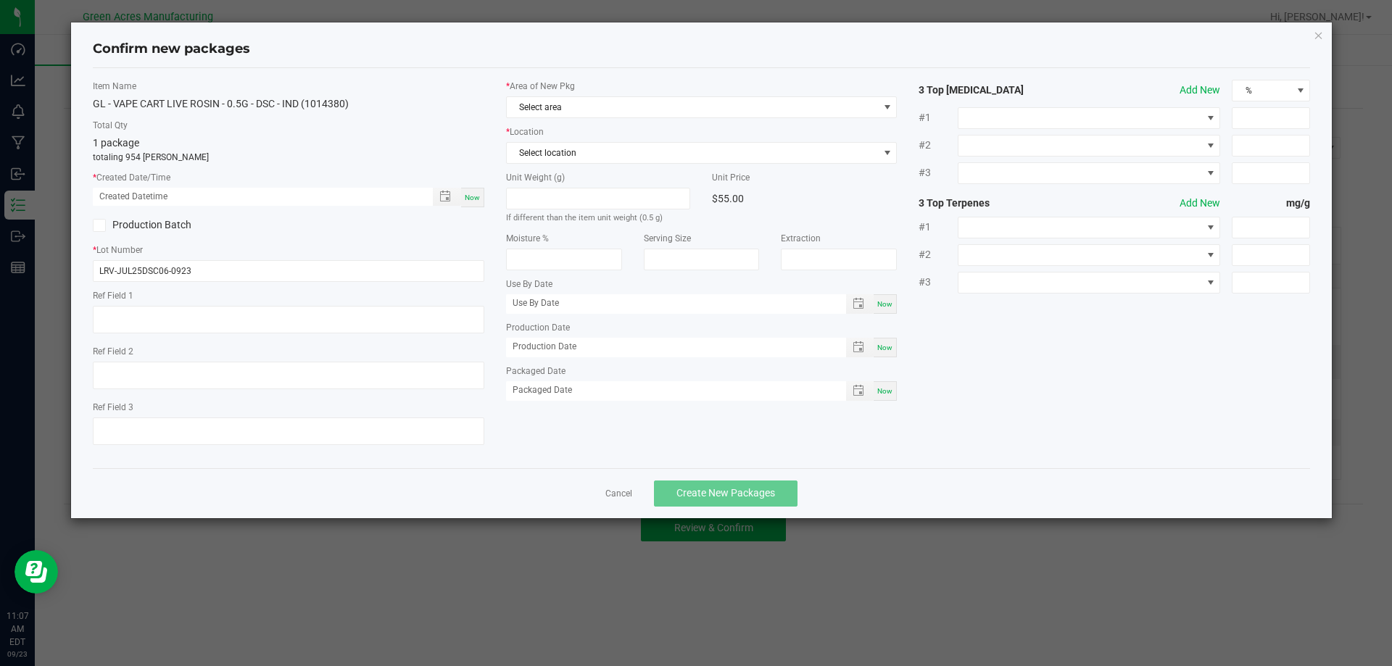
drag, startPoint x: 1082, startPoint y: 447, endPoint x: 671, endPoint y: 505, distance: 415.2
click at [1081, 447] on div "Item Name GL - VAPE CART LIVE ROSIN - 0.5G - DSC - IND (1014380) Total Qty 1 pa…" at bounding box center [702, 268] width 1240 height 377
click at [630, 434] on div "Item Name GL - VAPE CART LIVE ROSIN - 0.5G - DSC - IND (1014380) Total Qty 1 pa…" at bounding box center [702, 268] width 1240 height 377
click at [471, 191] on div "Now" at bounding box center [472, 198] width 23 height 20
type input "[DATE] 11:07 AM"
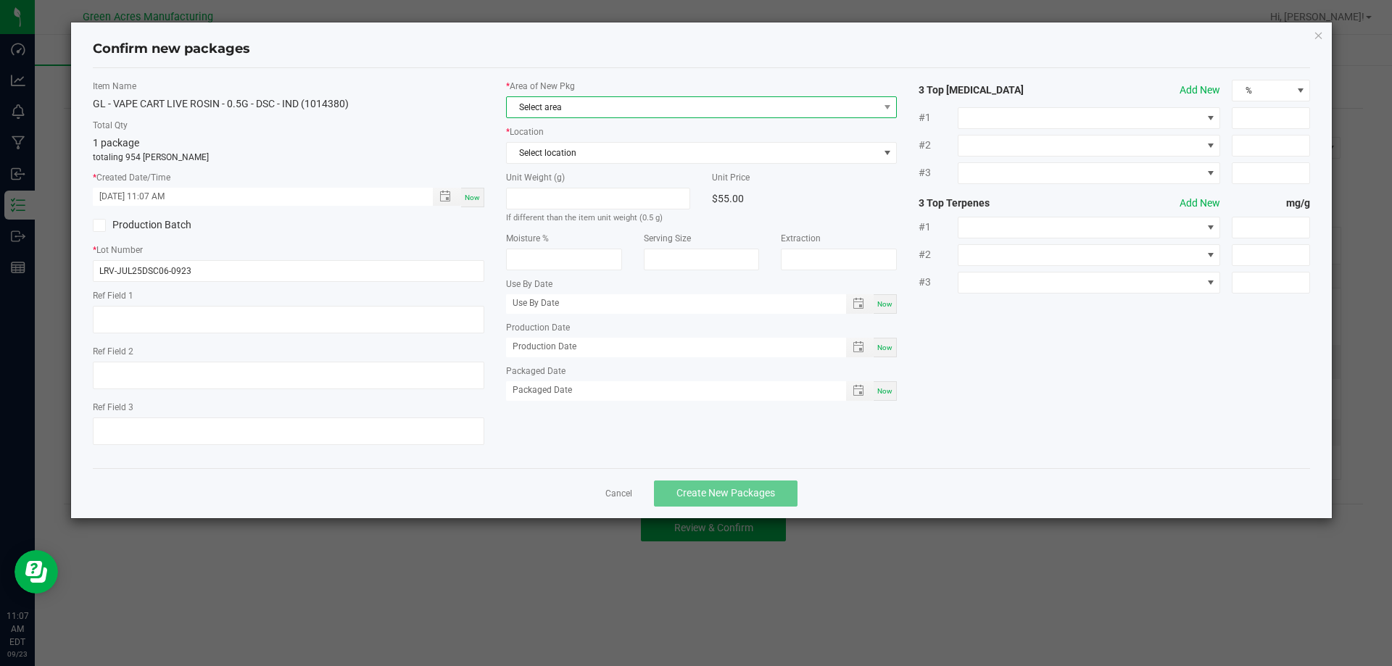
click at [567, 99] on span "Select area" at bounding box center [693, 107] width 372 height 20
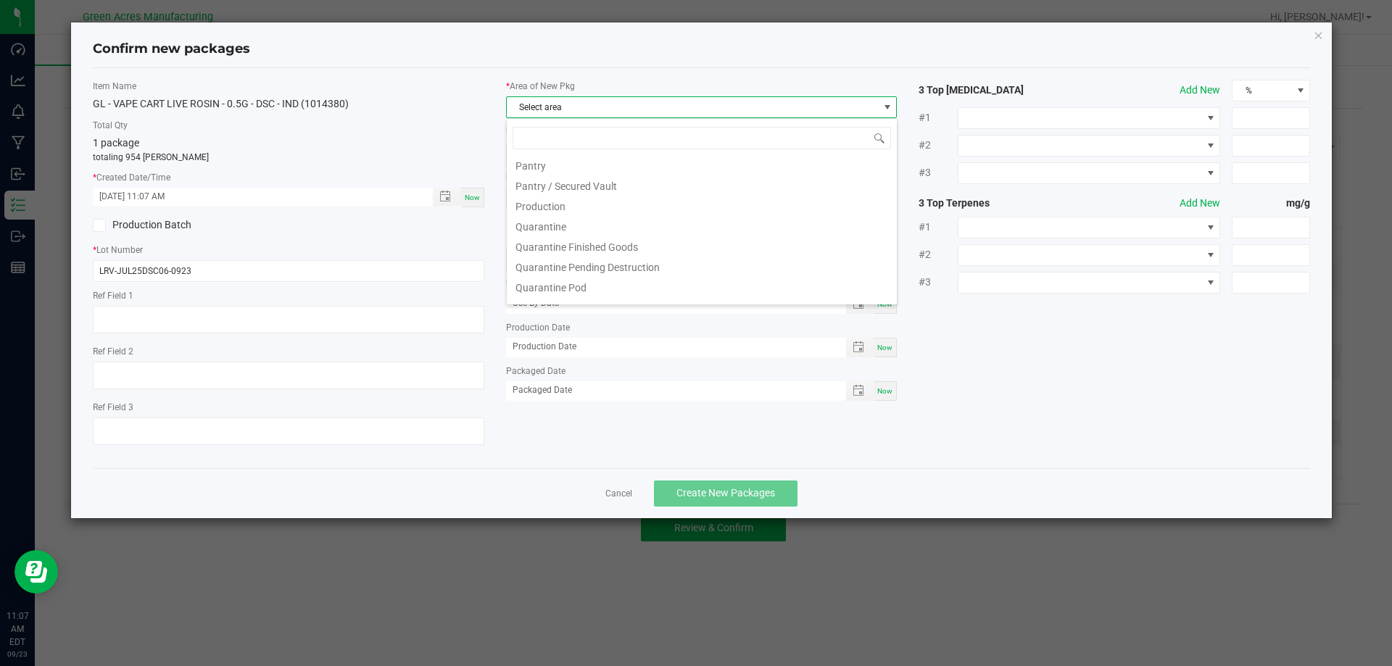
scroll to position [435, 0]
click at [589, 162] on li "Pantry / Secured Vault" at bounding box center [702, 158] width 390 height 20
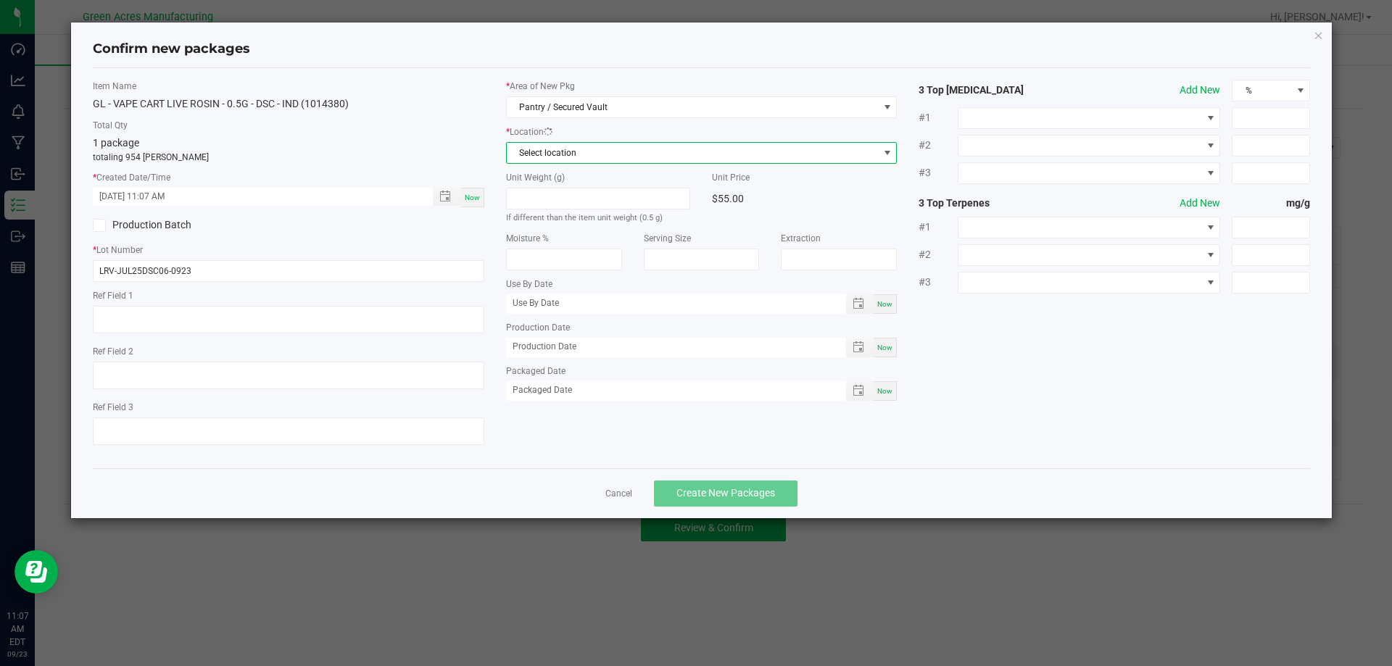
click at [589, 151] on span "Select location" at bounding box center [693, 153] width 372 height 20
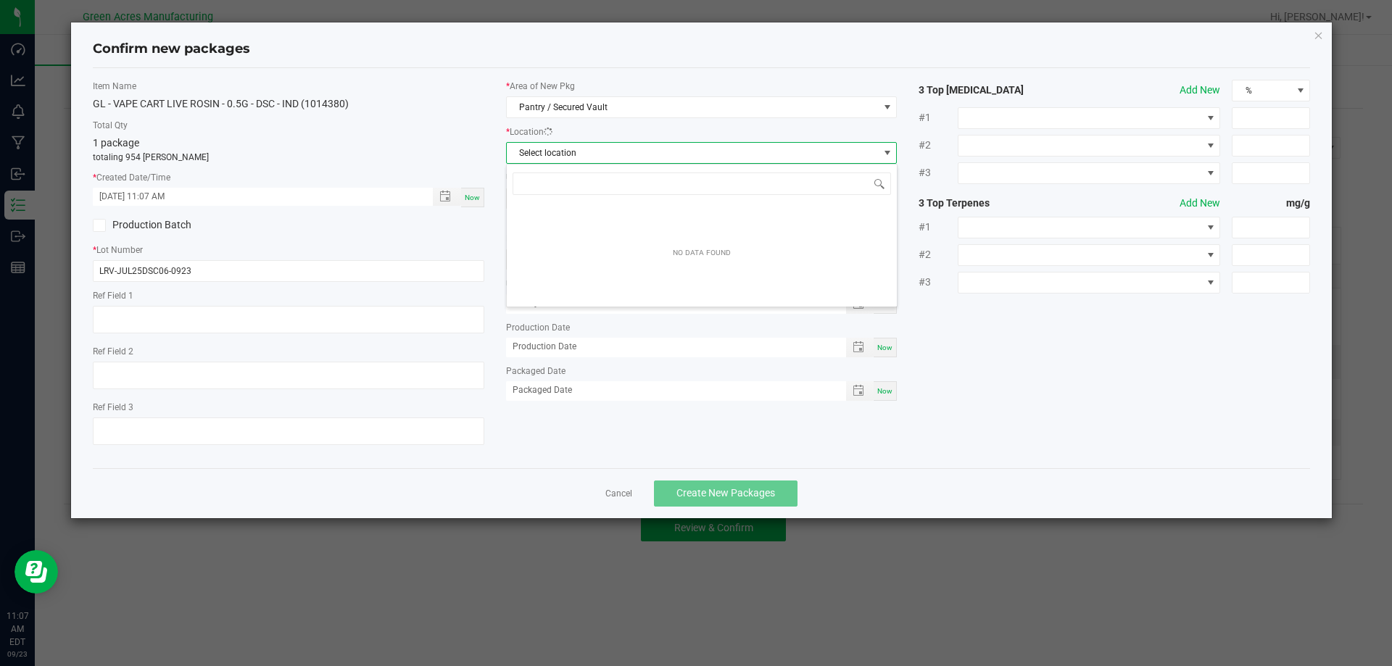
scroll to position [22, 392]
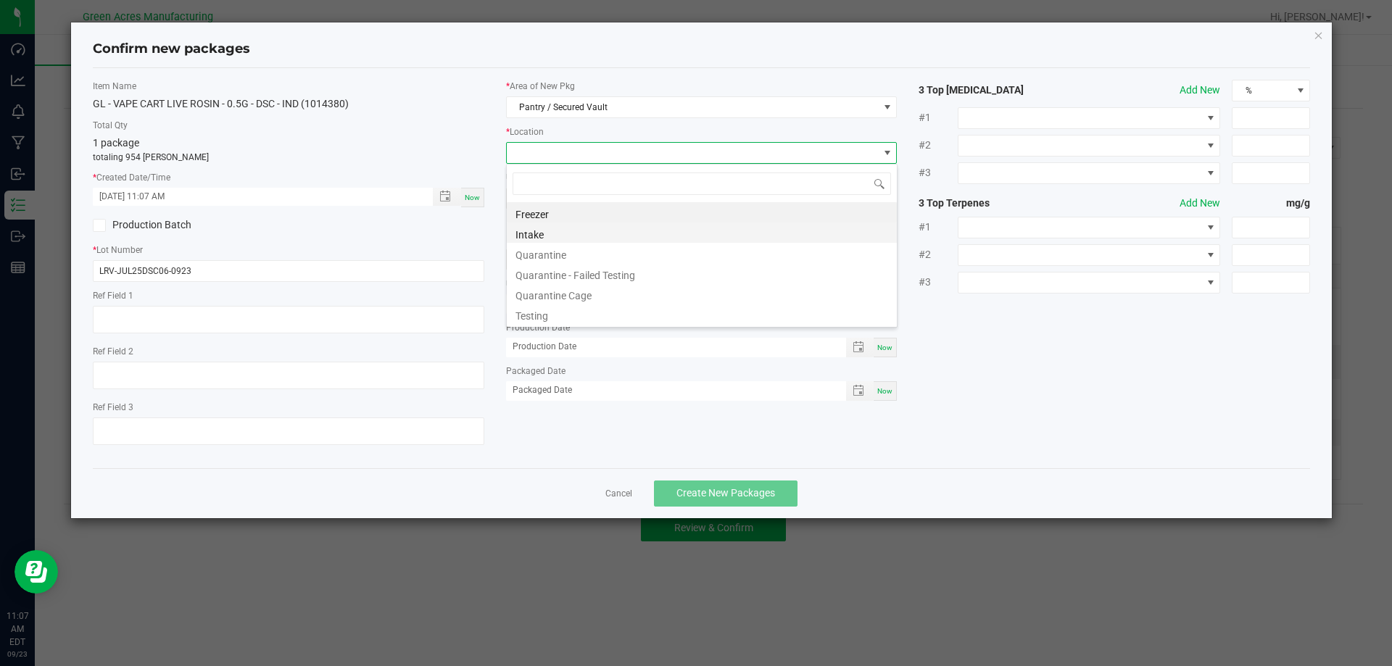
click at [595, 236] on li "Intake" at bounding box center [702, 233] width 390 height 20
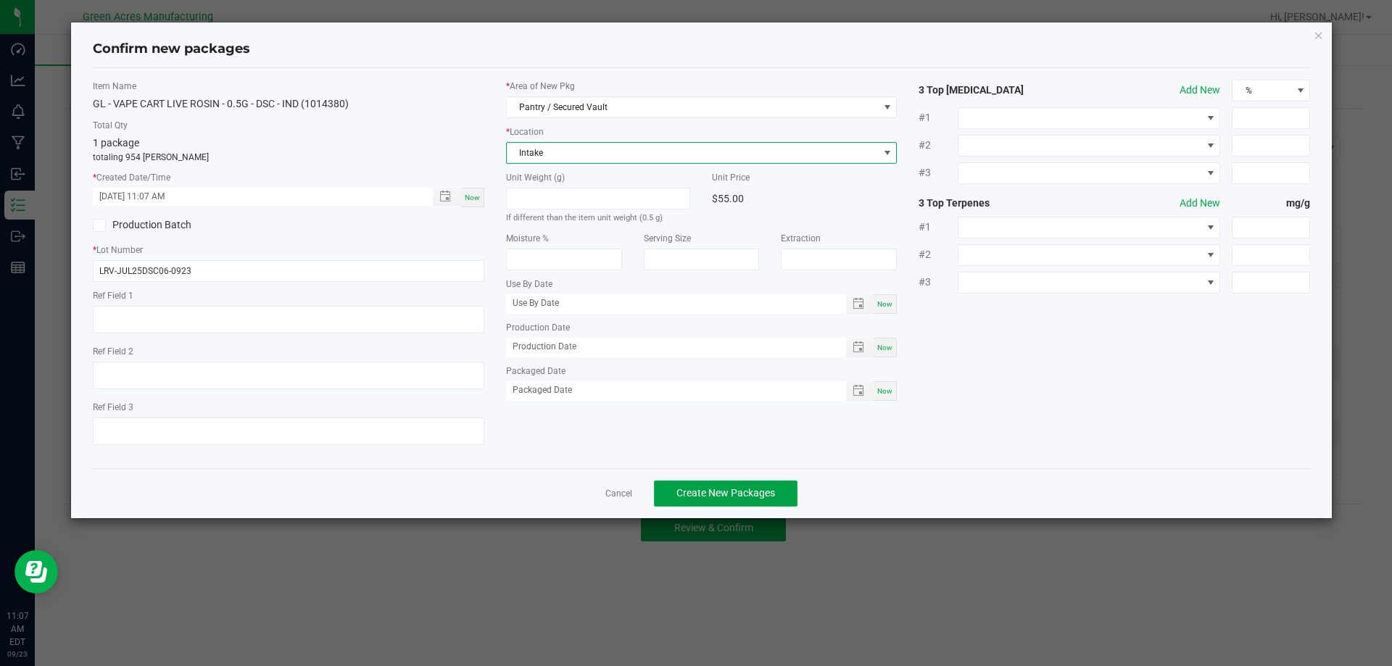
click at [717, 500] on button "Create New Packages" at bounding box center [726, 494] width 144 height 26
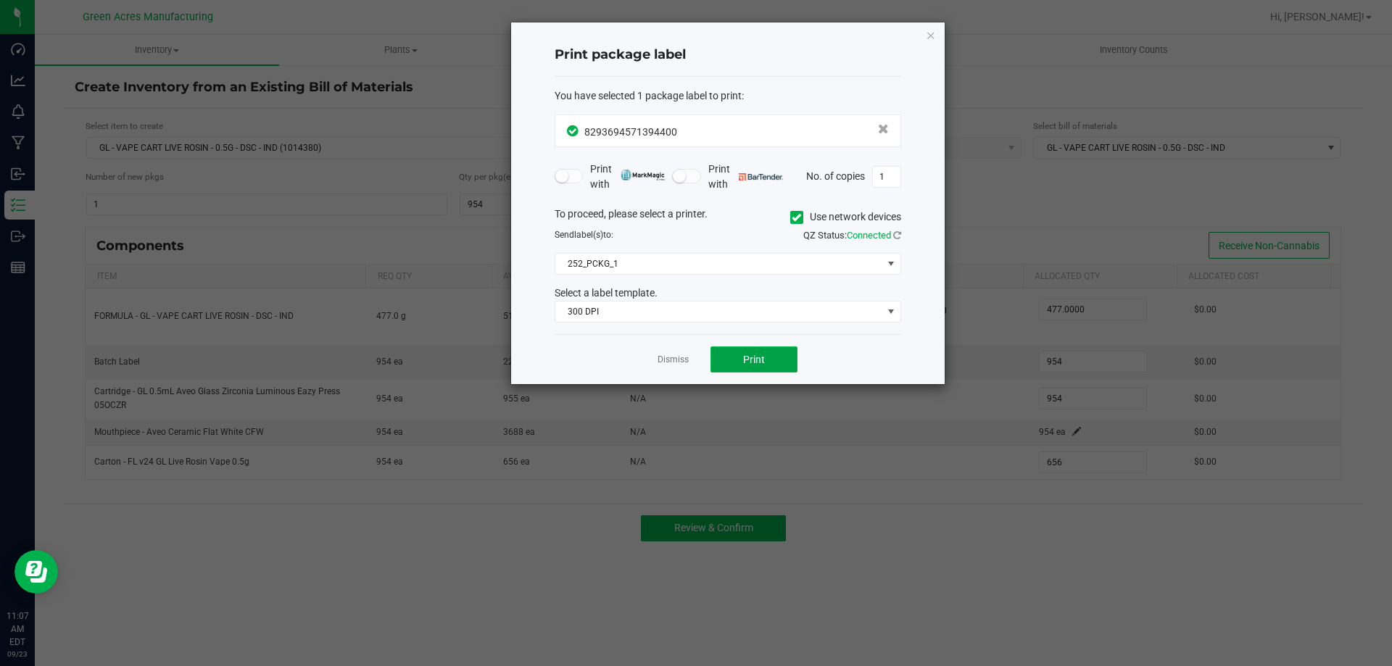
click at [774, 357] on button "Print" at bounding box center [754, 360] width 87 height 26
click at [773, 357] on button "Print" at bounding box center [754, 360] width 87 height 26
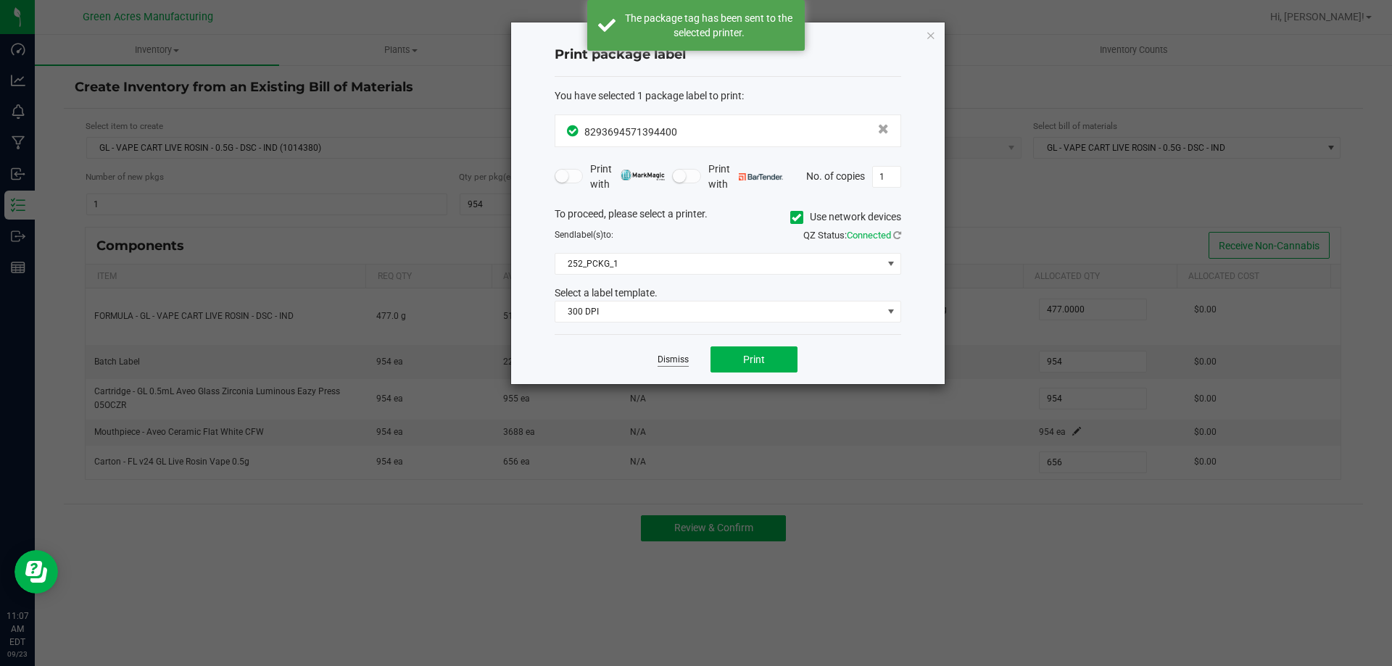
click at [671, 360] on link "Dismiss" at bounding box center [673, 360] width 31 height 12
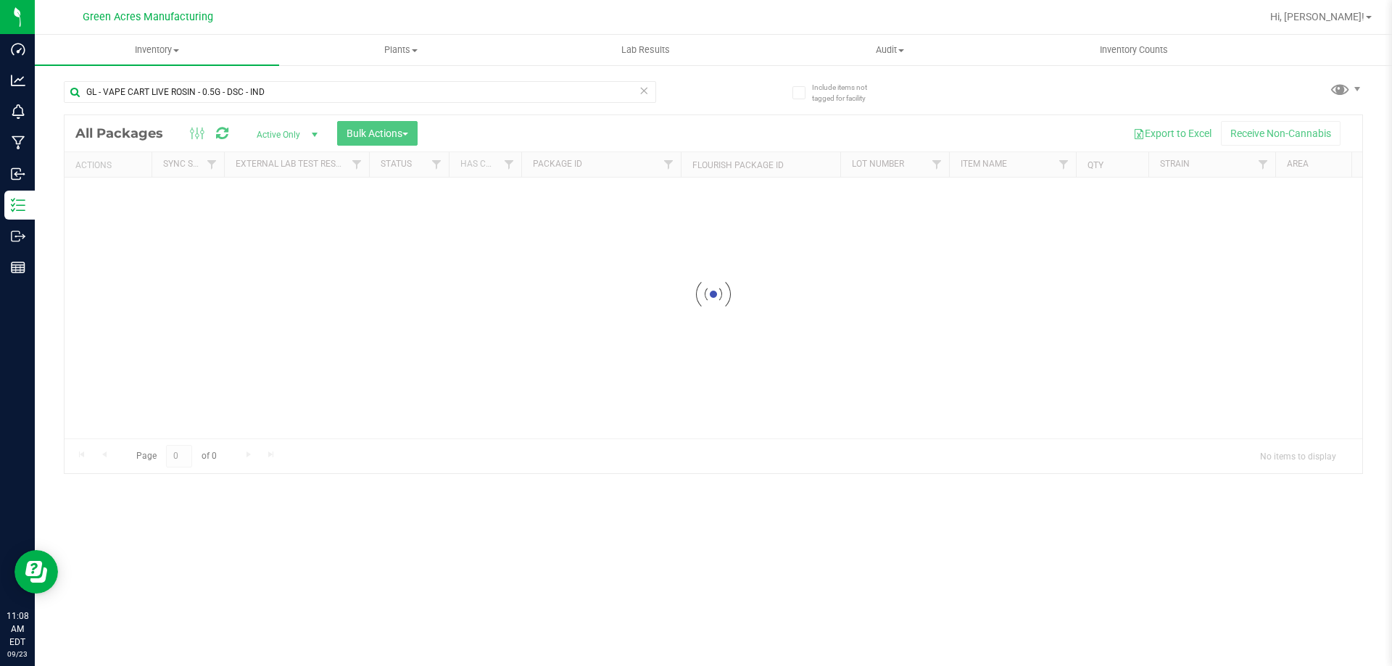
click at [675, 408] on div at bounding box center [714, 294] width 1298 height 358
